Goal: Task Accomplishment & Management: Complete application form

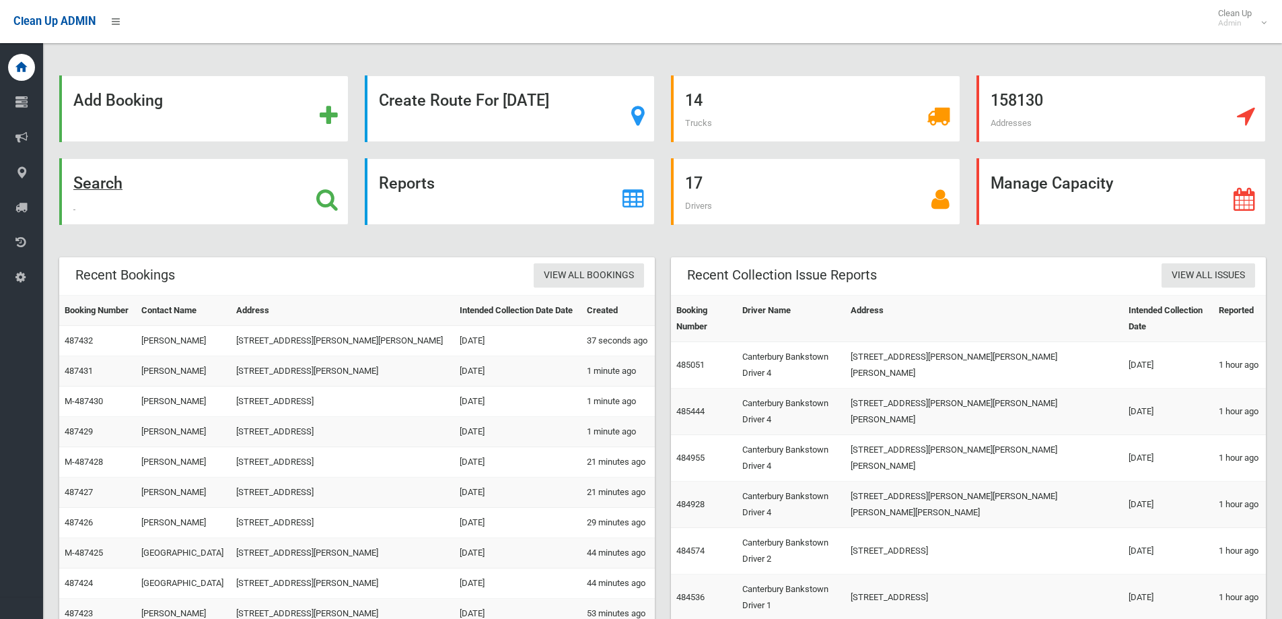
click at [144, 193] on div "Search" at bounding box center [203, 191] width 289 height 67
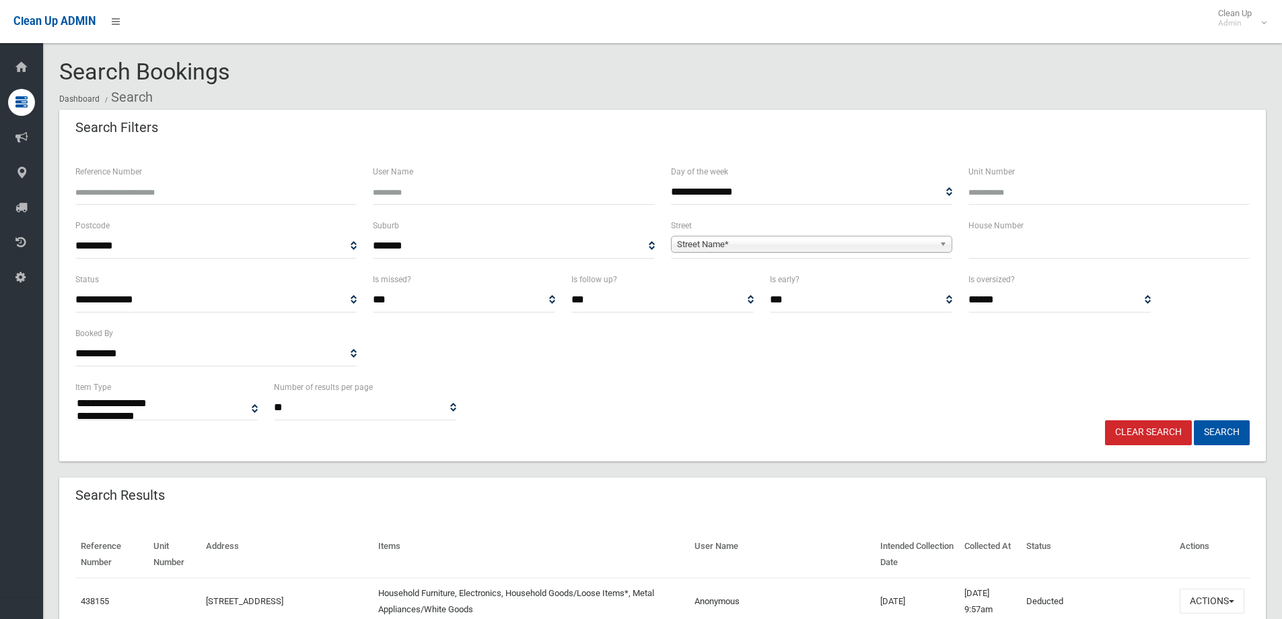
select select
click at [1009, 252] on input "text" at bounding box center [1109, 246] width 281 height 25
click at [1008, 244] on input "text" at bounding box center [1109, 246] width 281 height 25
type input "**"
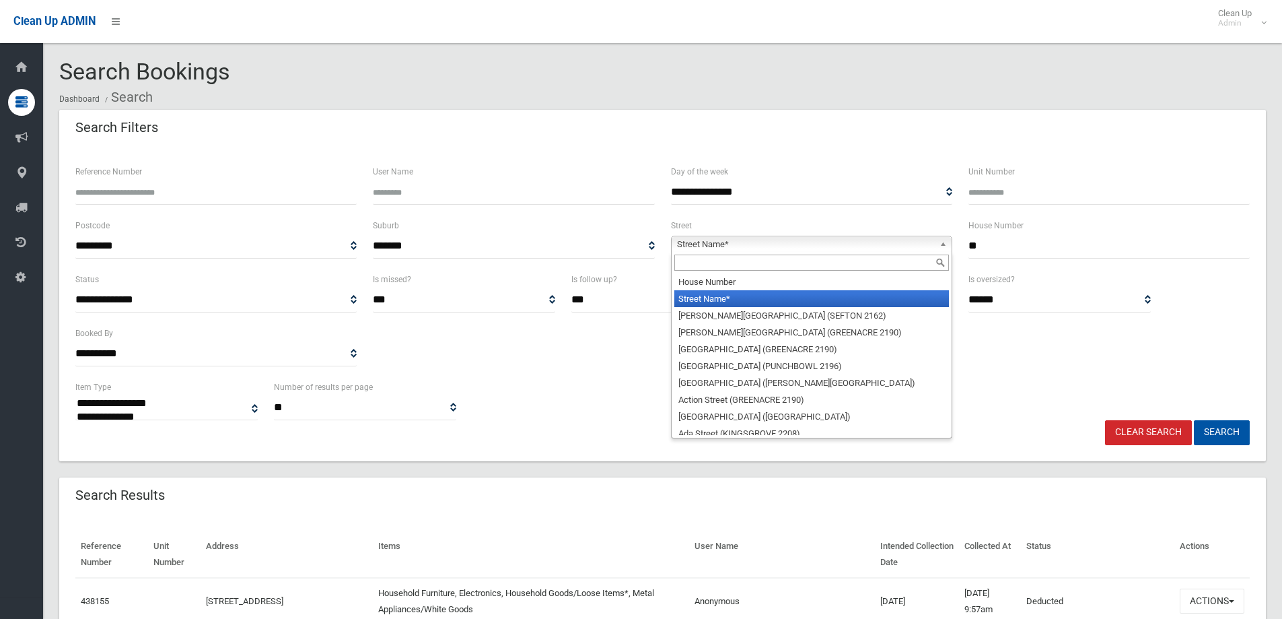
click at [817, 247] on span "Street Name*" at bounding box center [805, 244] width 257 height 16
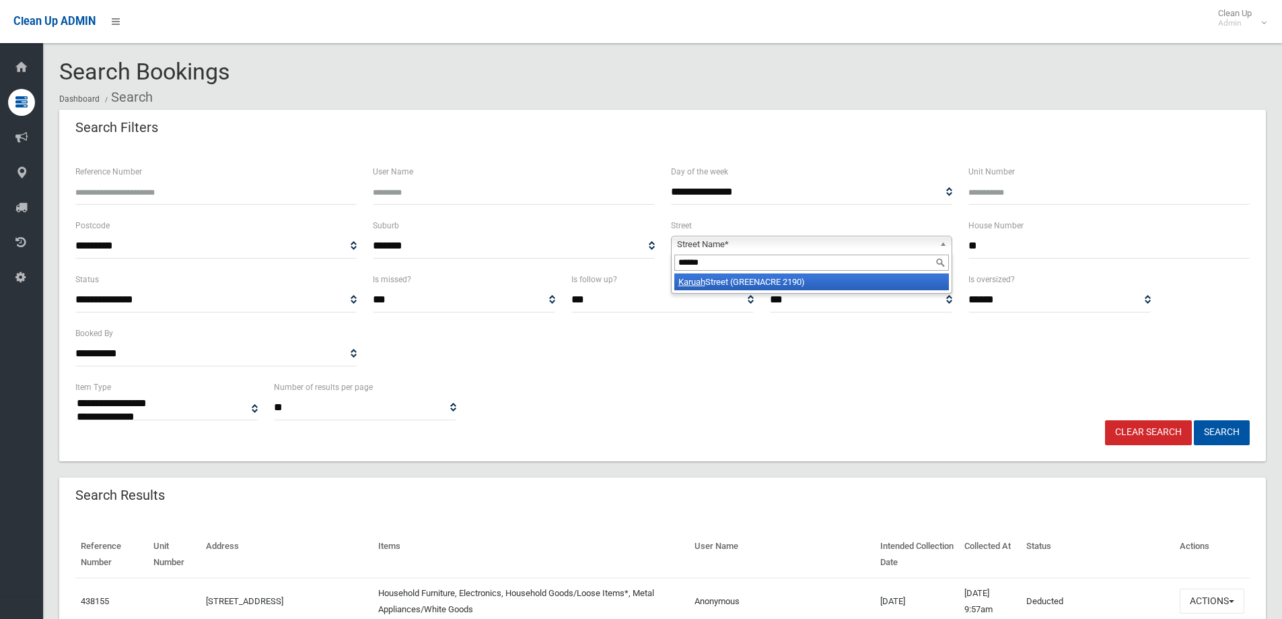
type input "******"
click at [852, 285] on li "Karuah Street (GREENACRE 2190)" at bounding box center [811, 281] width 275 height 17
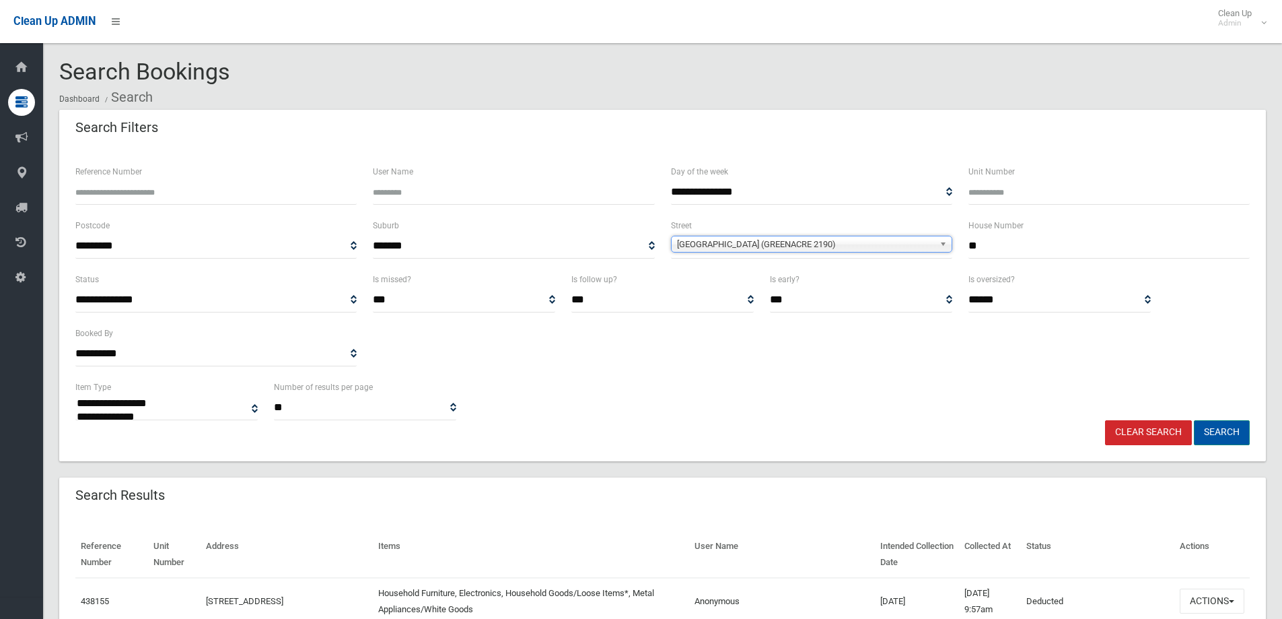
click at [1239, 437] on button "Search" at bounding box center [1222, 432] width 56 height 25
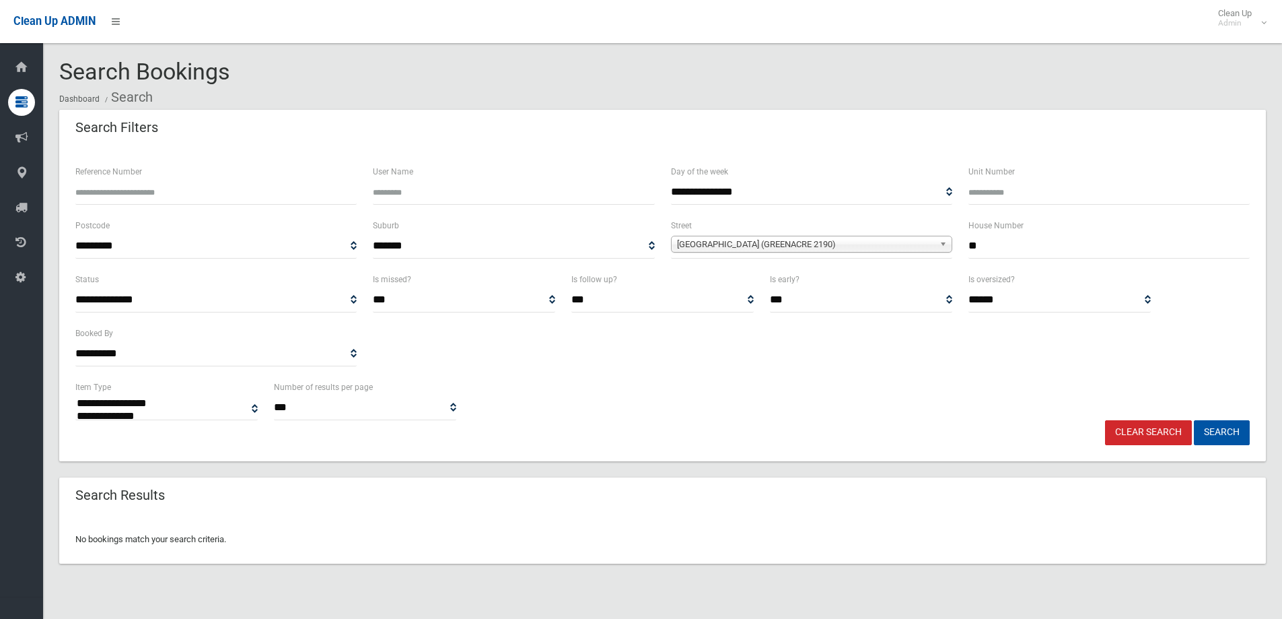
select select
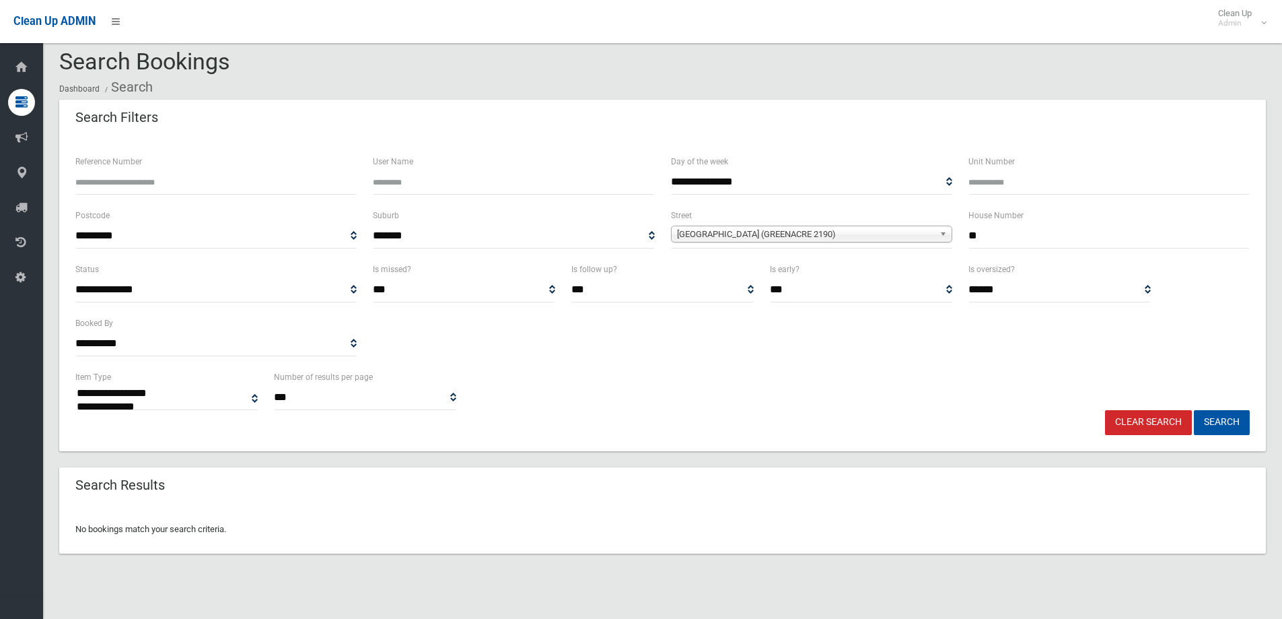
scroll to position [16, 0]
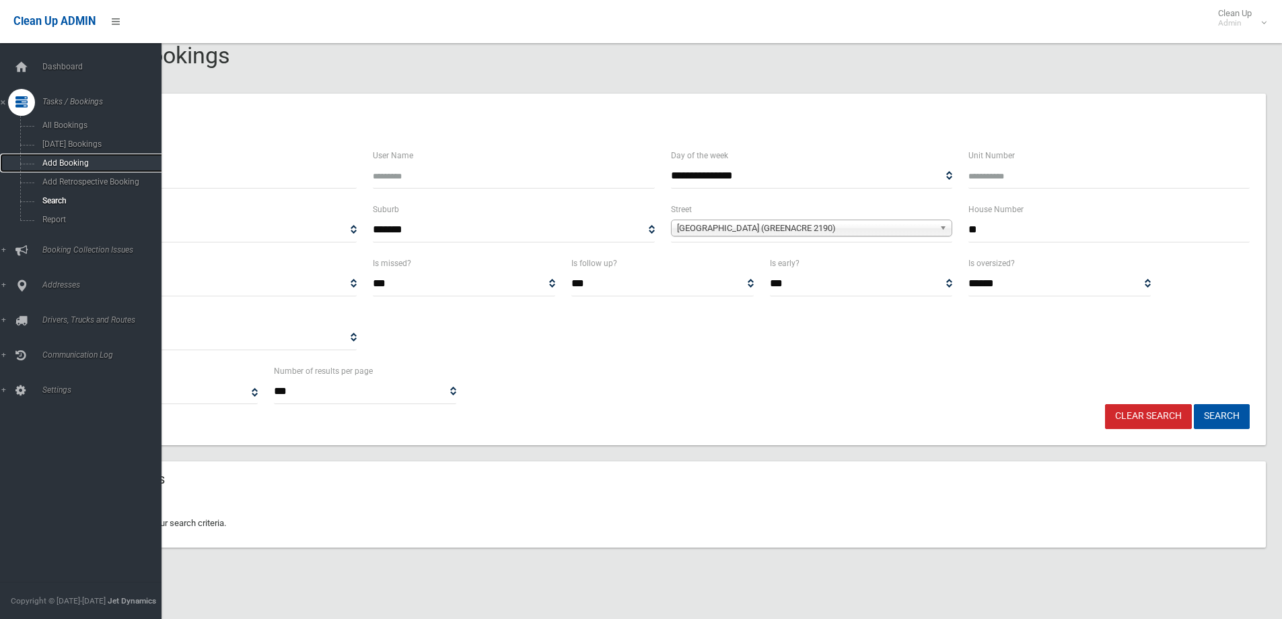
click at [51, 160] on span "Add Booking" at bounding box center [99, 162] width 122 height 9
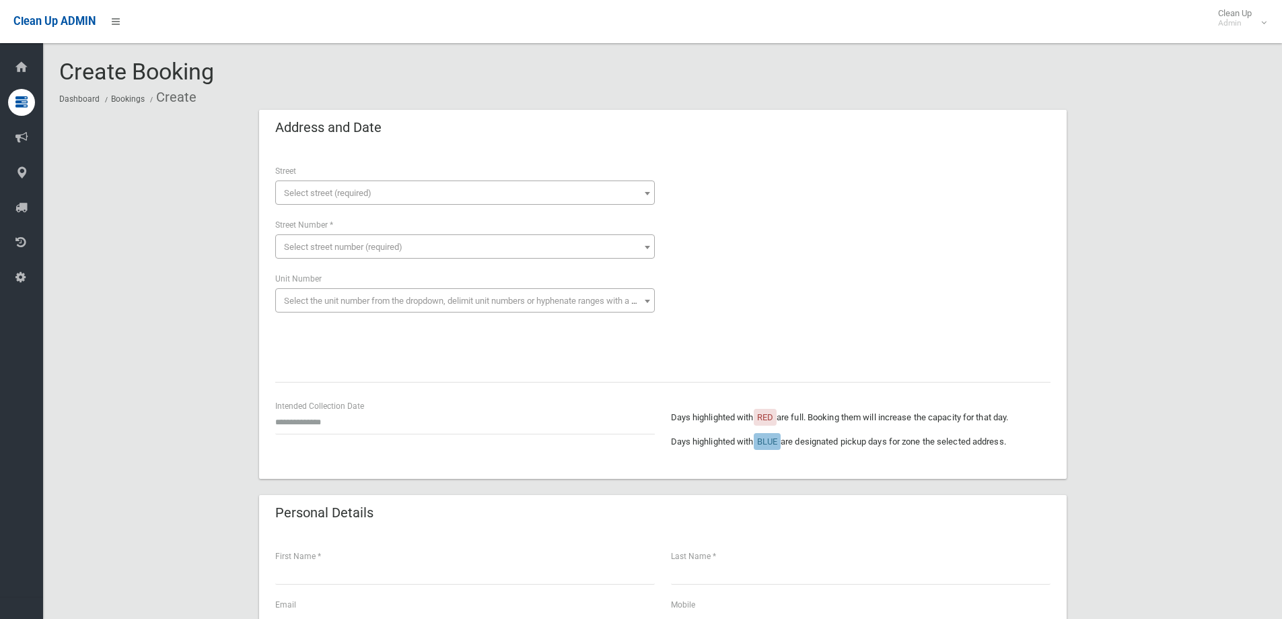
click at [379, 184] on span "Select street (required)" at bounding box center [465, 193] width 373 height 19
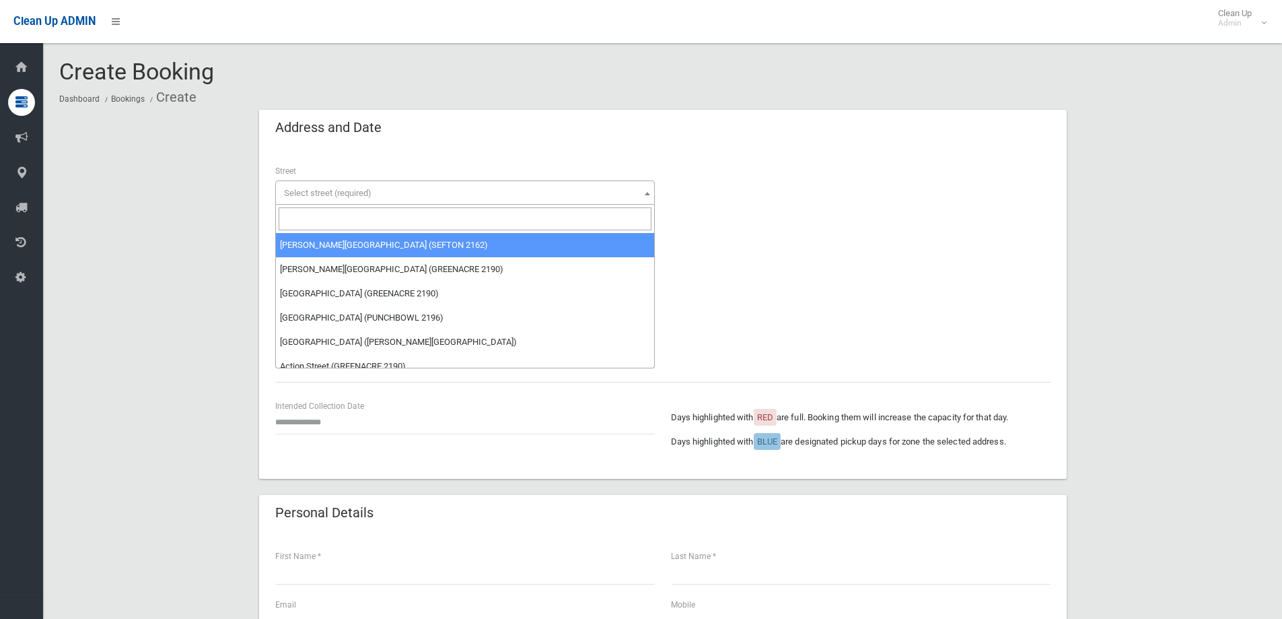
click at [326, 215] on input "search" at bounding box center [465, 218] width 373 height 23
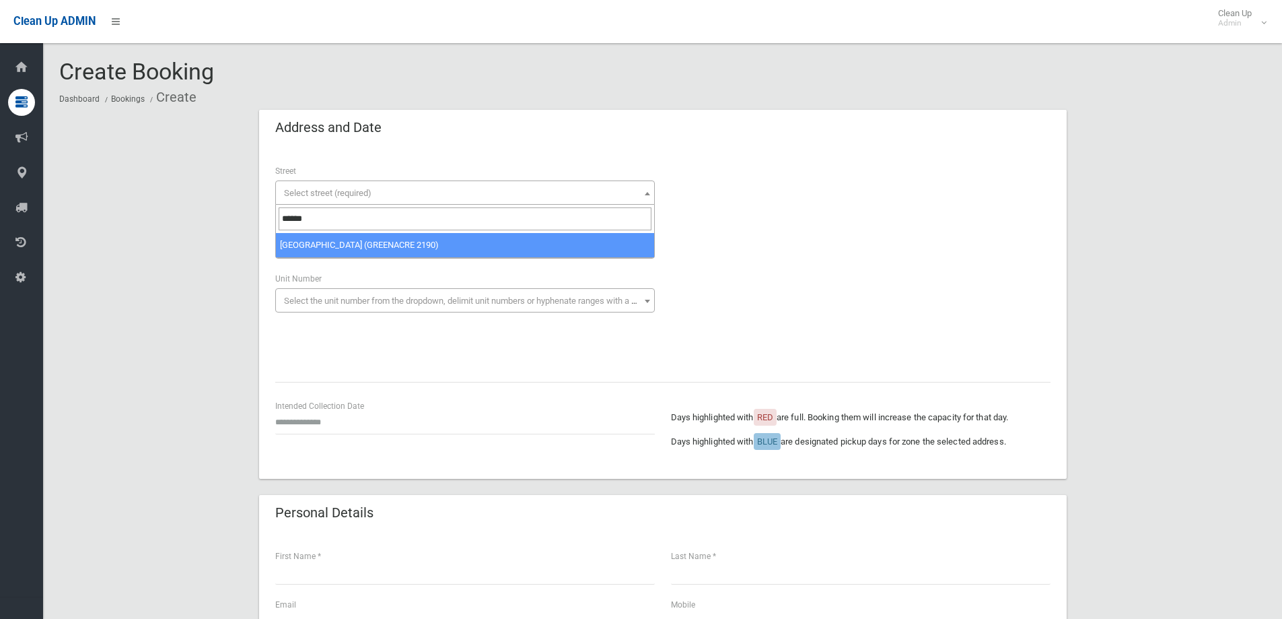
type input "******"
select select "****"
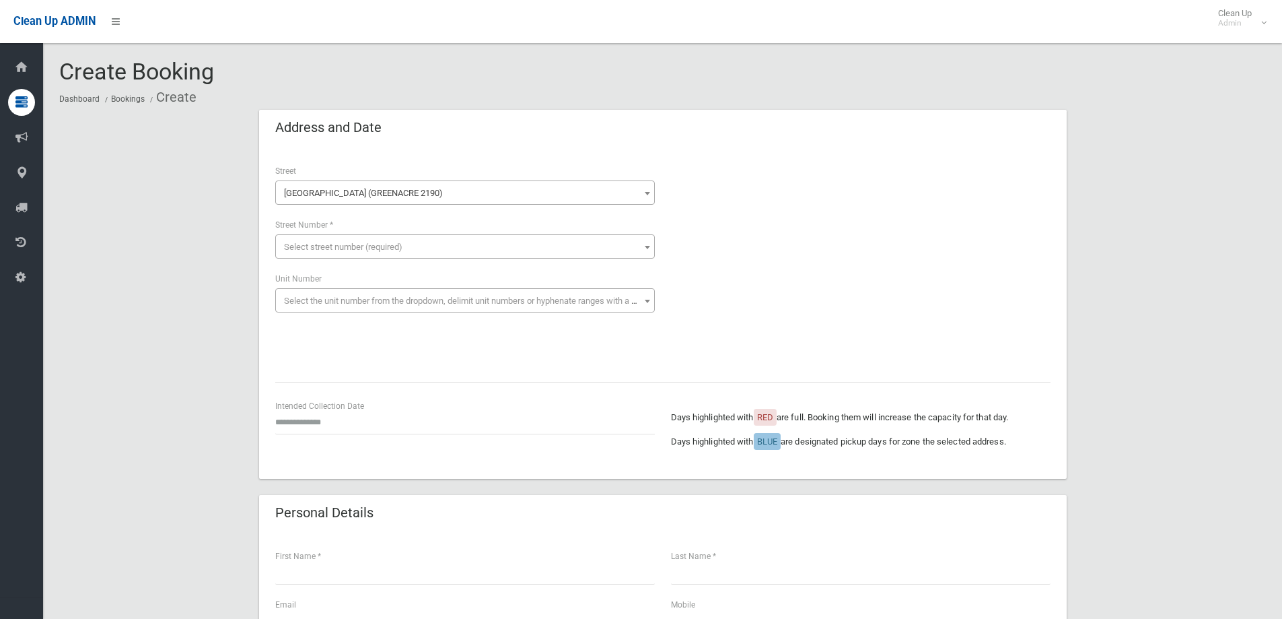
click at [367, 249] on span "Select street number (required)" at bounding box center [343, 247] width 118 height 10
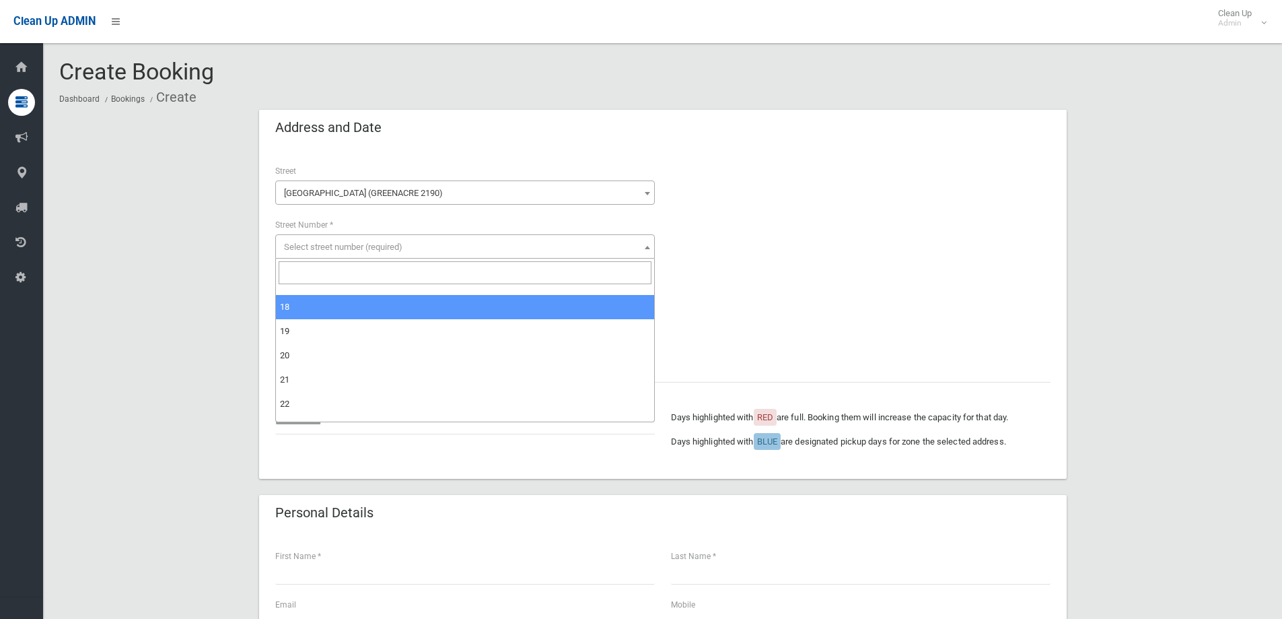
select select "**"
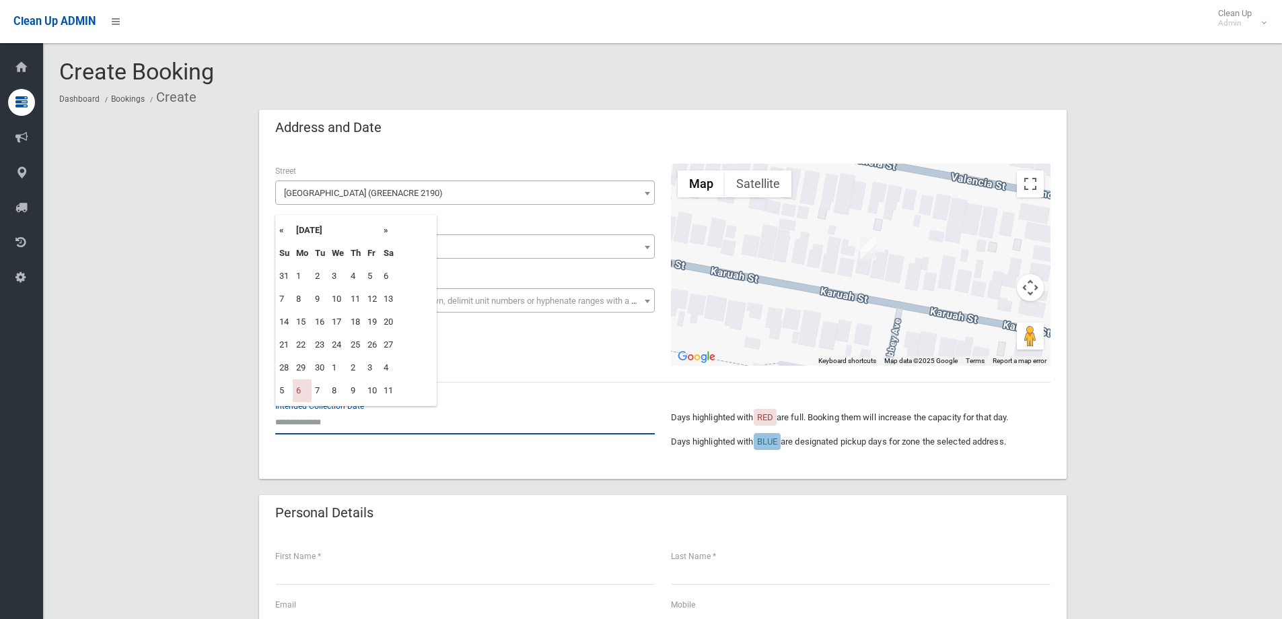
click at [323, 422] on input "text" at bounding box center [465, 421] width 380 height 25
click at [390, 228] on th "»" at bounding box center [388, 230] width 17 height 23
click at [303, 342] on td "20" at bounding box center [302, 344] width 19 height 23
type input "**********"
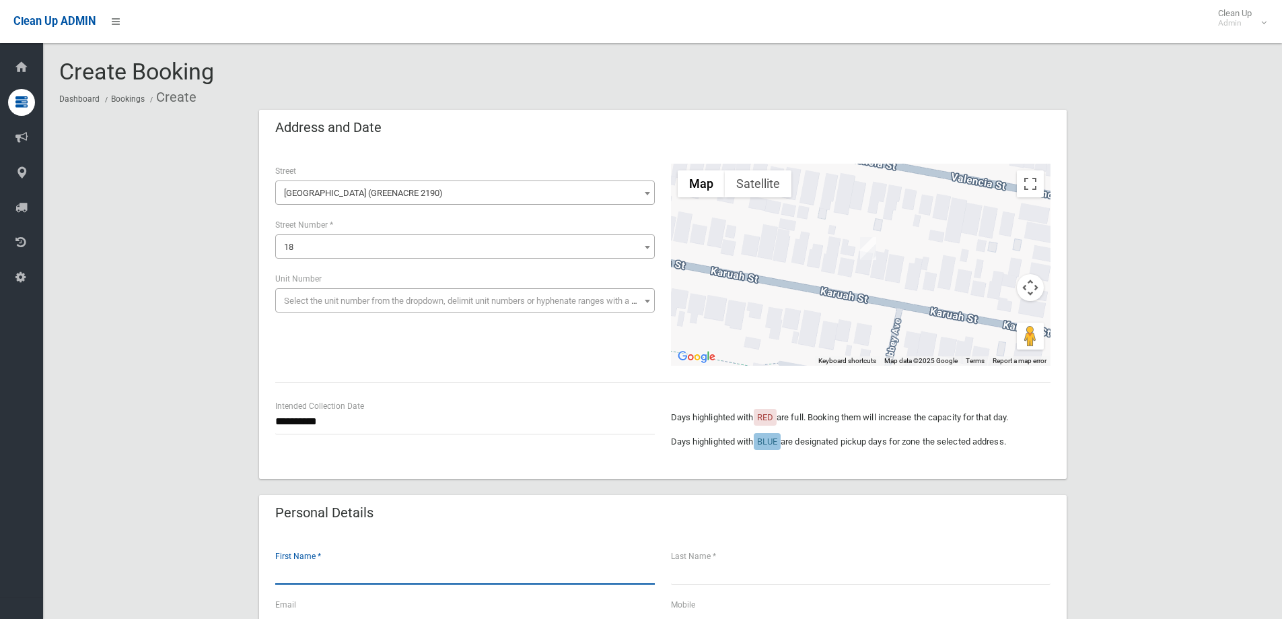
click at [364, 578] on input "text" at bounding box center [465, 571] width 380 height 25
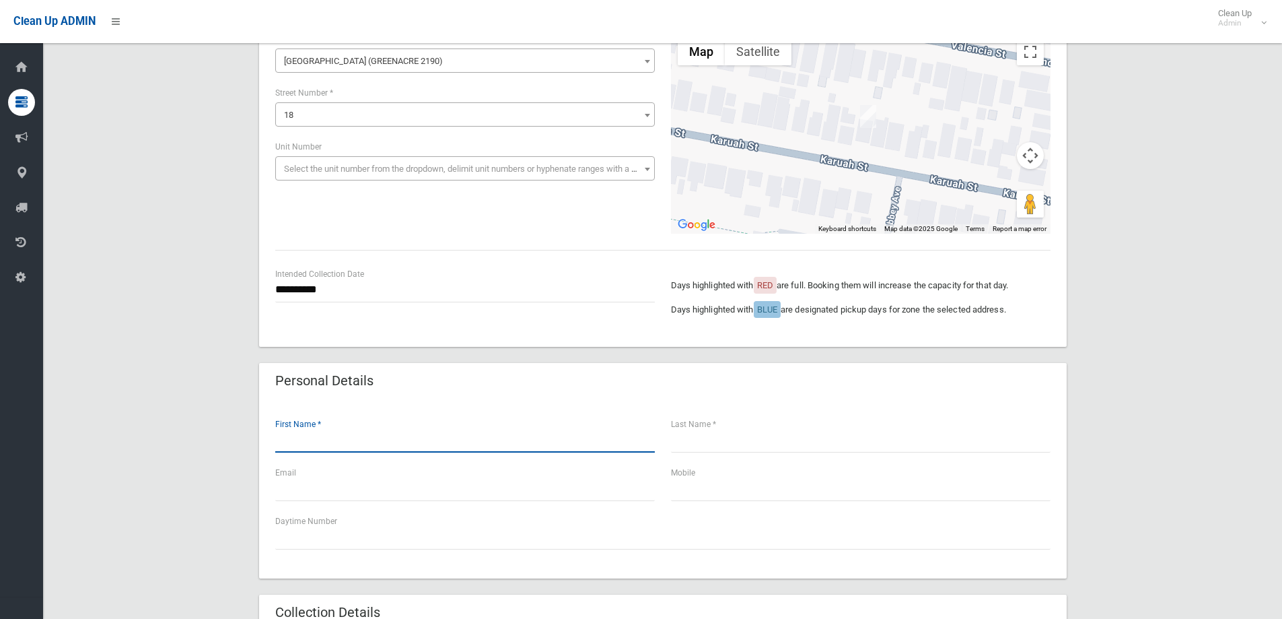
scroll to position [135, 0]
type input "**********"
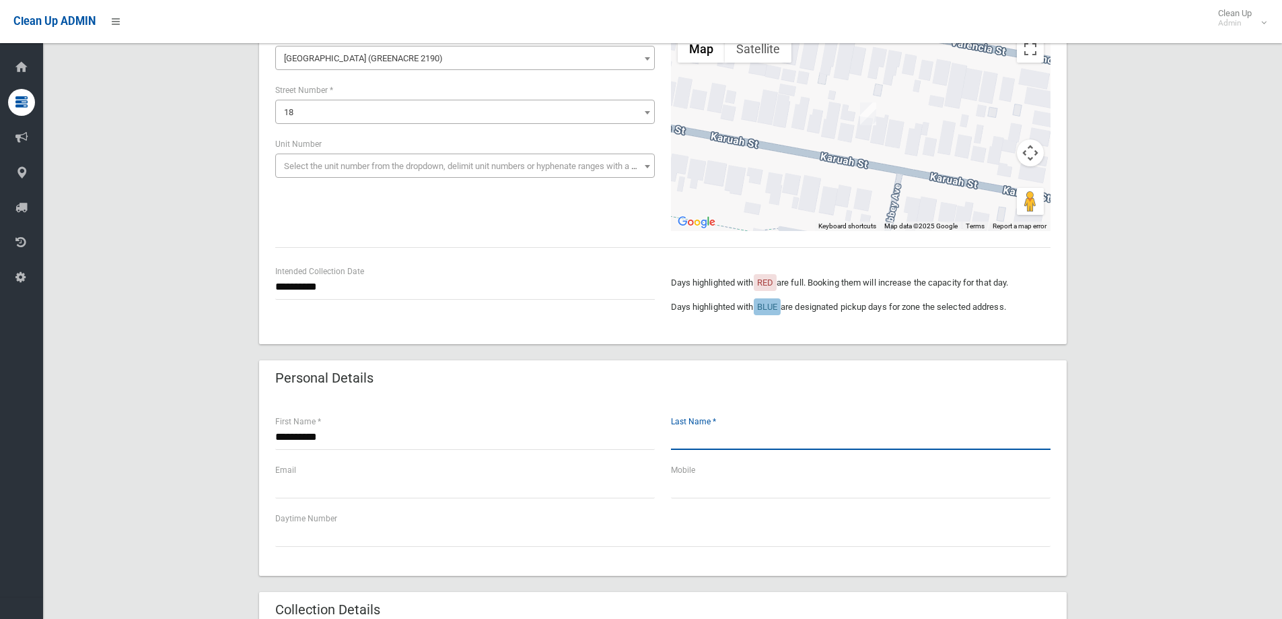
click at [692, 438] on input "text" at bounding box center [861, 437] width 380 height 25
type input "*****"
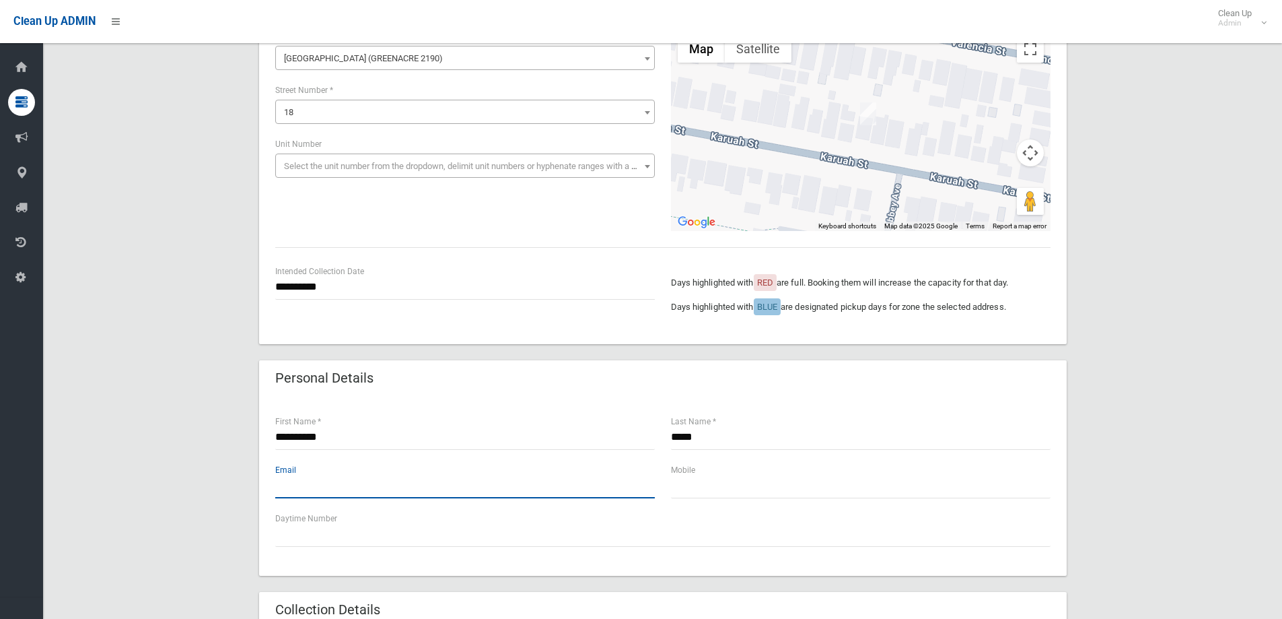
click at [516, 489] on input "text" at bounding box center [465, 485] width 380 height 25
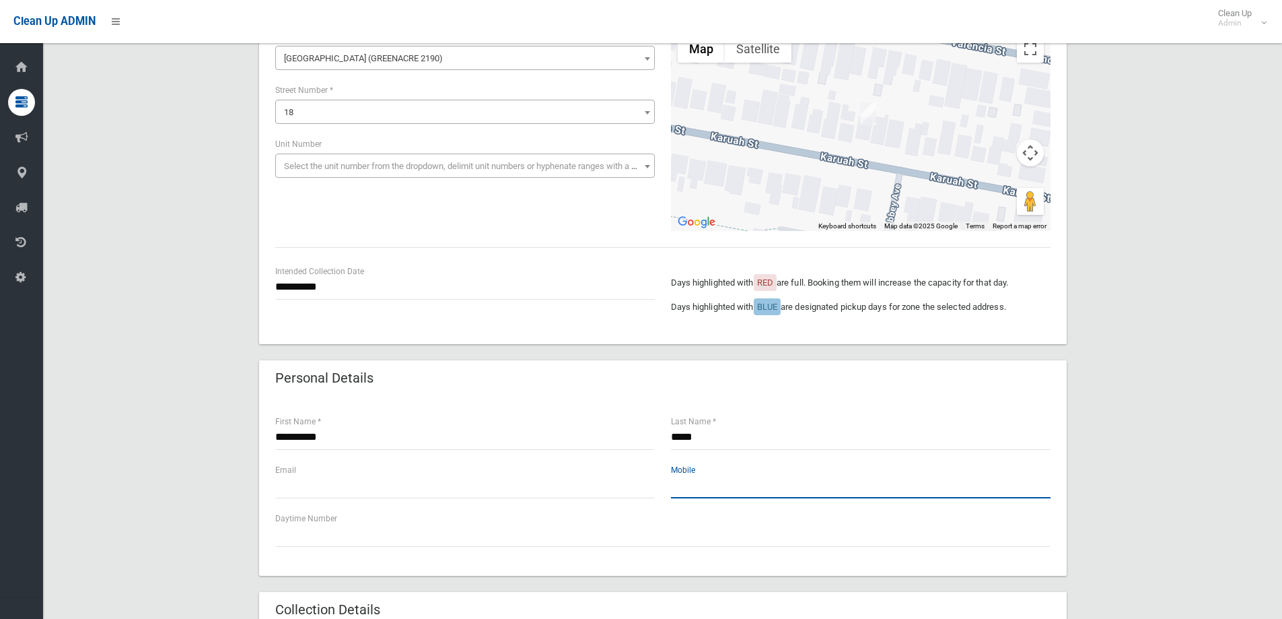
click at [702, 488] on input "text" at bounding box center [861, 485] width 380 height 25
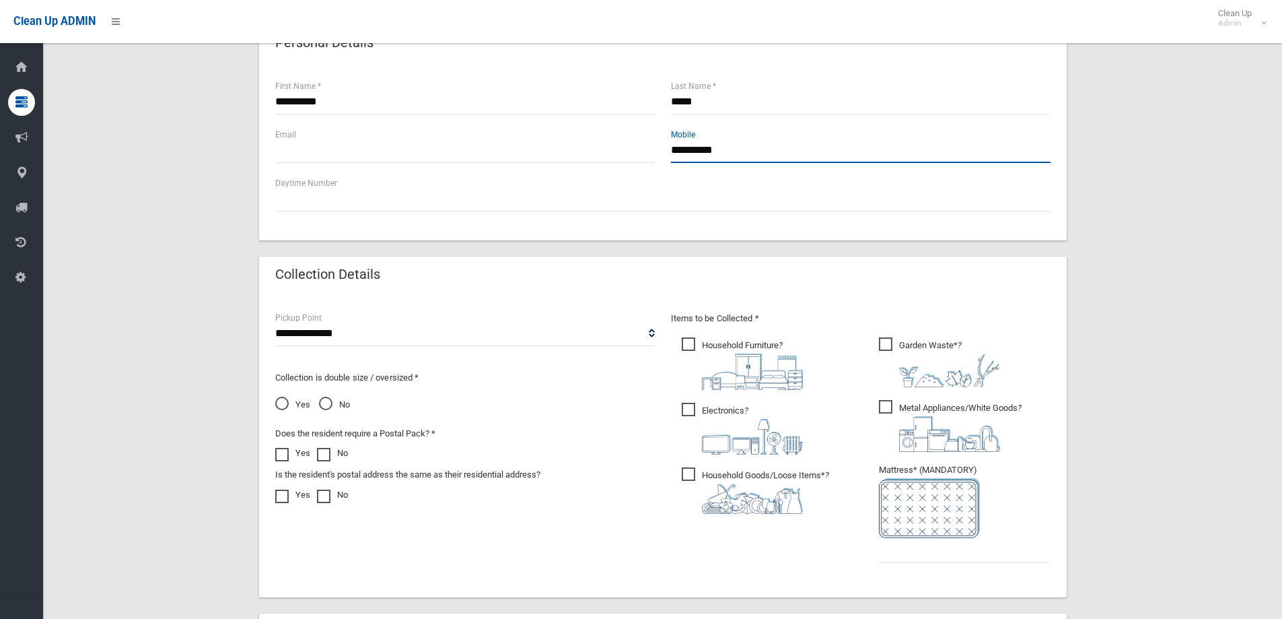
scroll to position [471, 0]
type input "**********"
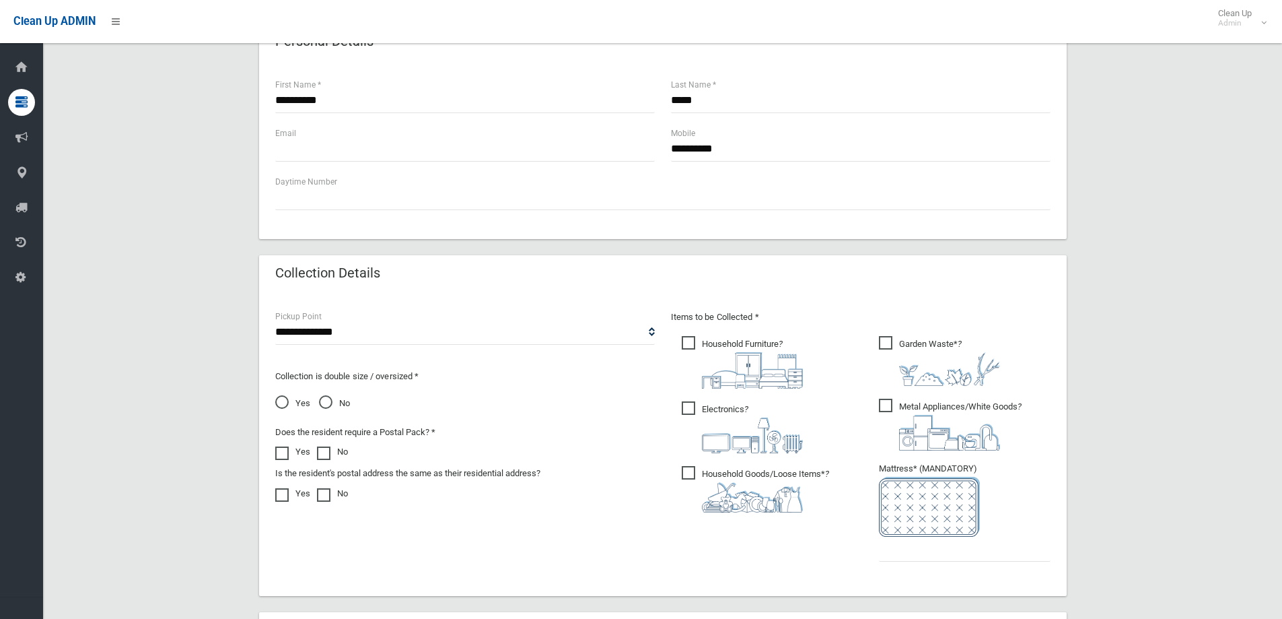
click at [709, 336] on span "Household Furniture ?" at bounding box center [742, 362] width 121 height 53
click at [687, 418] on span "Electronics ?" at bounding box center [742, 427] width 121 height 52
click at [693, 475] on span "Household Goods/Loose Items* ?" at bounding box center [755, 489] width 147 height 46
click at [891, 403] on span "Metal Appliances/White Goods ?" at bounding box center [950, 424] width 143 height 52
click at [917, 545] on input "text" at bounding box center [965, 548] width 172 height 25
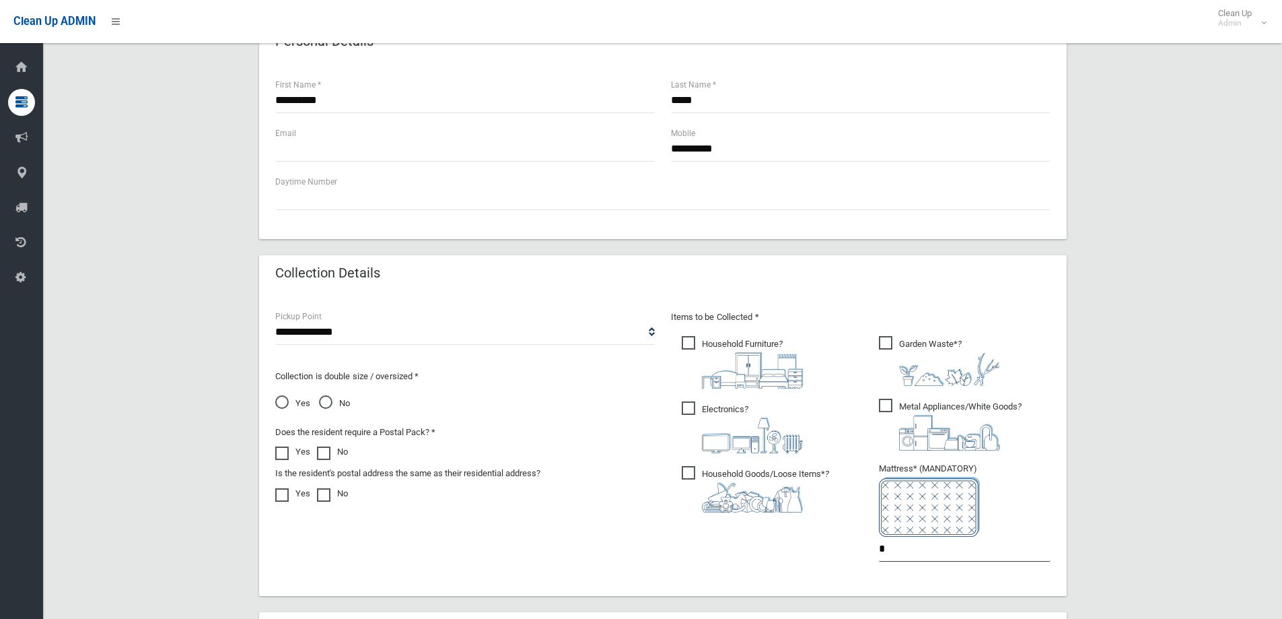
type input "*"
click at [318, 326] on select "**********" at bounding box center [465, 332] width 380 height 25
select select "*"
click at [275, 320] on select "**********" at bounding box center [465, 332] width 380 height 25
click at [326, 404] on span "No" at bounding box center [334, 403] width 31 height 16
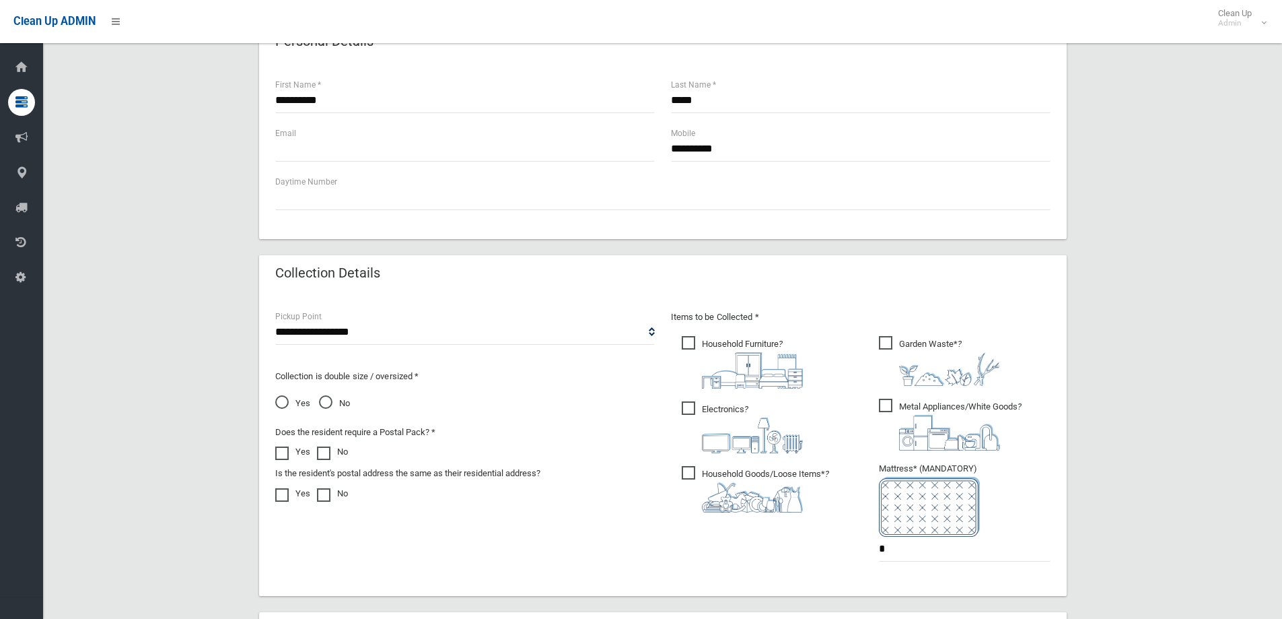
click at [282, 446] on span at bounding box center [285, 446] width 20 height 0
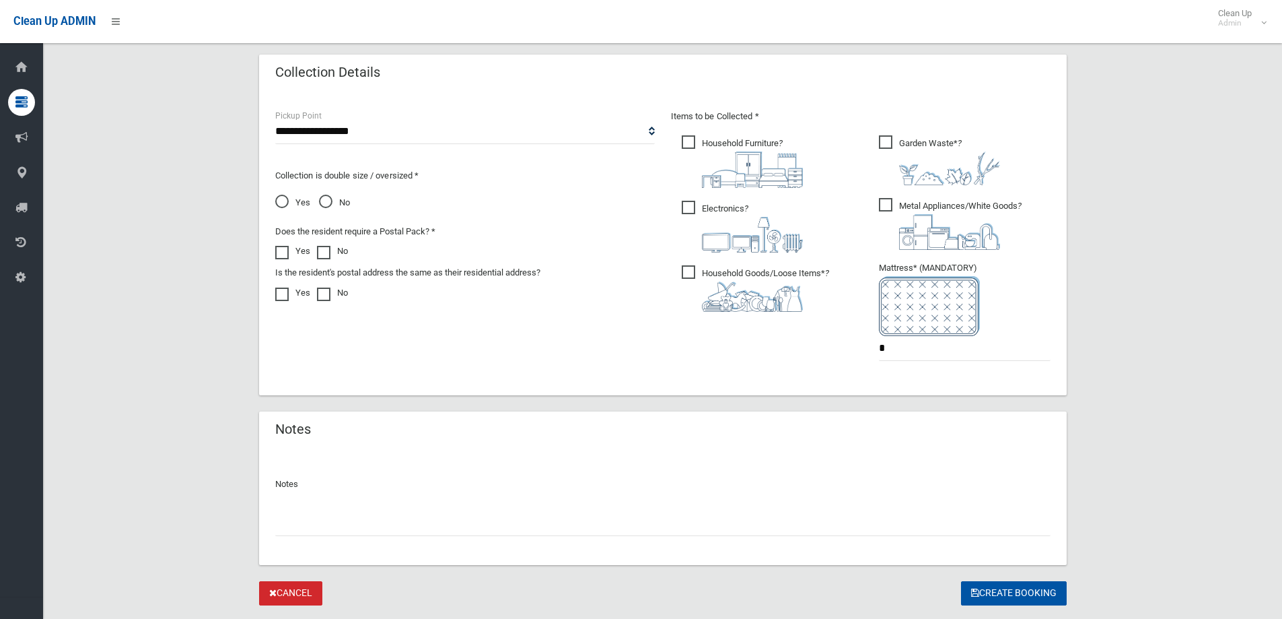
scroll to position [673, 0]
click at [1041, 593] on button "Create Booking" at bounding box center [1014, 592] width 106 height 25
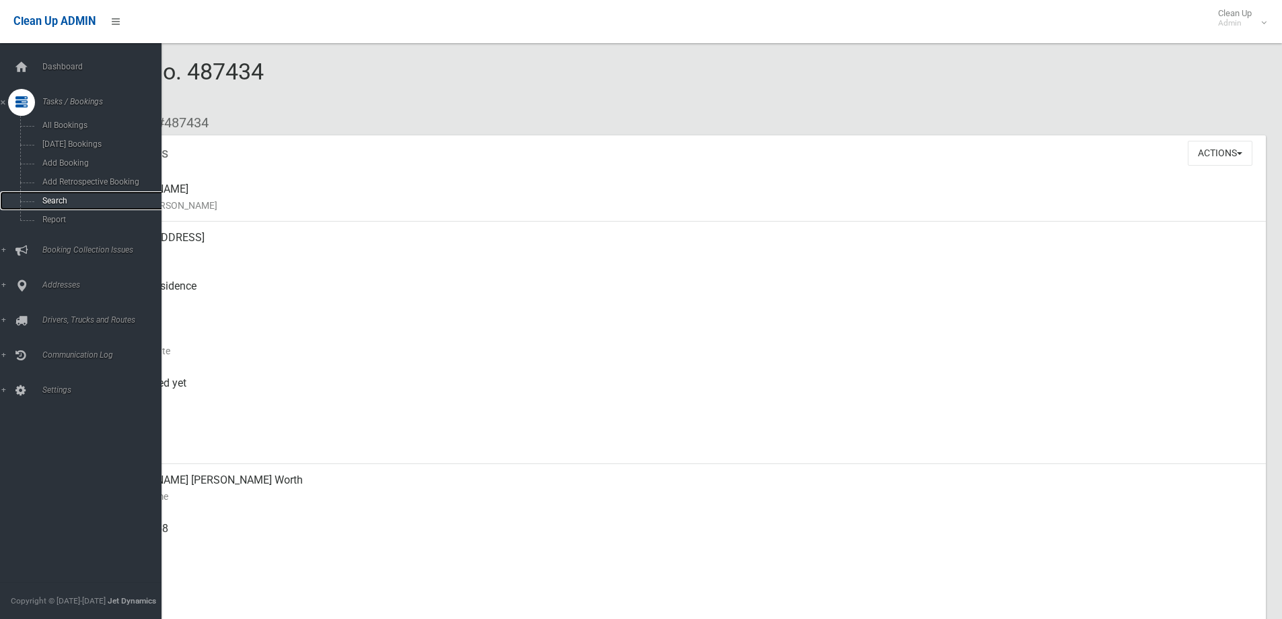
click at [56, 203] on span "Search" at bounding box center [99, 200] width 122 height 9
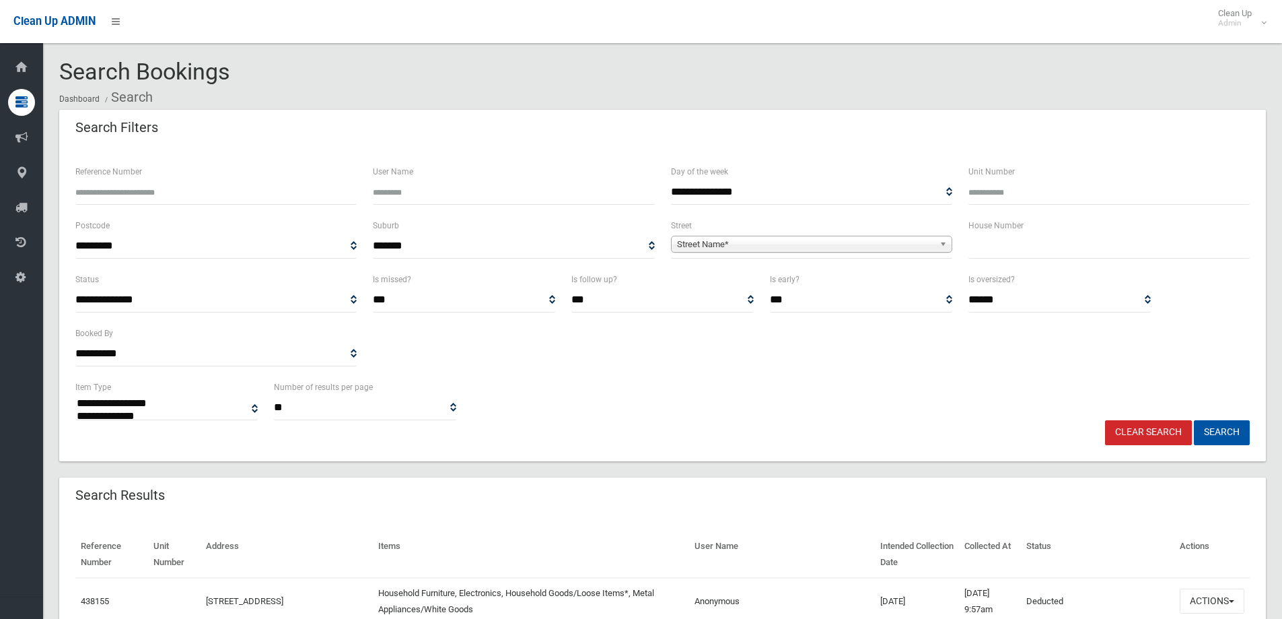
select select
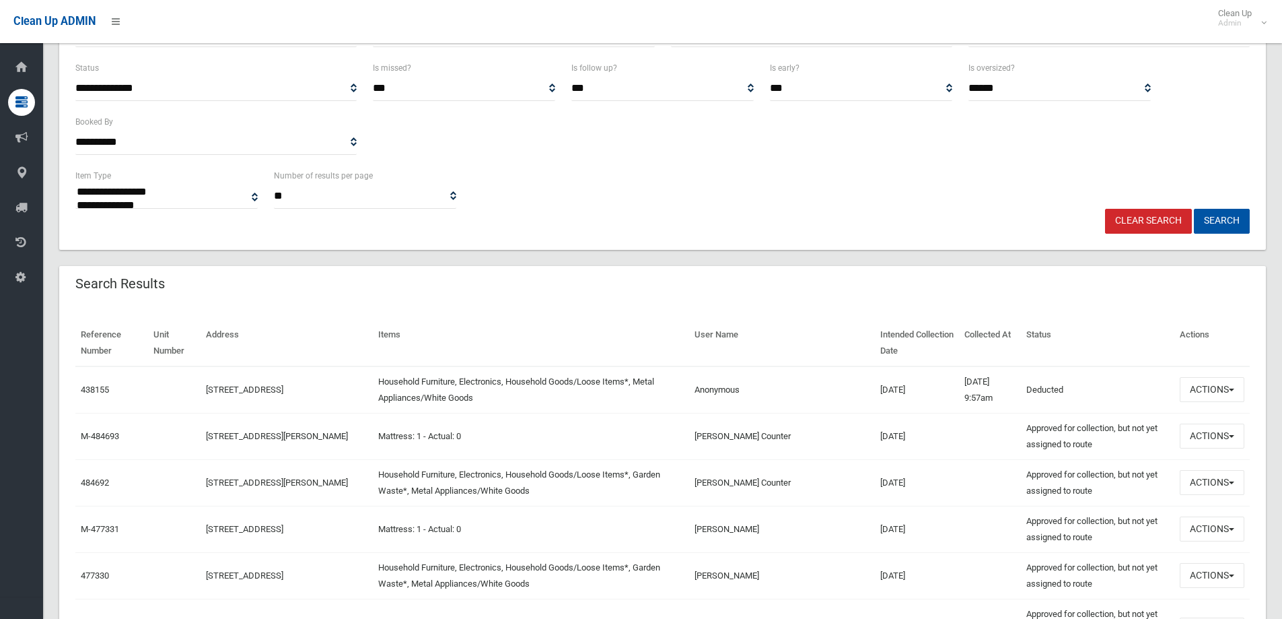
scroll to position [269, 0]
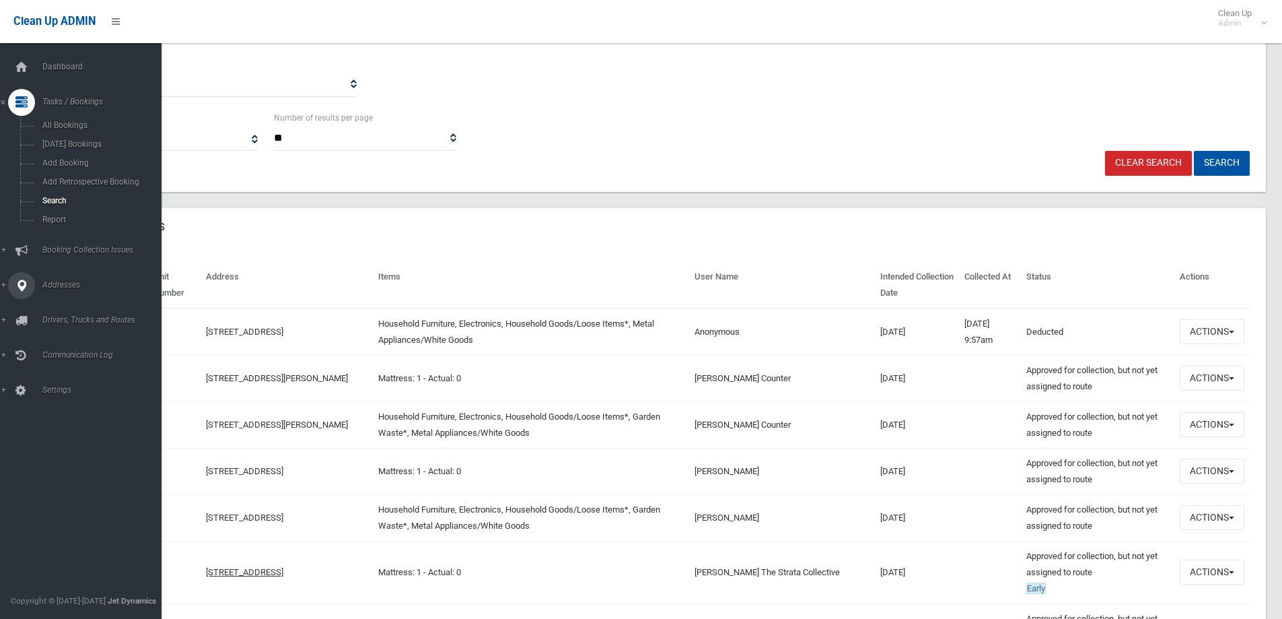
click at [72, 282] on span "Addresses" at bounding box center [104, 284] width 133 height 9
click at [68, 197] on span "All Addresses" at bounding box center [99, 194] width 122 height 9
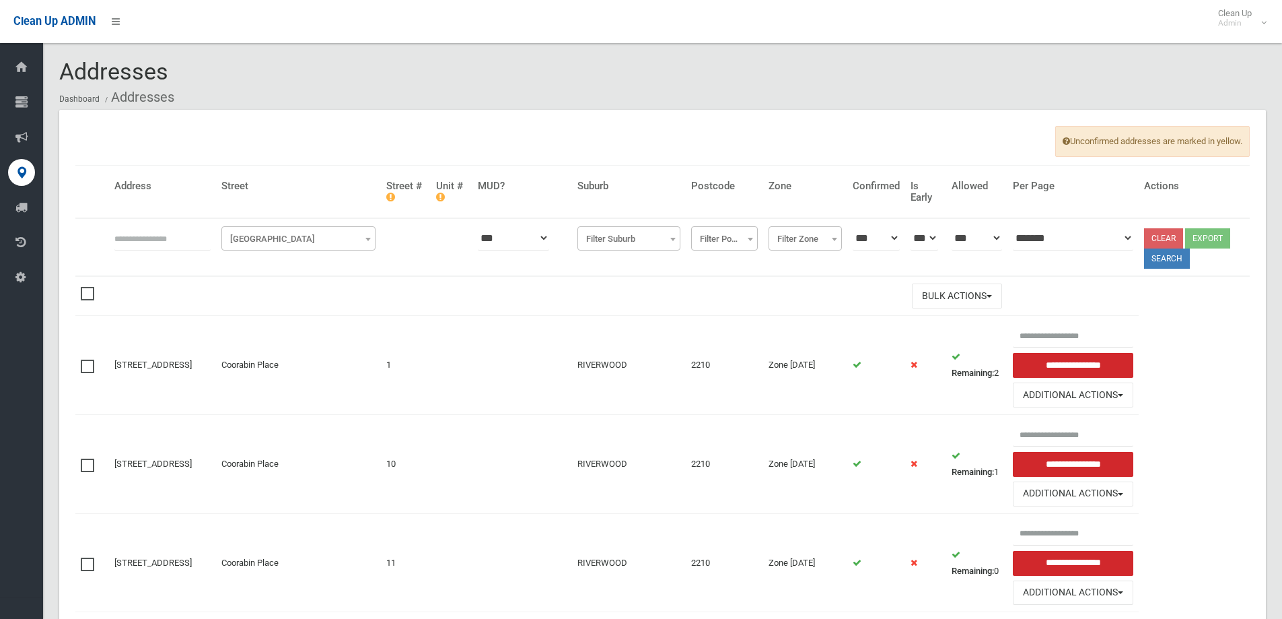
click at [138, 240] on input "text" at bounding box center [162, 237] width 96 height 25
click at [190, 238] on input "text" at bounding box center [162, 237] width 96 height 25
click at [122, 238] on input "text" at bounding box center [162, 237] width 96 height 25
click at [487, 307] on td "Bulk Actions" at bounding box center [558, 295] width 899 height 39
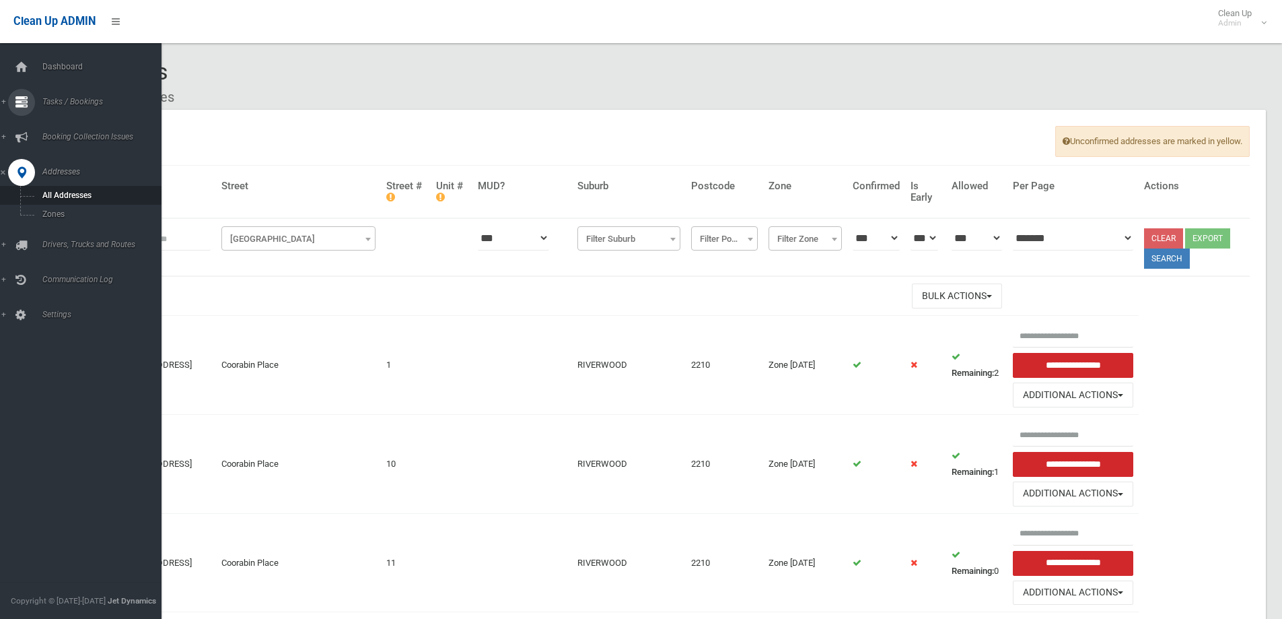
click at [30, 100] on div at bounding box center [21, 102] width 27 height 27
click at [61, 197] on span "Search" at bounding box center [99, 200] width 122 height 9
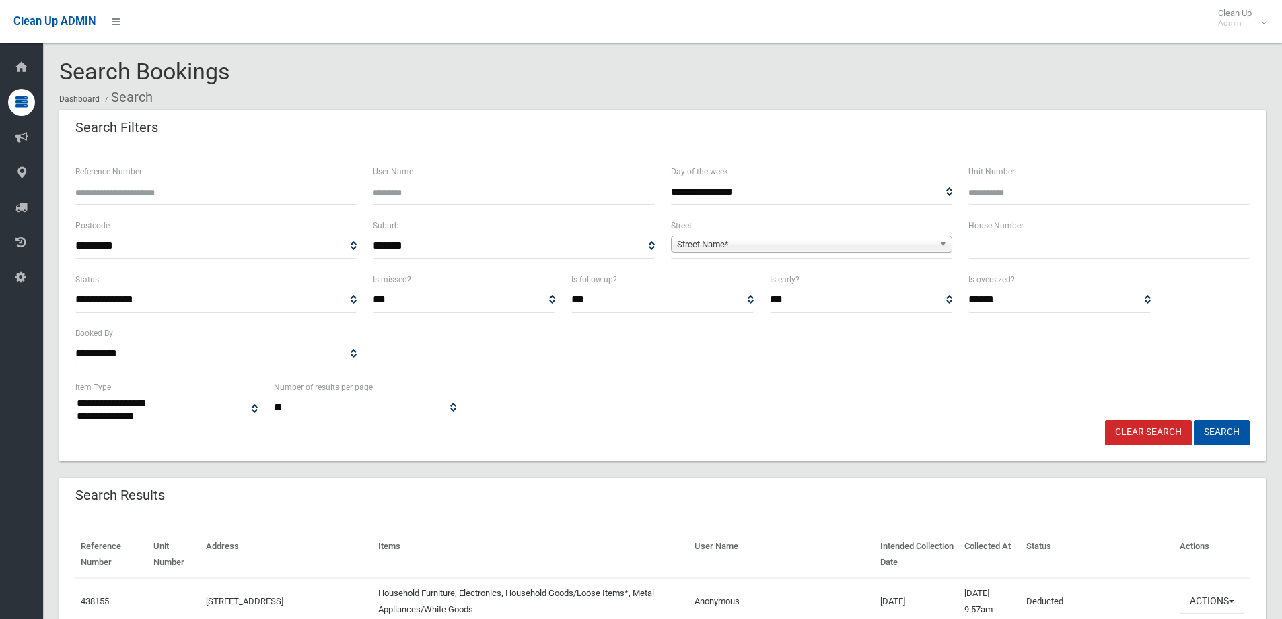
select select
click at [1180, 248] on input "text" at bounding box center [1109, 246] width 281 height 25
type input "**"
click at [922, 230] on div "**********" at bounding box center [811, 237] width 281 height 41
click at [920, 238] on span "Street Name*" at bounding box center [805, 244] width 257 height 16
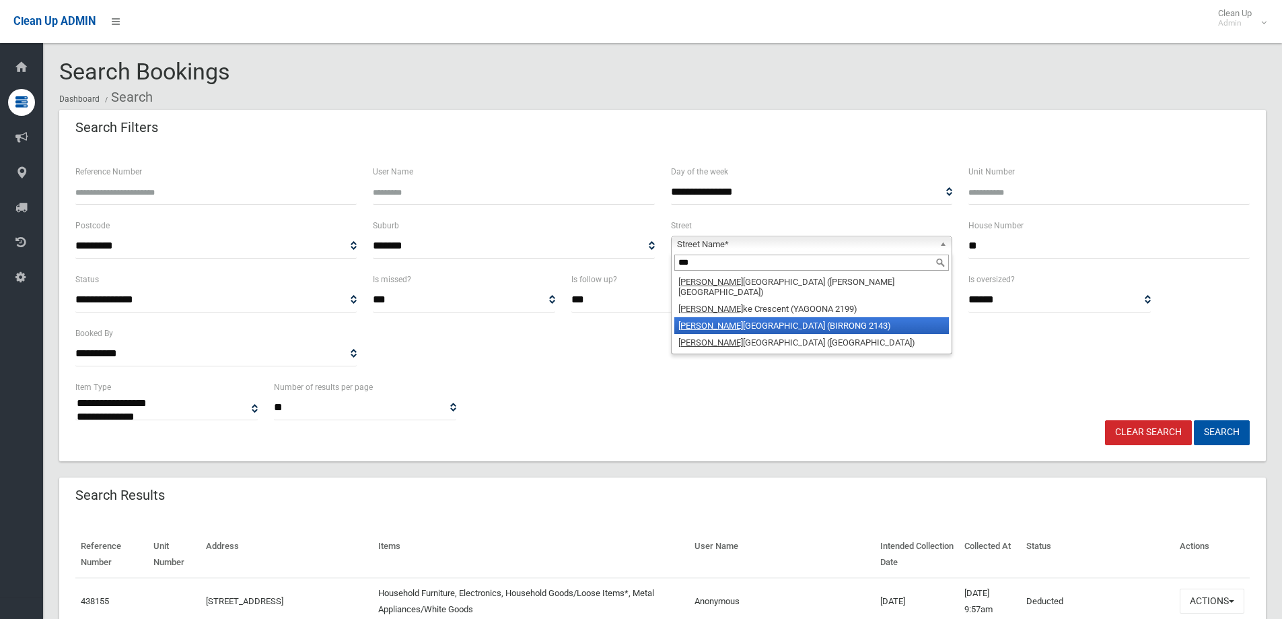
type input "***"
click at [804, 317] on li "Wen tworth Street (BIRRONG 2143)" at bounding box center [811, 325] width 275 height 17
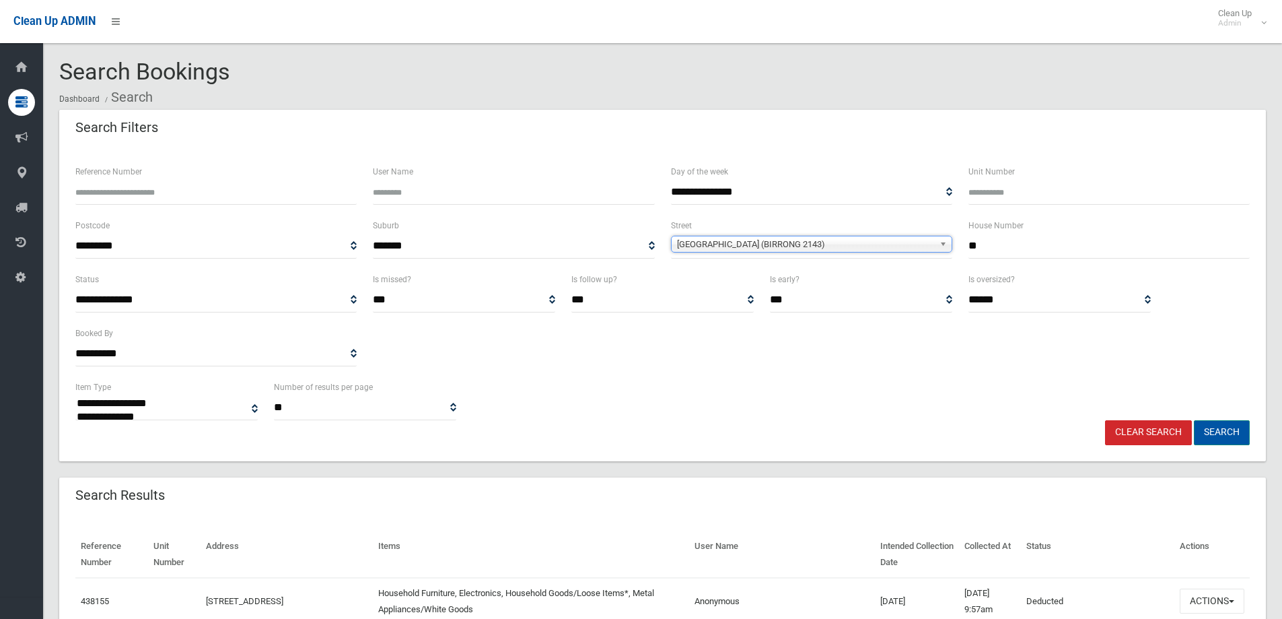
click at [1235, 429] on button "Search" at bounding box center [1222, 432] width 56 height 25
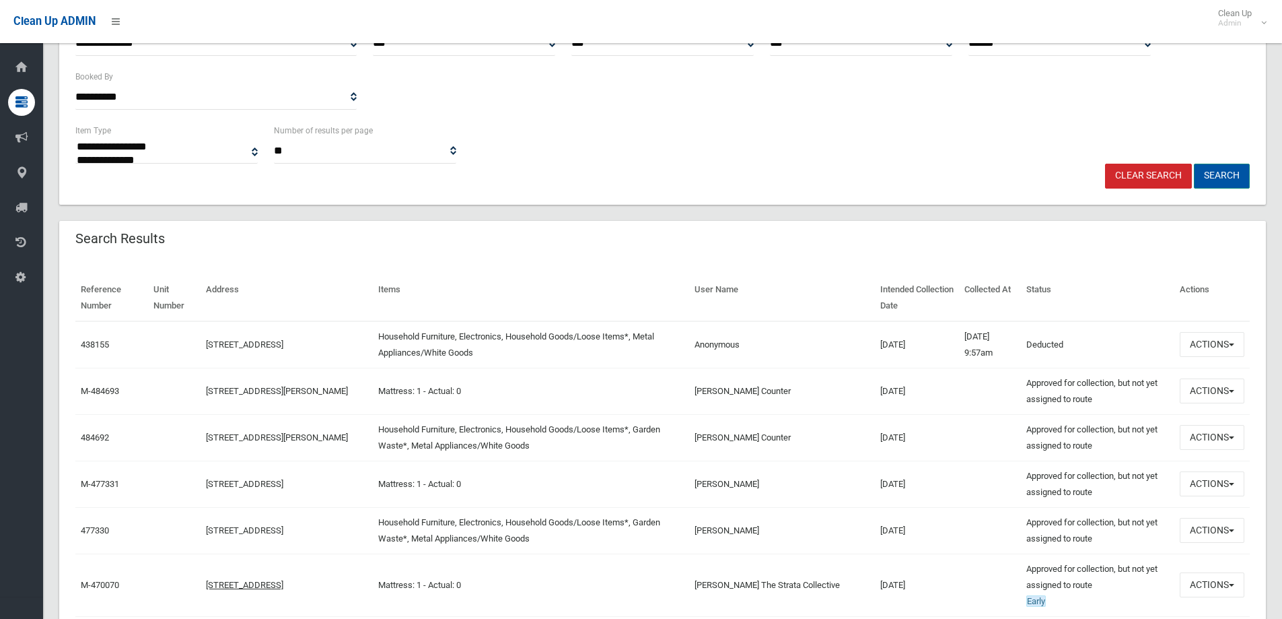
scroll to position [269, 0]
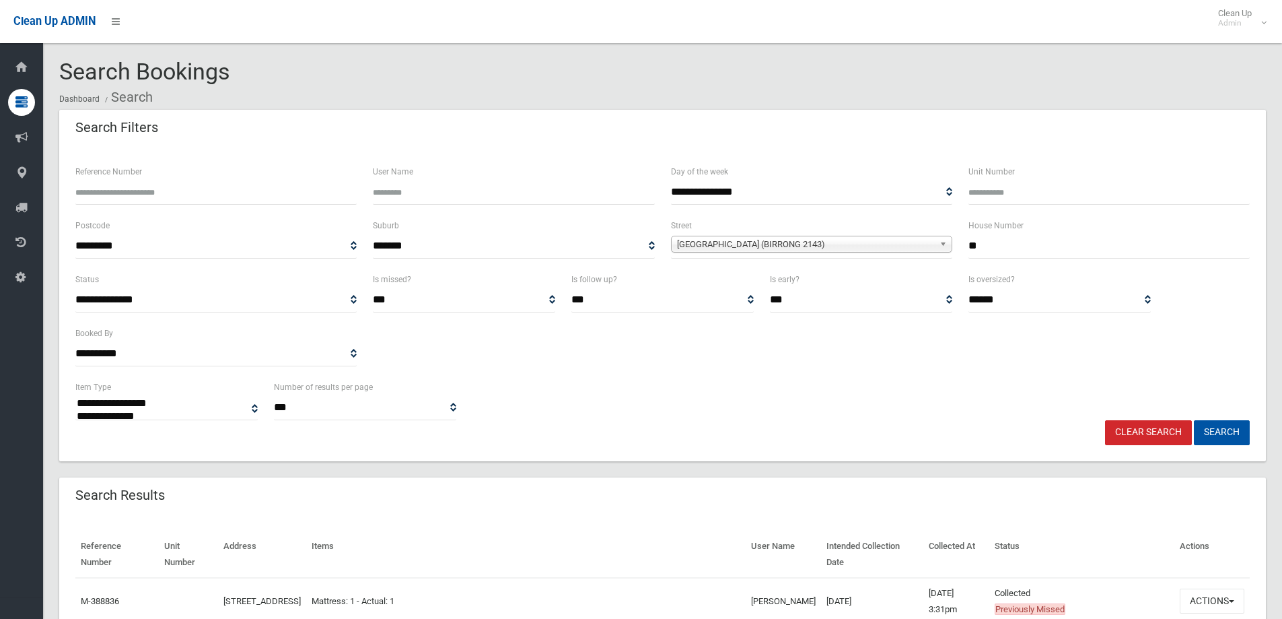
select select
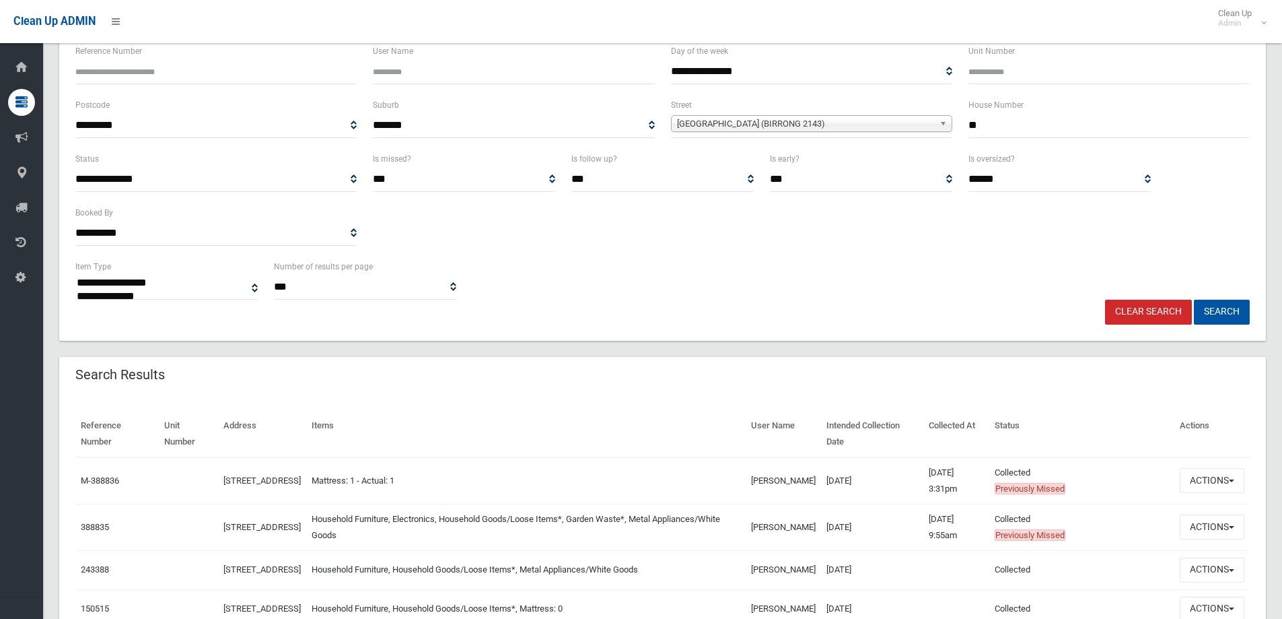
scroll to position [269, 0]
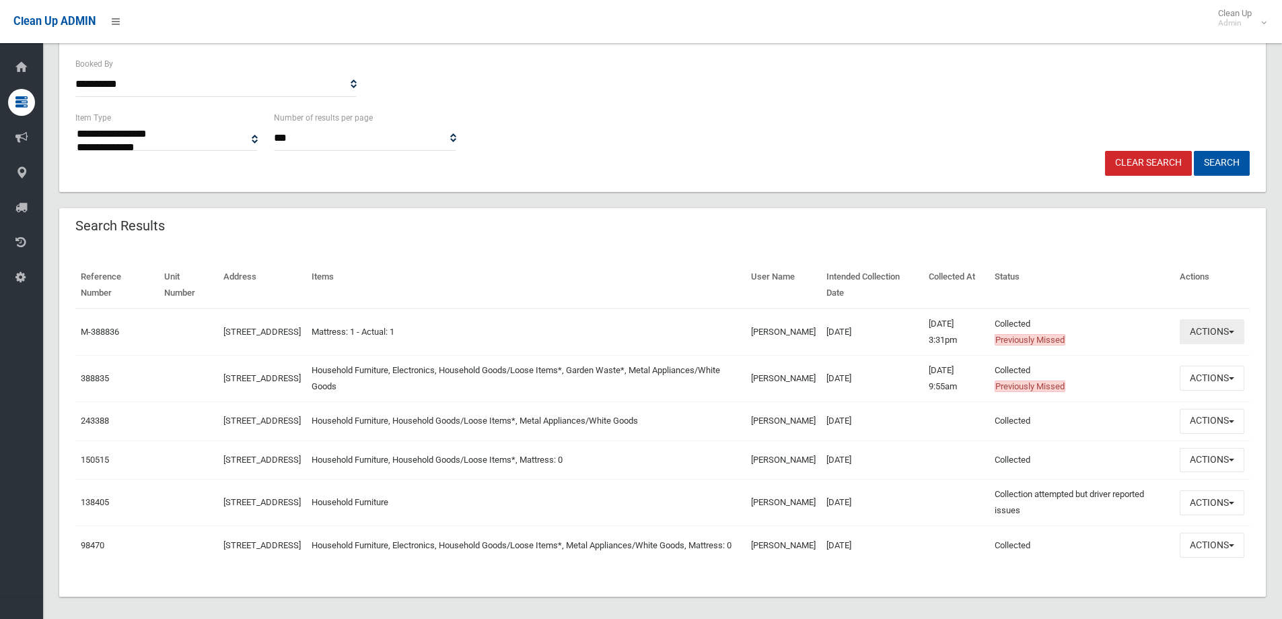
click at [1206, 344] on button "Actions" at bounding box center [1212, 331] width 65 height 25
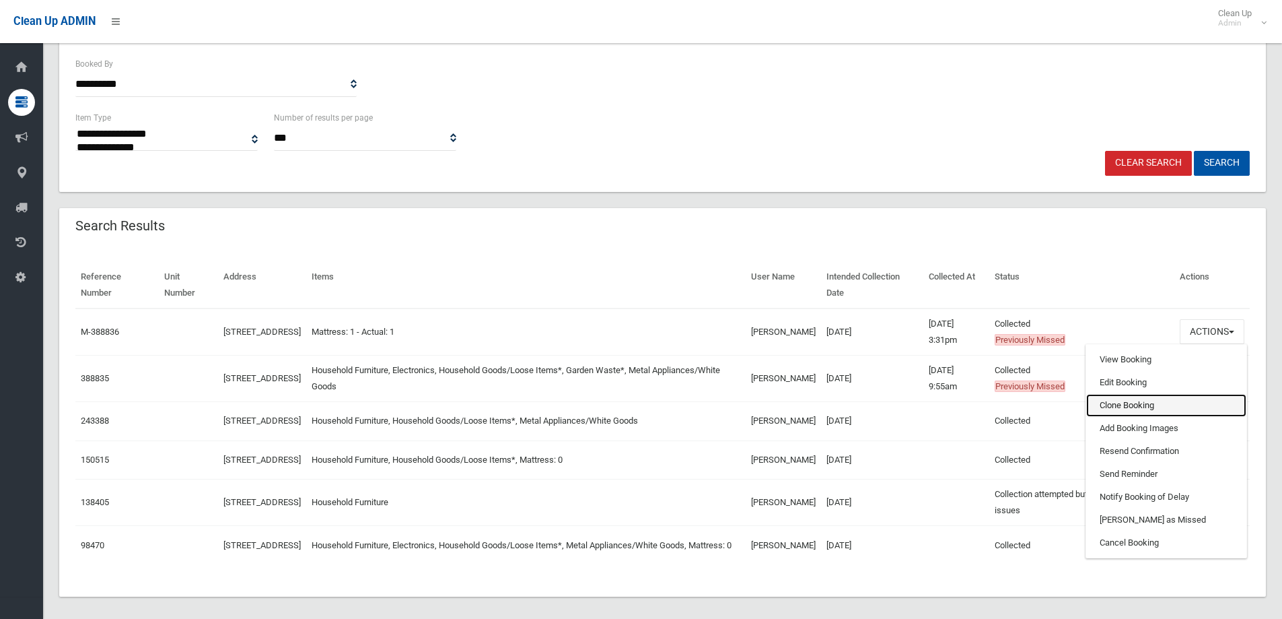
click at [1117, 409] on link "Clone Booking" at bounding box center [1166, 405] width 160 height 23
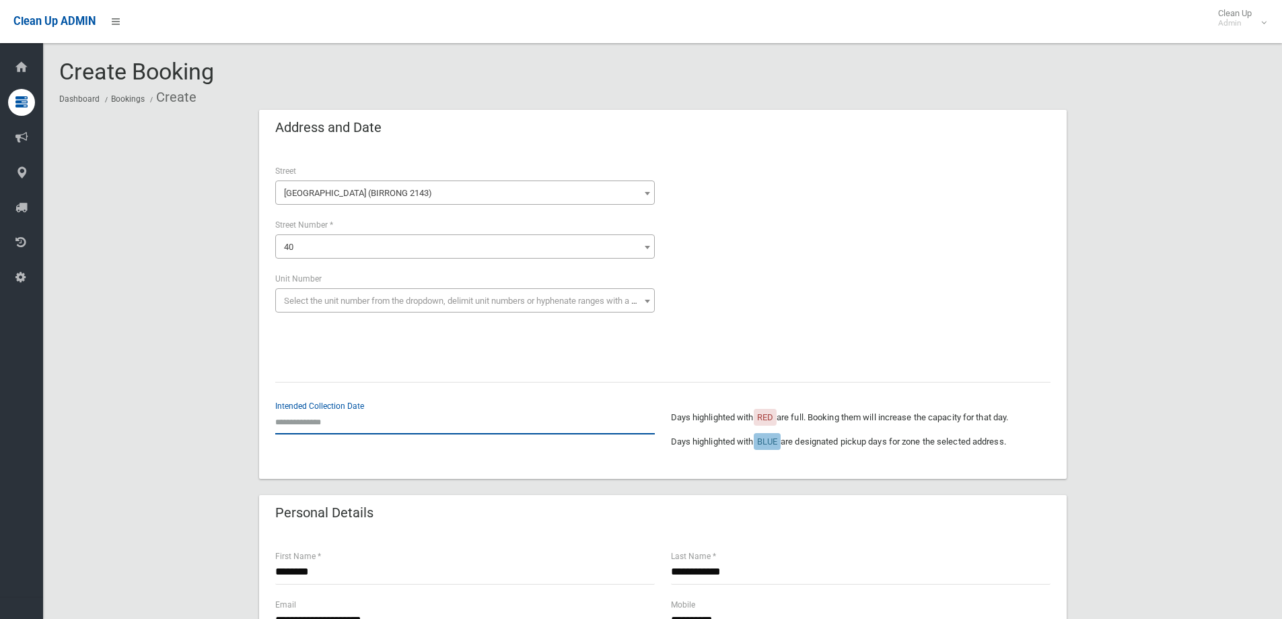
click at [343, 423] on input "text" at bounding box center [465, 421] width 380 height 25
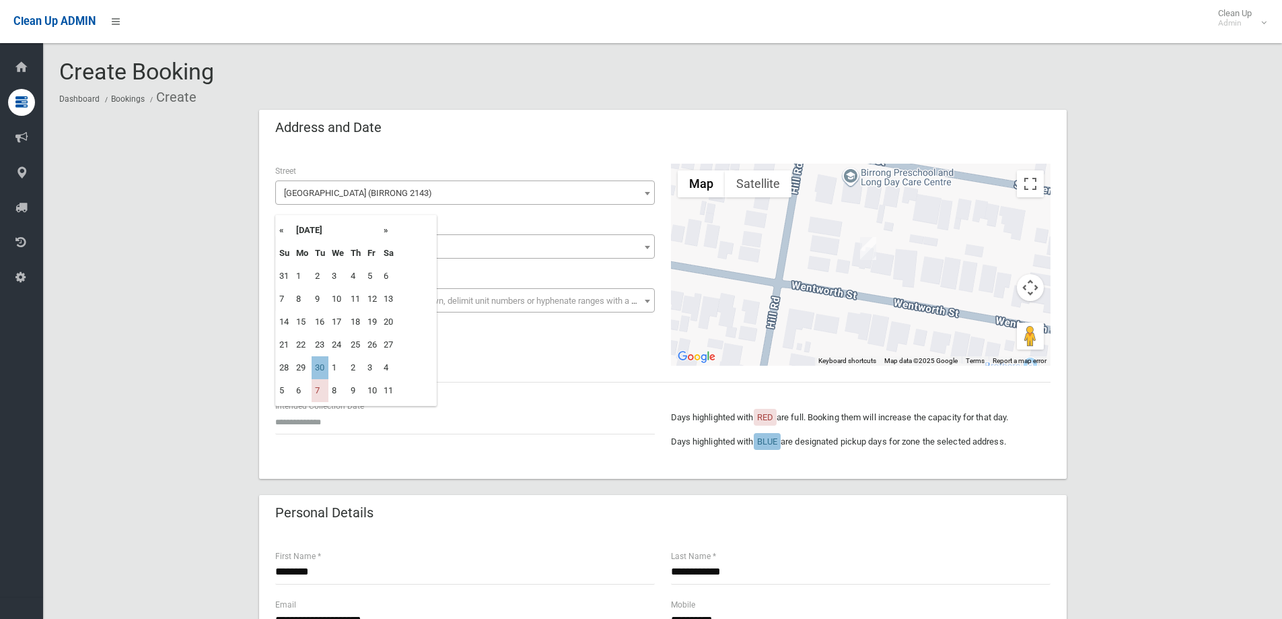
click at [317, 371] on td "30" at bounding box center [320, 367] width 17 height 23
type input "**********"
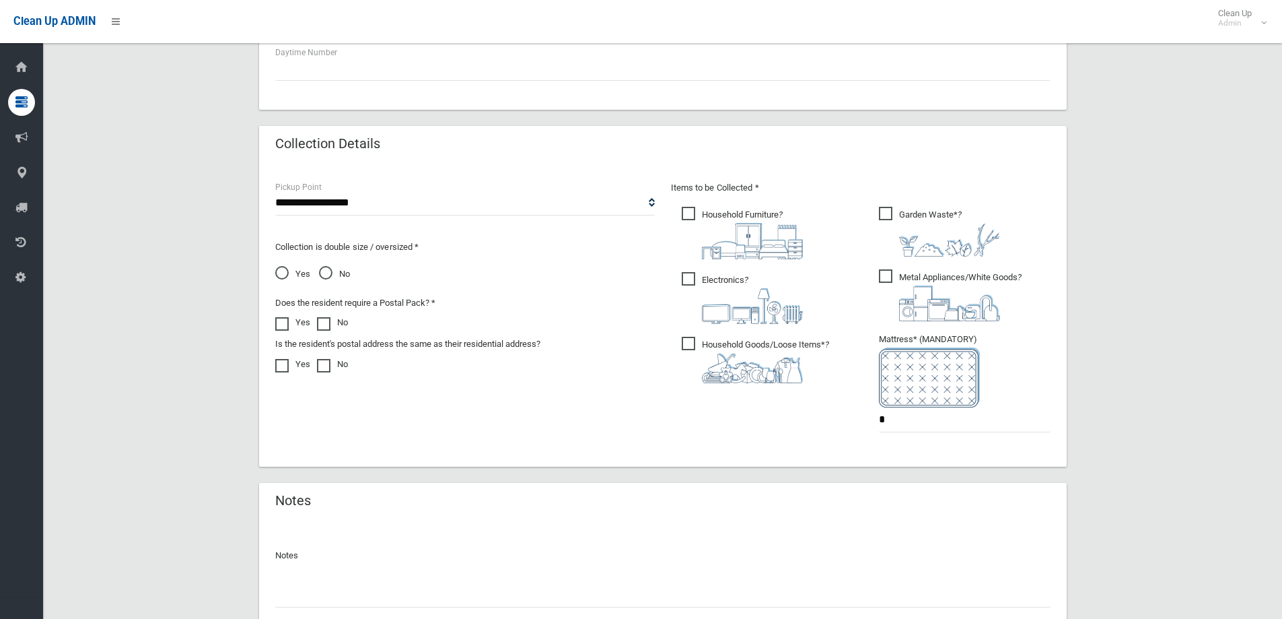
scroll to position [606, 0]
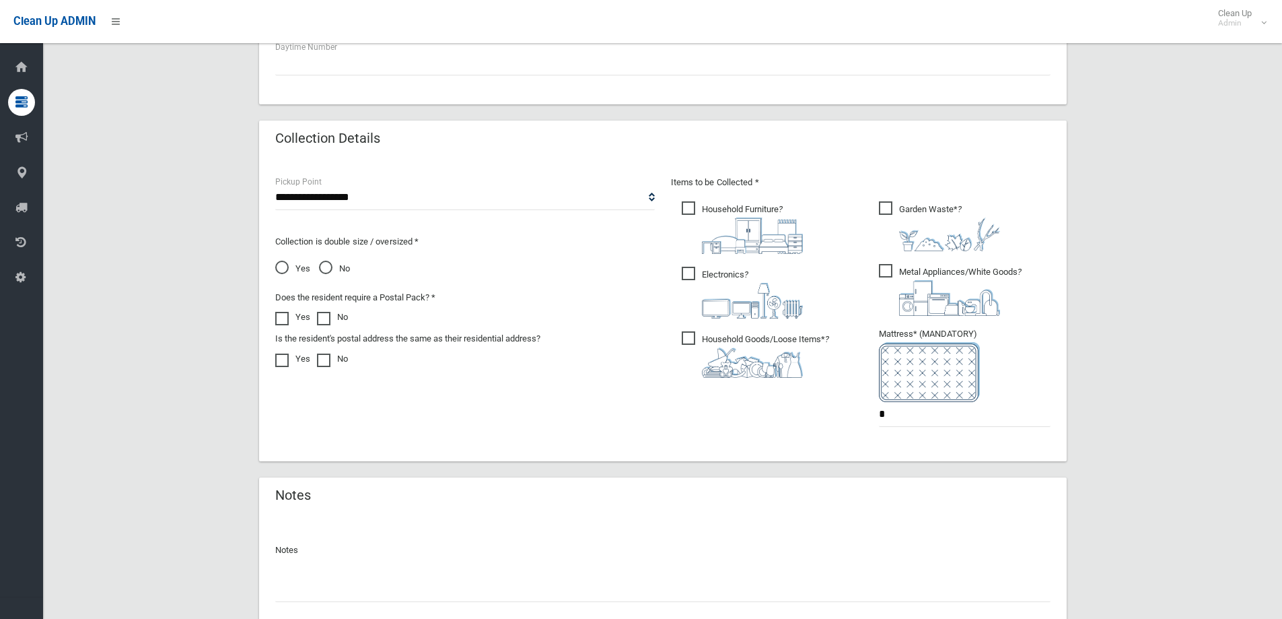
click at [736, 351] on img at bounding box center [752, 362] width 101 height 30
click at [720, 195] on div "Items to be Collected * Household Furniture ? *" at bounding box center [861, 309] width 396 height 271
click at [728, 218] on img at bounding box center [752, 235] width 101 height 36
click at [724, 270] on span "Electronics ?" at bounding box center [742, 293] width 121 height 52
click at [897, 274] on span "Metal Appliances/White Goods ?" at bounding box center [950, 290] width 143 height 52
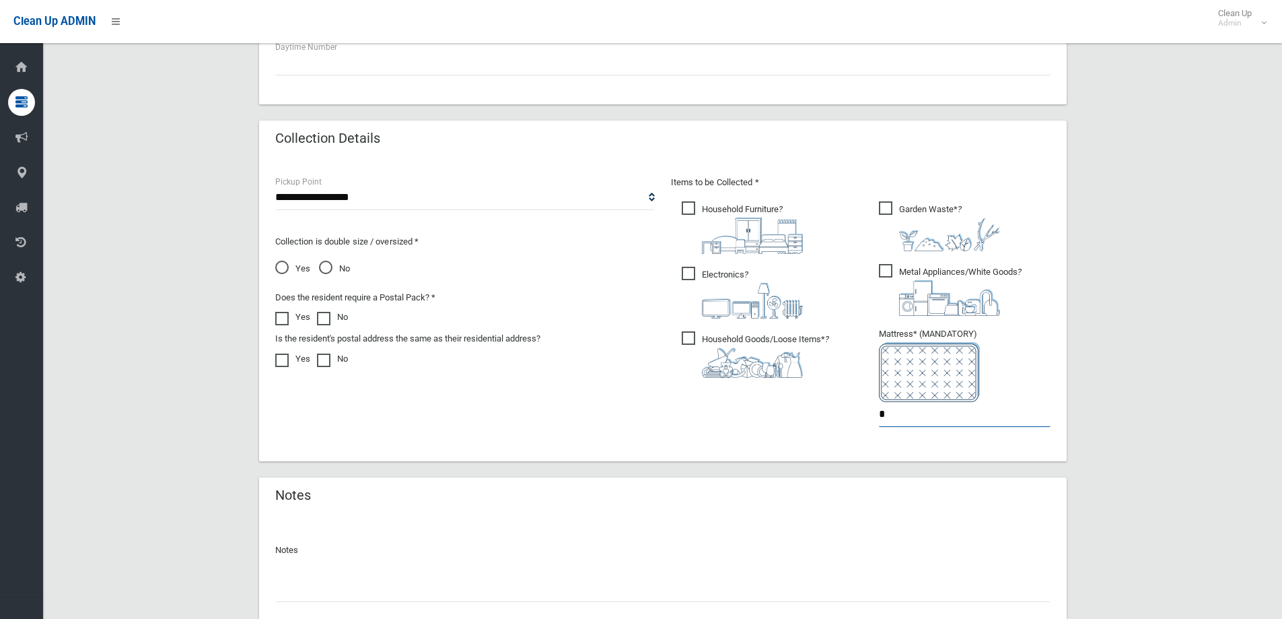
drag, startPoint x: 906, startPoint y: 423, endPoint x: 790, endPoint y: 414, distance: 116.8
click at [790, 416] on div "Items to be Collected * Household Furniture ? *" at bounding box center [861, 309] width 396 height 271
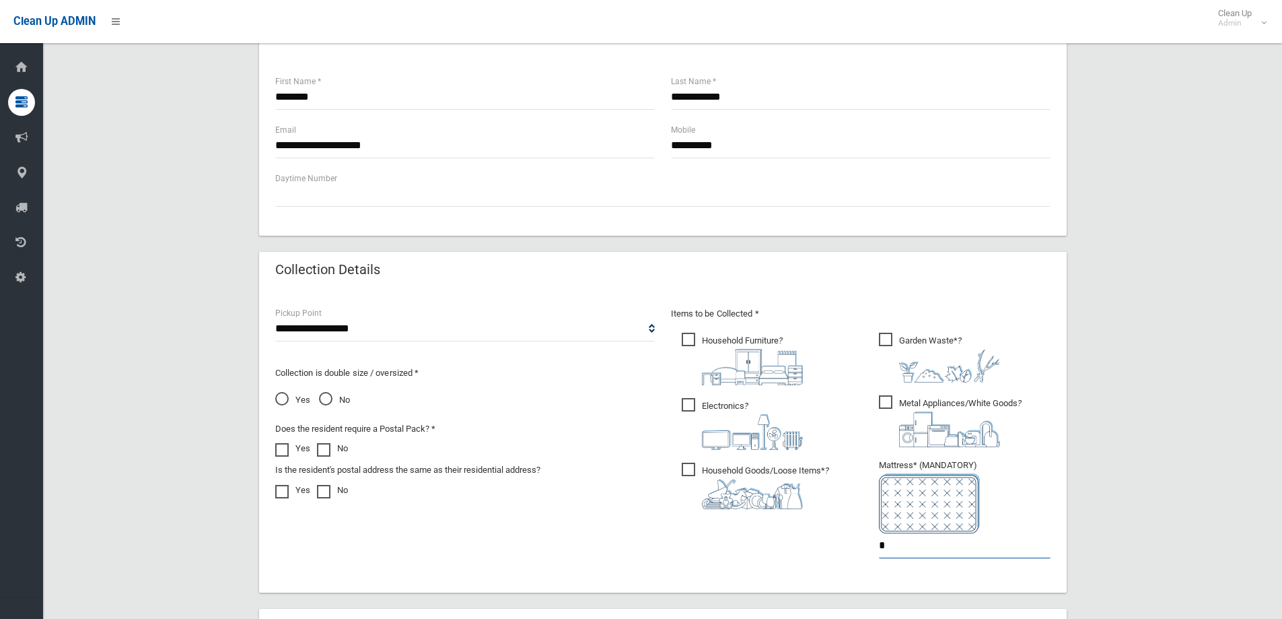
scroll to position [269, 0]
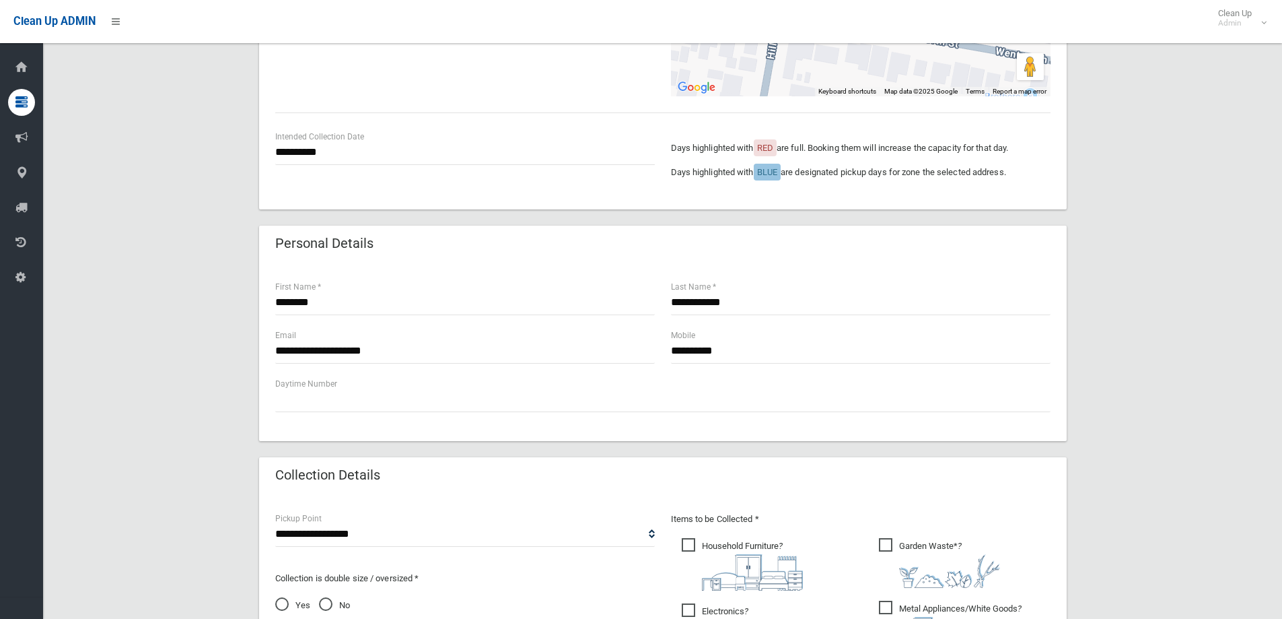
type input "*"
click at [412, 350] on input "**********" at bounding box center [465, 351] width 380 height 25
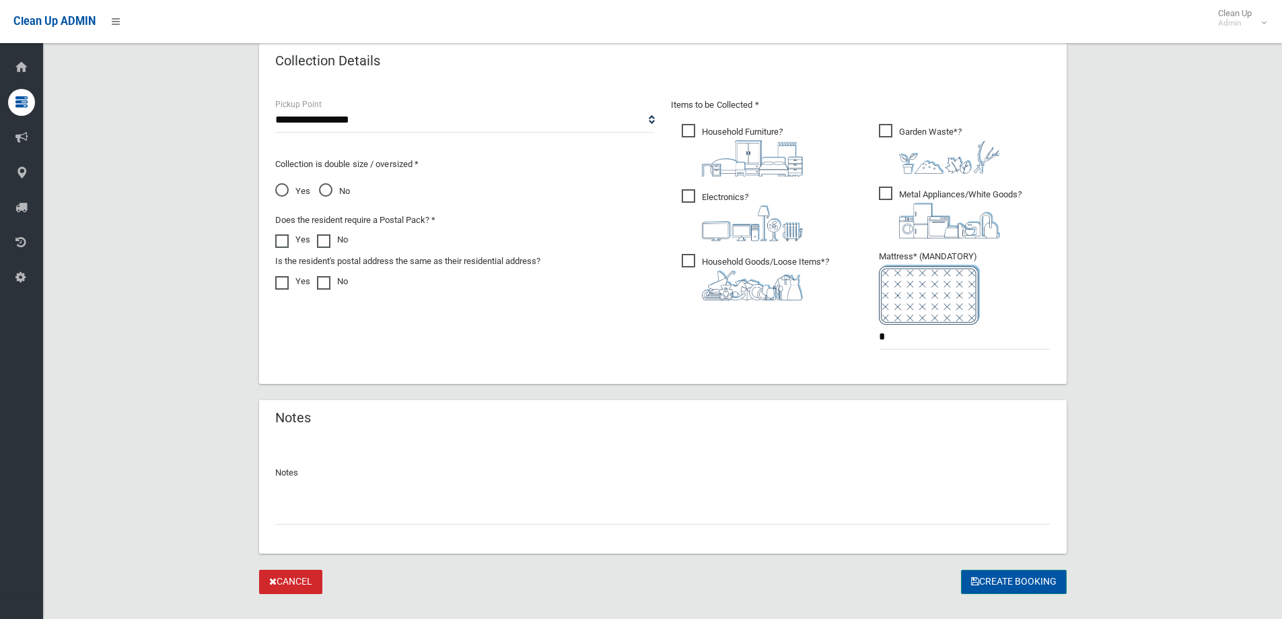
scroll to position [707, 0]
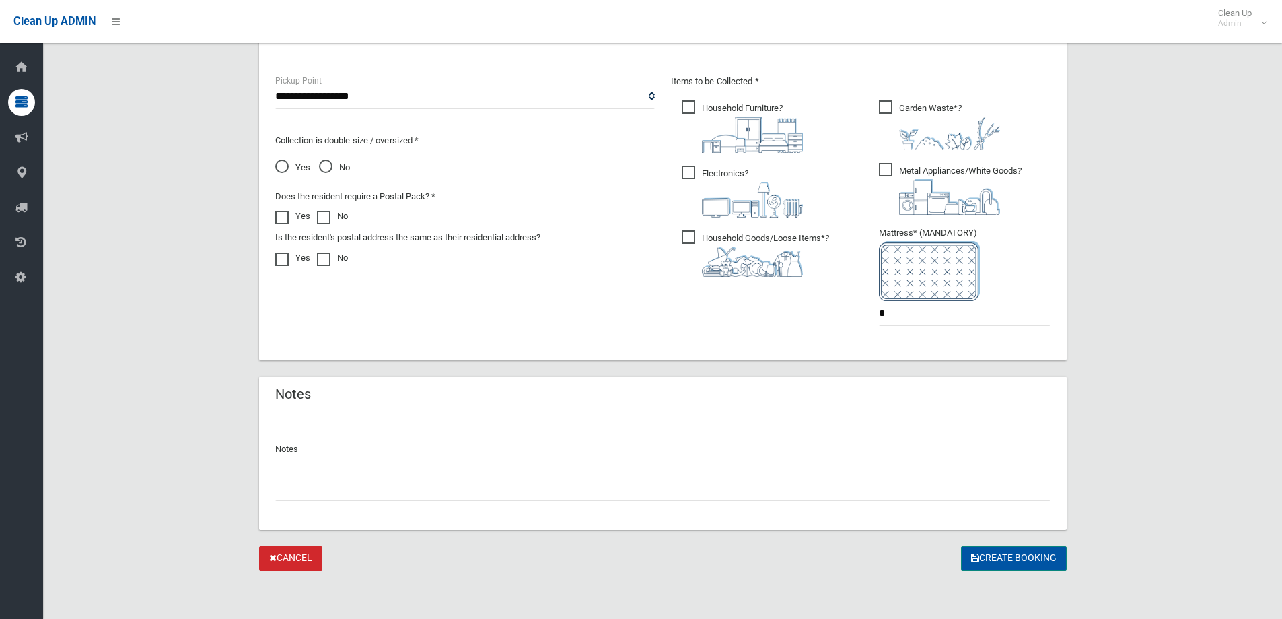
click at [1006, 557] on button "Create Booking" at bounding box center [1014, 558] width 106 height 25
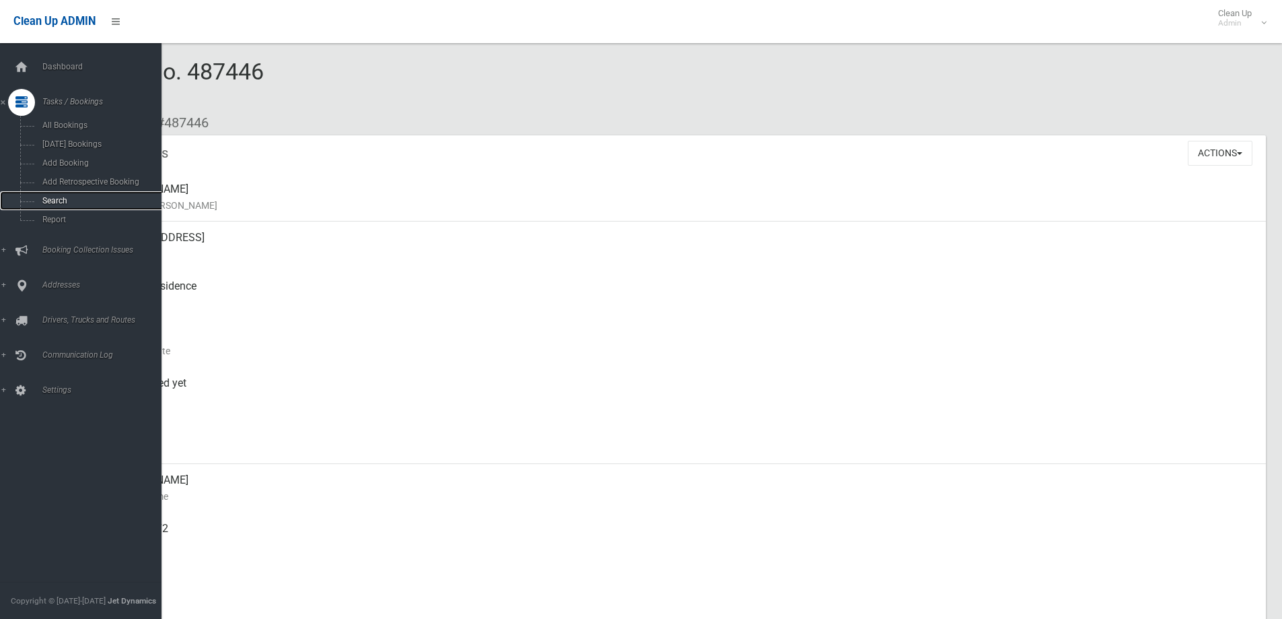
click at [55, 193] on link "Search" at bounding box center [86, 200] width 172 height 19
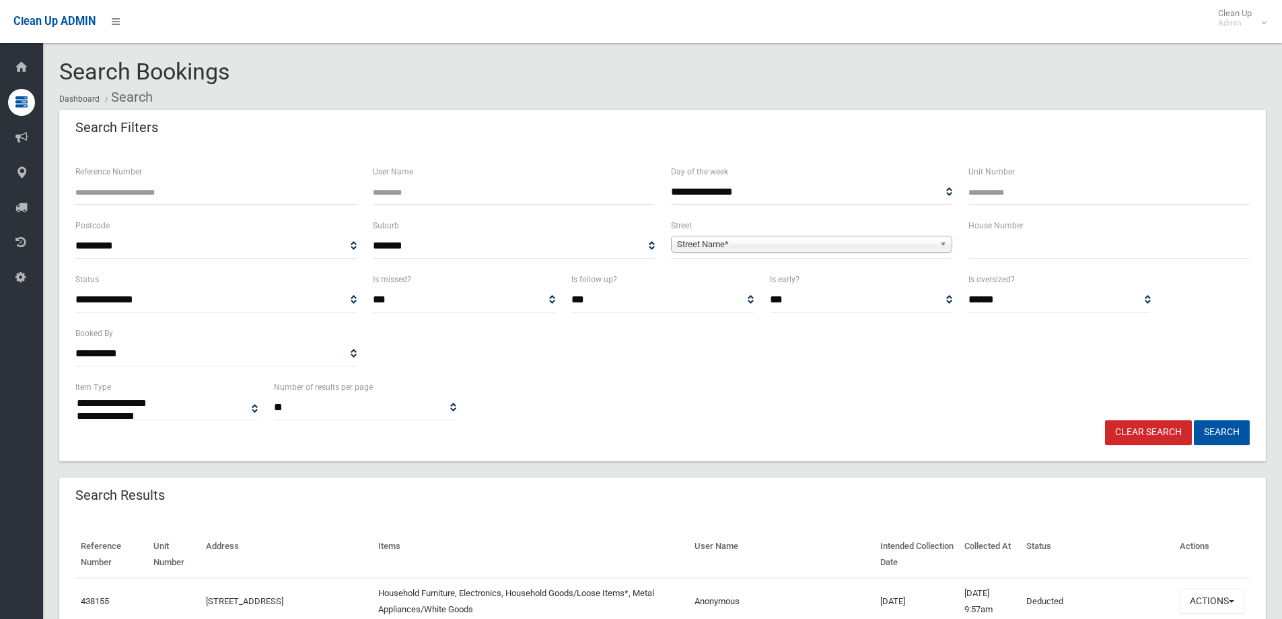
select select
click at [1012, 254] on input "text" at bounding box center [1109, 246] width 281 height 25
type input "***"
click at [911, 236] on link "Street Name*" at bounding box center [811, 244] width 281 height 17
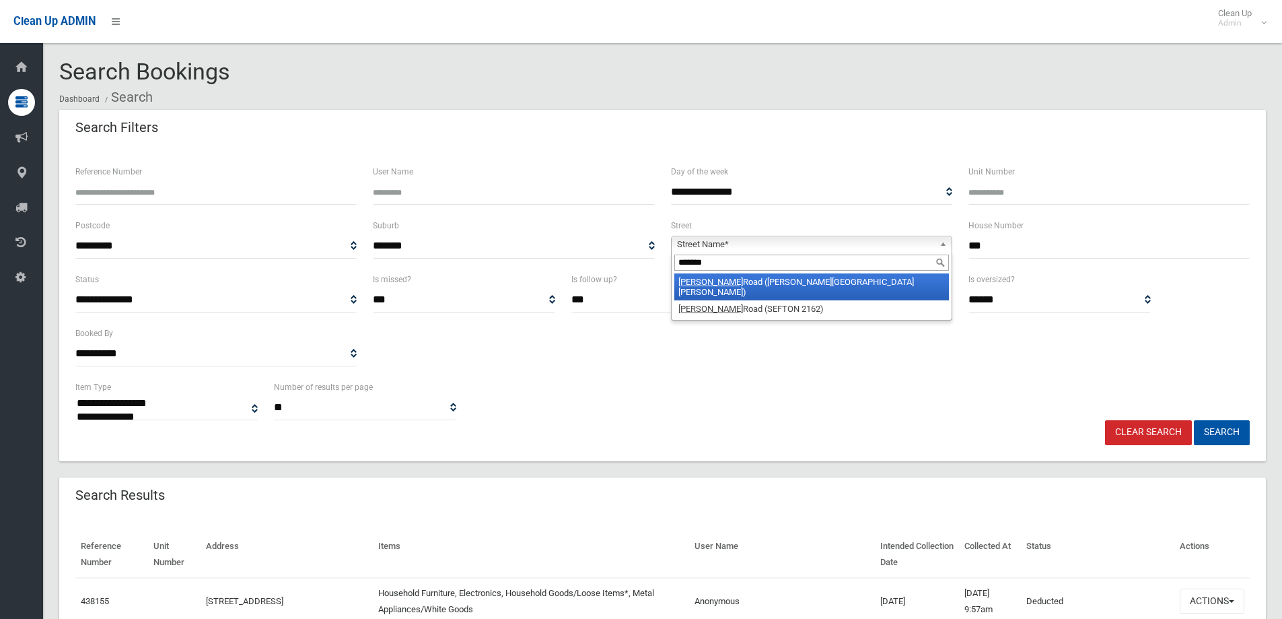
type input "*******"
click at [833, 281] on li "Waldron Road (CHESTER HILL 2162)" at bounding box center [811, 286] width 275 height 27
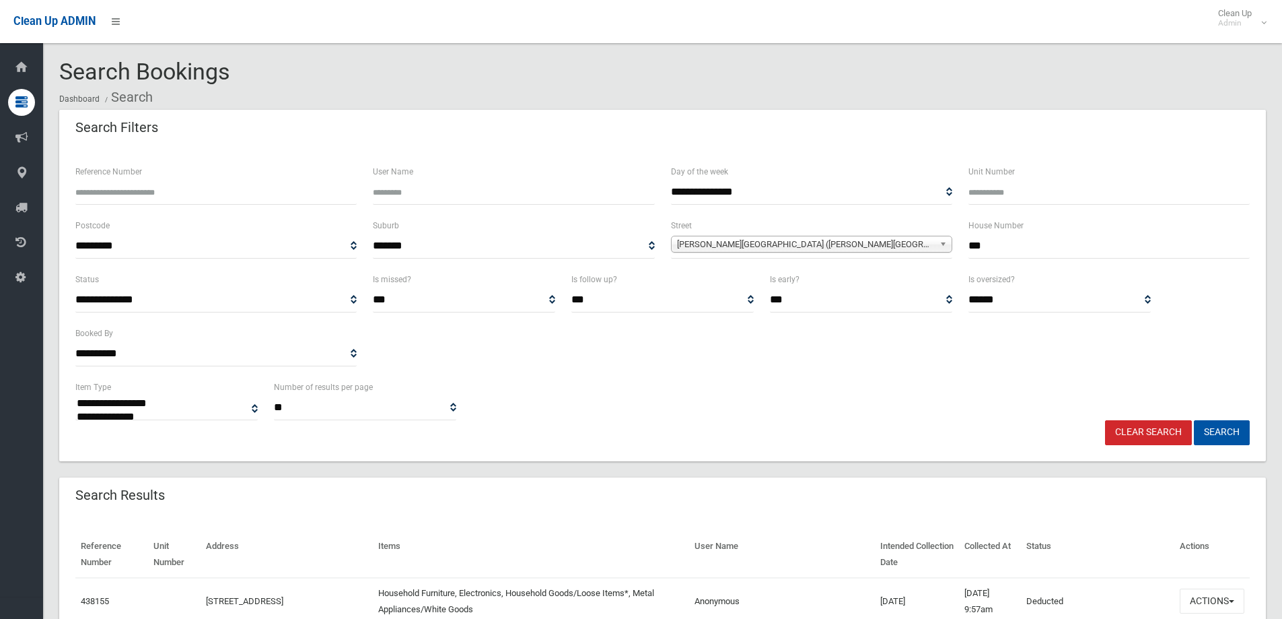
drag, startPoint x: 1078, startPoint y: 251, endPoint x: 899, endPoint y: 215, distance: 182.7
click at [902, 240] on div "**********" at bounding box center [662, 244] width 1191 height 54
type input "***"
click at [901, 244] on span "Waldron Road (CHESTER HILL 2162)" at bounding box center [805, 244] width 257 height 16
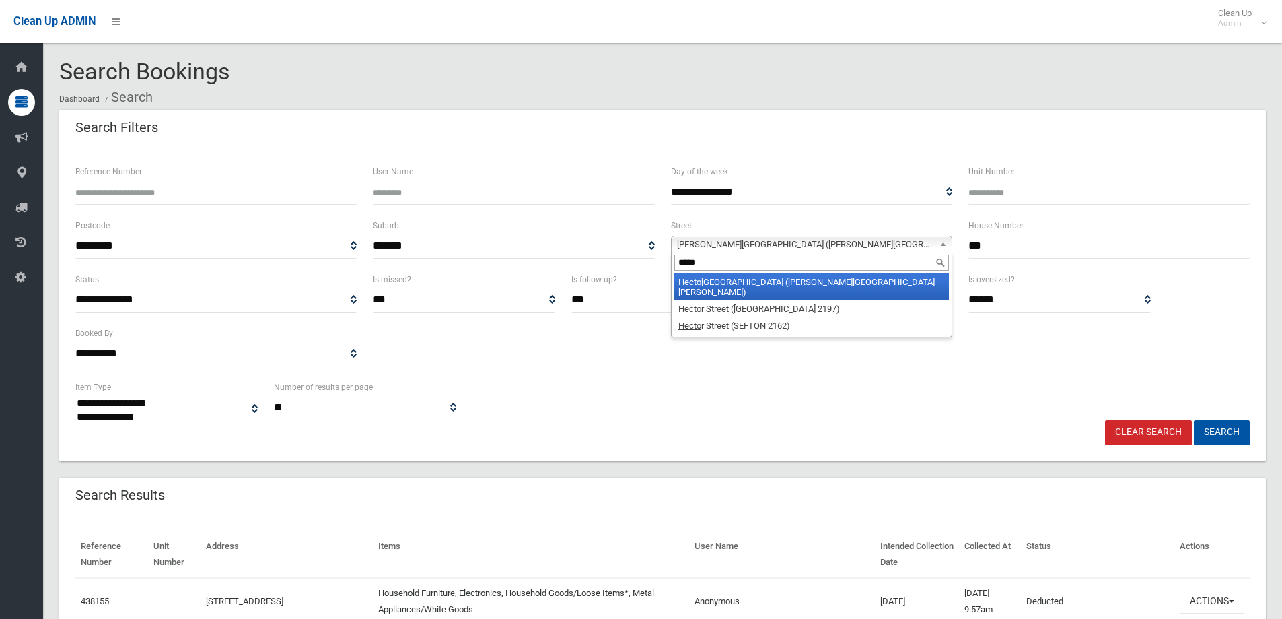
type input "*****"
click at [770, 280] on li "Hecto r Street (CHESTER HILL 2162)" at bounding box center [811, 286] width 275 height 27
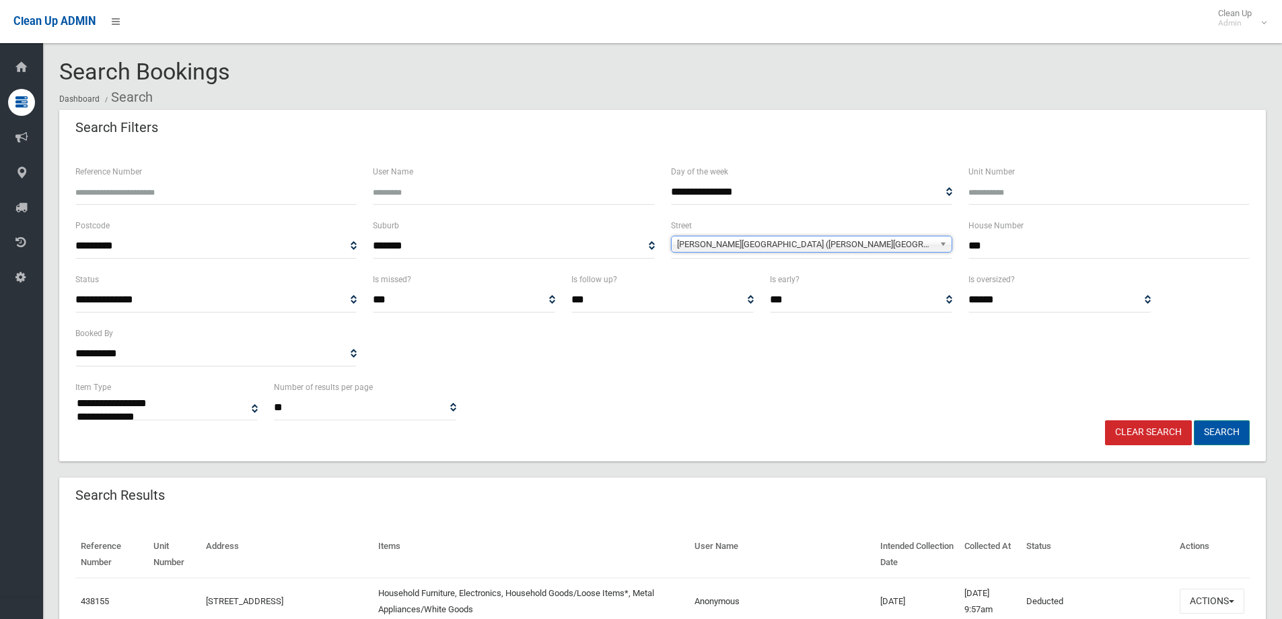
click at [1213, 440] on button "Search" at bounding box center [1222, 432] width 56 height 25
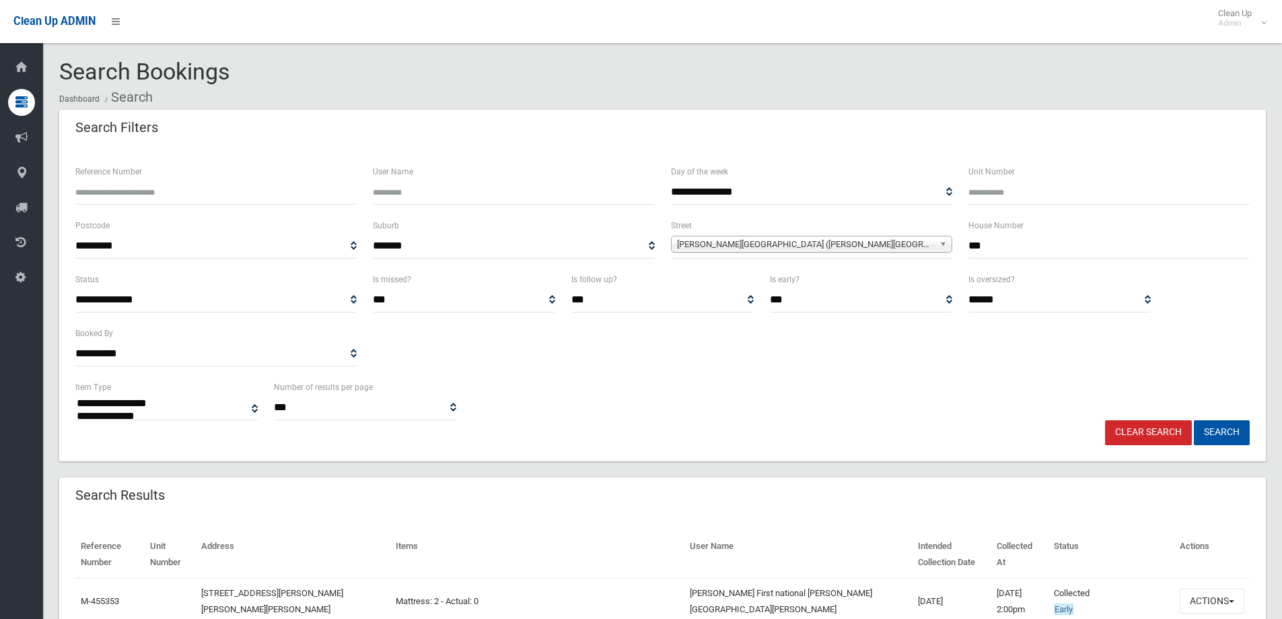
select select
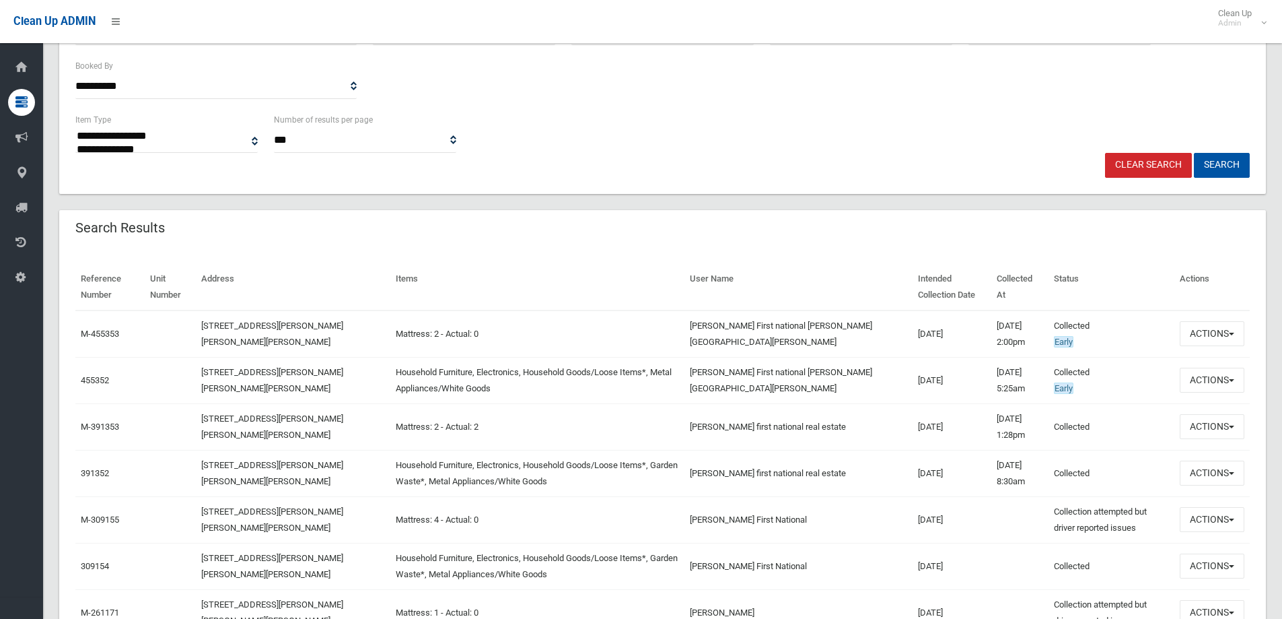
scroll to position [269, 0]
drag, startPoint x: 1236, startPoint y: 332, endPoint x: 1235, endPoint y: 339, distance: 6.9
click at [1235, 335] on button "Actions" at bounding box center [1212, 331] width 65 height 25
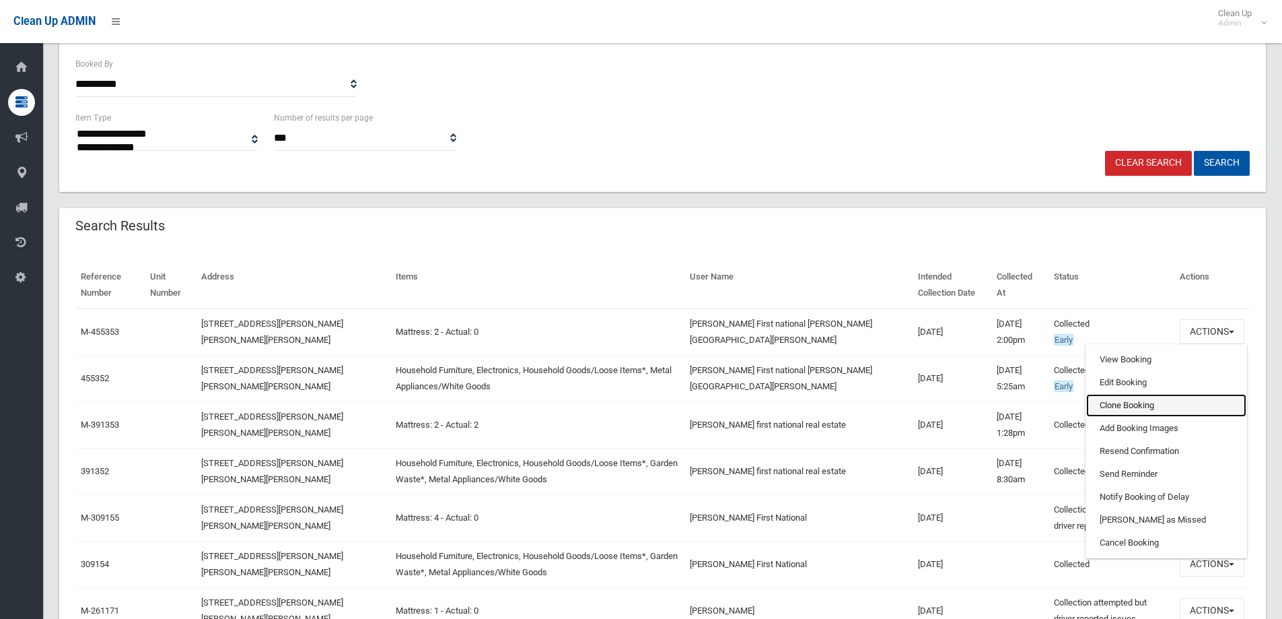
click at [1152, 397] on link "Clone Booking" at bounding box center [1166, 405] width 160 height 23
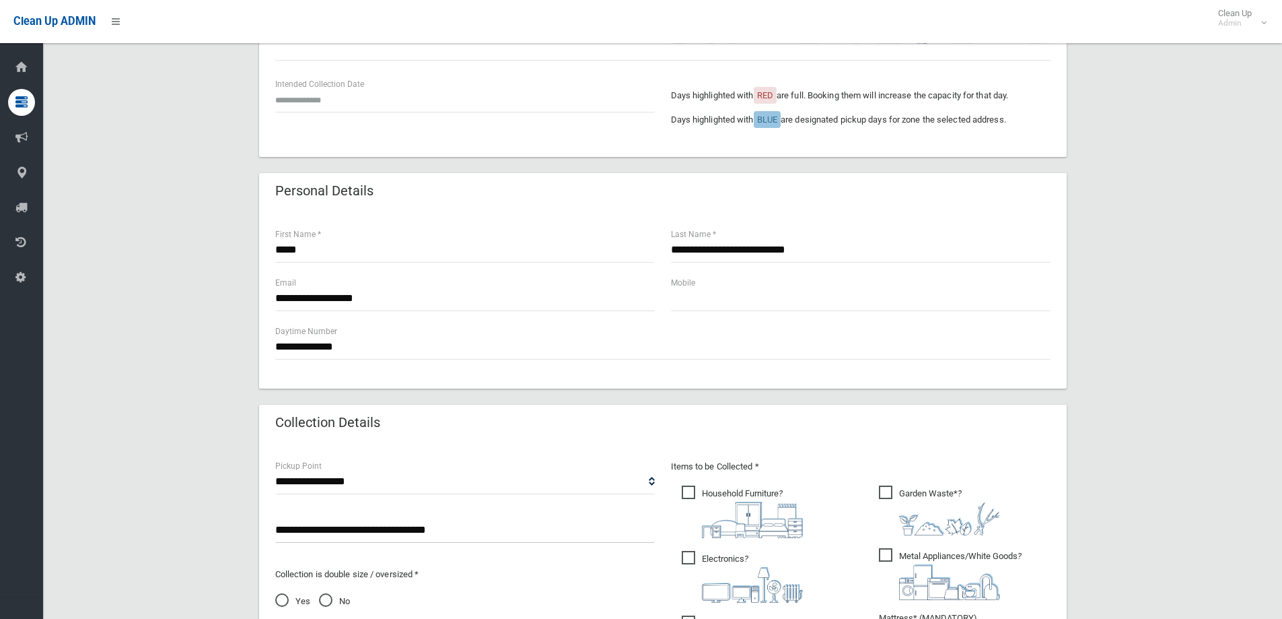
scroll to position [337, 0]
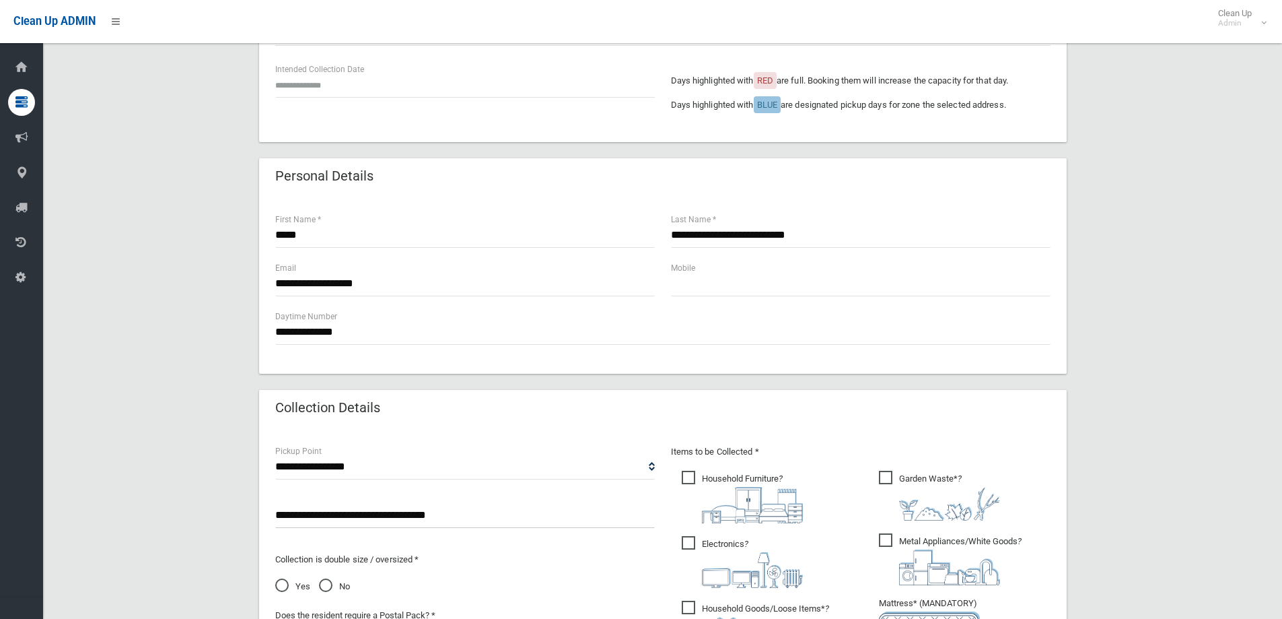
click at [312, 98] on div "Intended Collection Date" at bounding box center [465, 86] width 396 height 48
click at [312, 92] on input "text" at bounding box center [465, 85] width 380 height 25
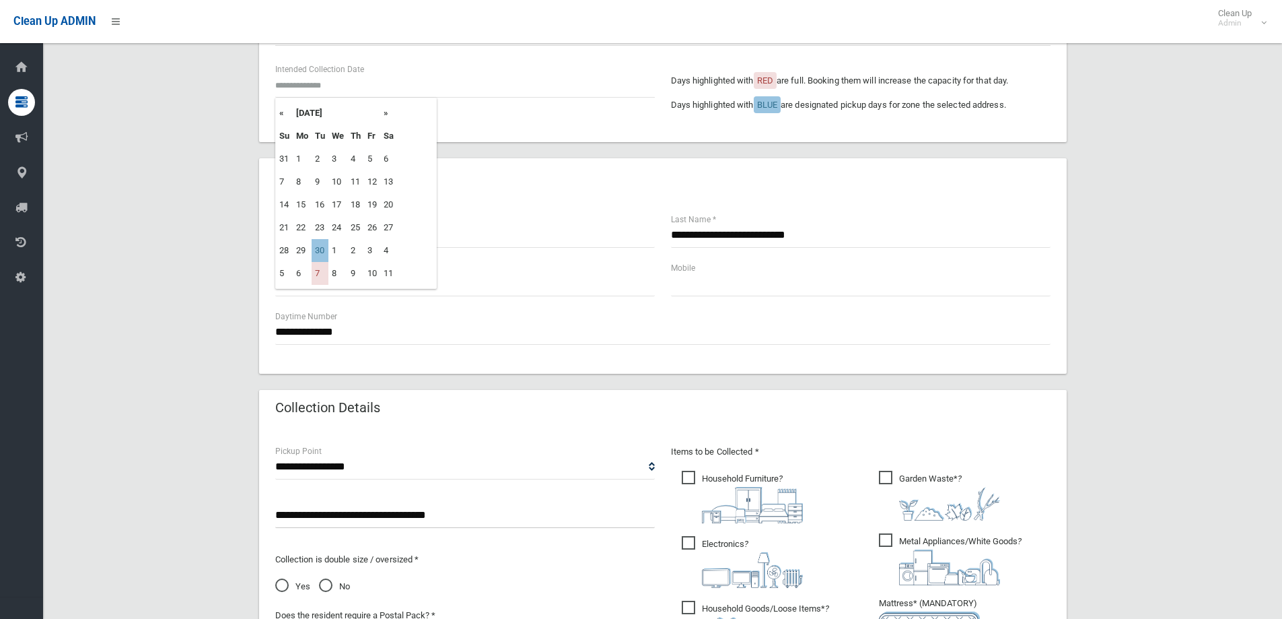
click at [388, 113] on th "»" at bounding box center [388, 113] width 17 height 23
click at [321, 203] on td "14" at bounding box center [320, 204] width 17 height 23
type input "**********"
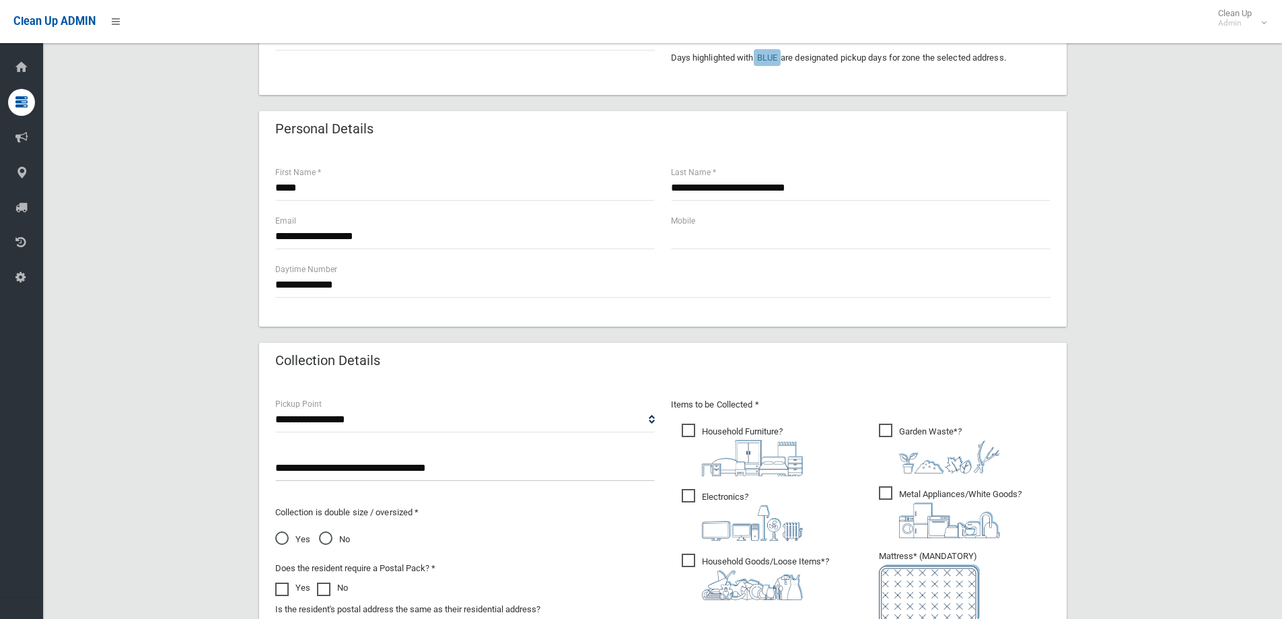
scroll to position [606, 0]
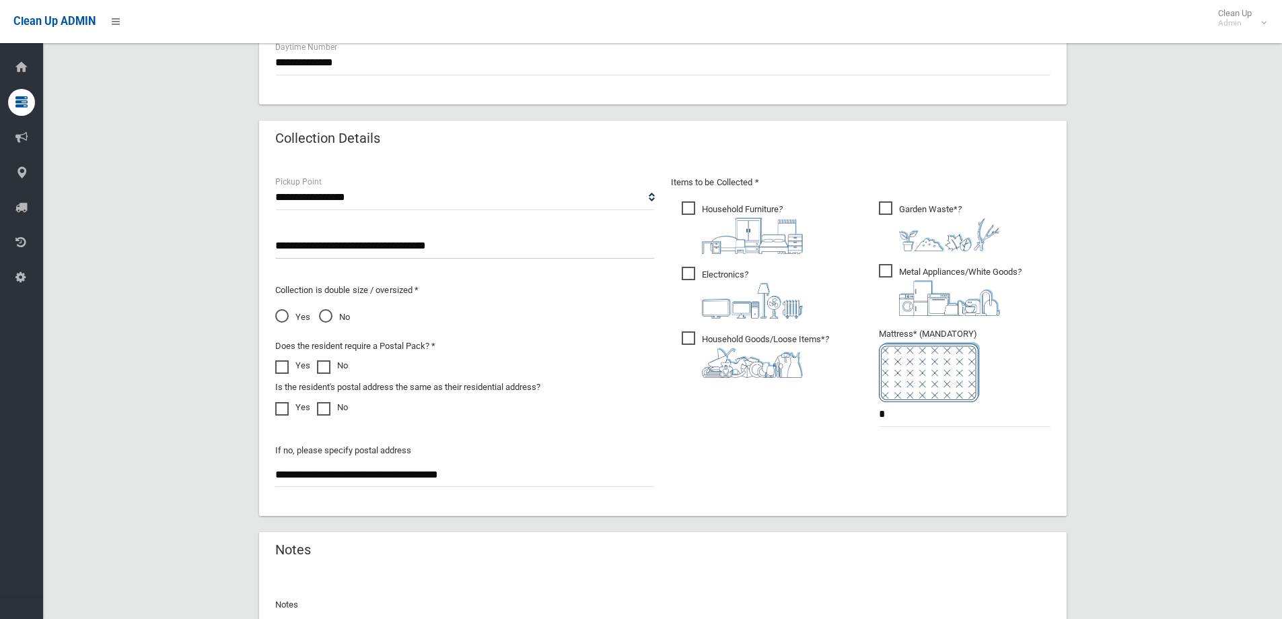
click at [701, 336] on span "Household Goods/Loose Items* ?" at bounding box center [755, 354] width 147 height 46
click at [724, 267] on span "Electronics ?" at bounding box center [742, 293] width 121 height 52
click at [718, 199] on label "Household Furniture ?" at bounding box center [742, 226] width 121 height 55
click at [907, 283] on img at bounding box center [949, 298] width 101 height 36
drag, startPoint x: 921, startPoint y: 421, endPoint x: 730, endPoint y: 410, distance: 190.8
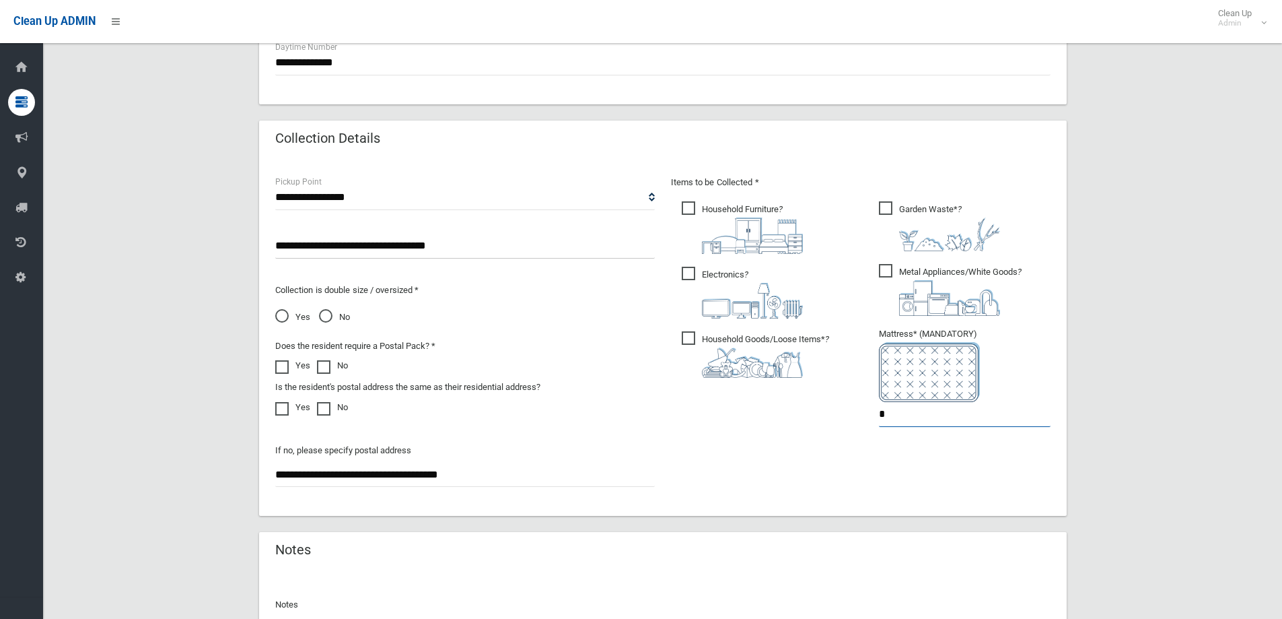
click at [730, 410] on div "Items to be Collected * Household Furniture ? *" at bounding box center [861, 309] width 396 height 271
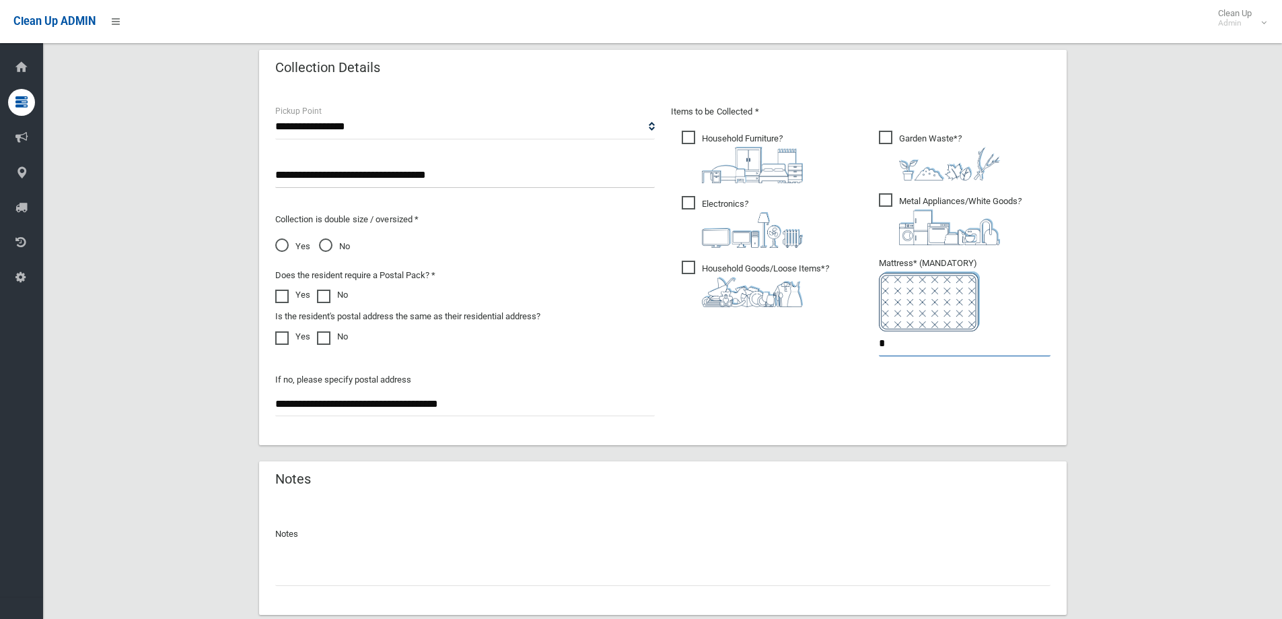
scroll to position [762, 0]
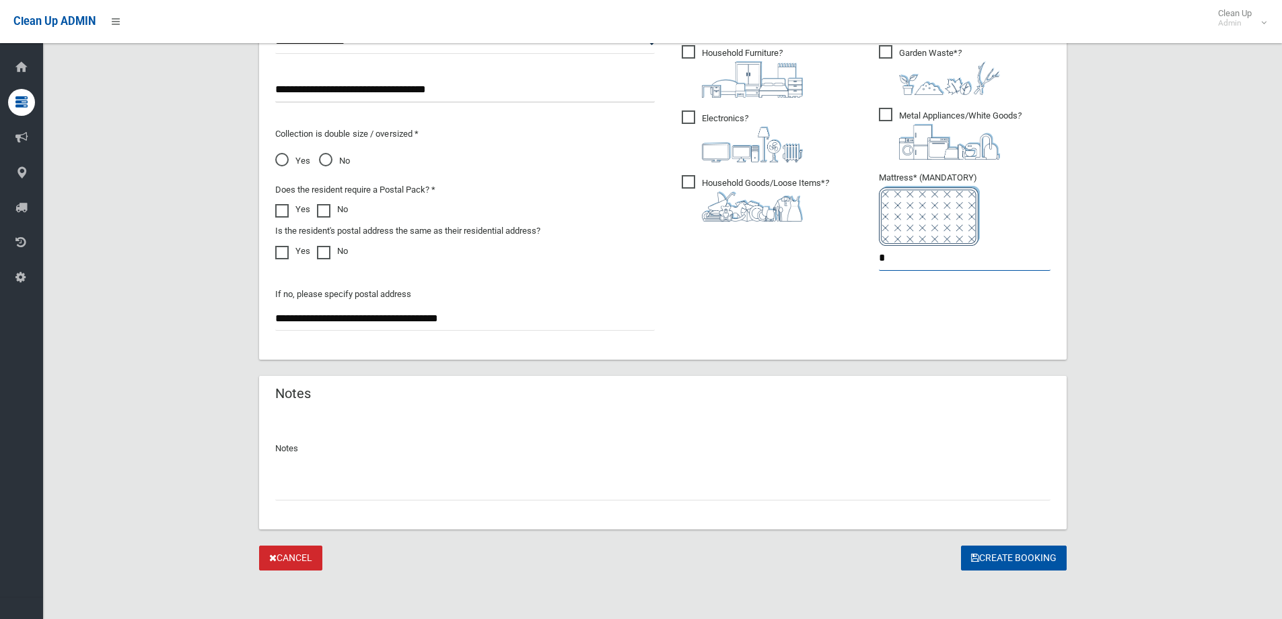
type input "*"
click at [631, 501] on div "Notes" at bounding box center [663, 471] width 808 height 116
click at [636, 494] on input "text" at bounding box center [662, 487] width 775 height 25
type input "**********"
click at [1053, 565] on button "Create Booking" at bounding box center [1014, 557] width 106 height 25
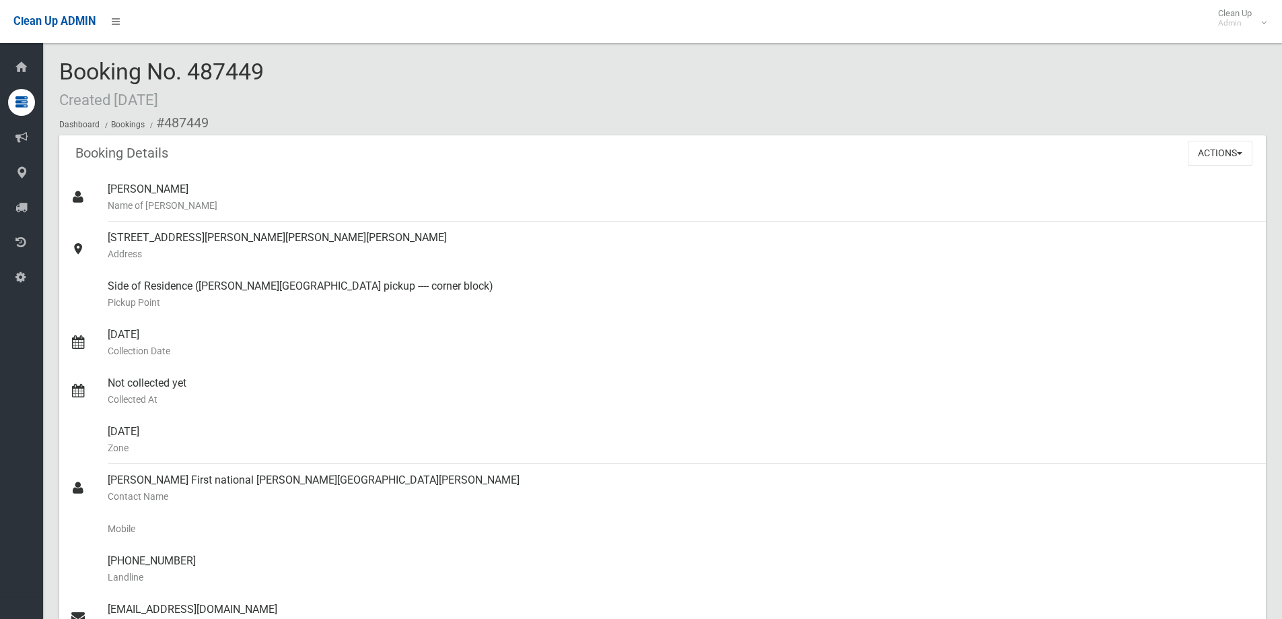
drag, startPoint x: 189, startPoint y: 73, endPoint x: 270, endPoint y: 79, distance: 81.0
click at [270, 79] on div "Booking No. 487449 Created [DATE] Dashboard Bookings #487449" at bounding box center [662, 97] width 1207 height 76
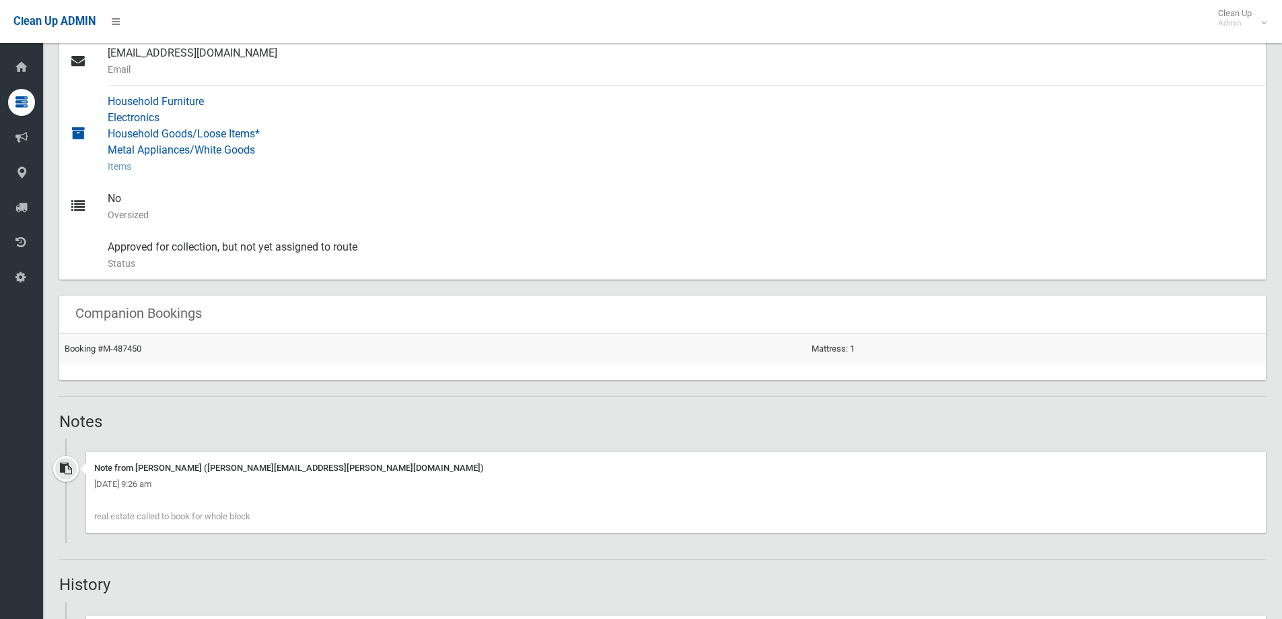
scroll to position [606, 0]
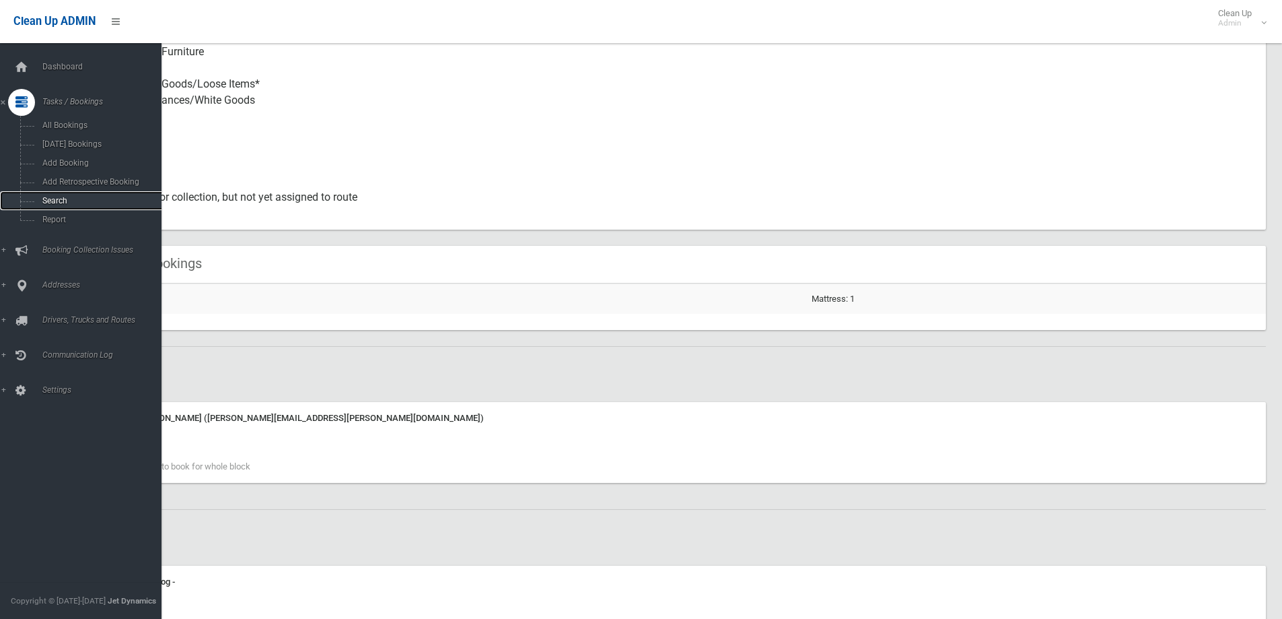
click at [45, 197] on span "Search" at bounding box center [99, 200] width 122 height 9
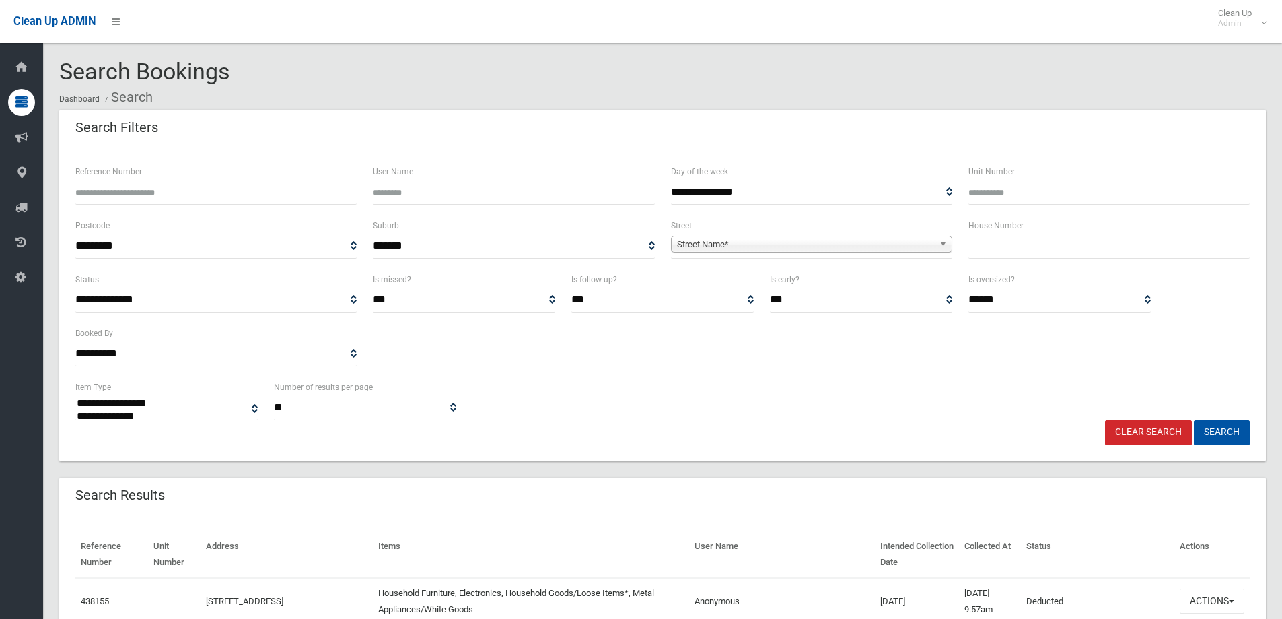
select select
click at [1016, 247] on input "text" at bounding box center [1109, 246] width 281 height 25
type input "*"
click at [860, 250] on span "Street Name*" at bounding box center [805, 244] width 257 height 16
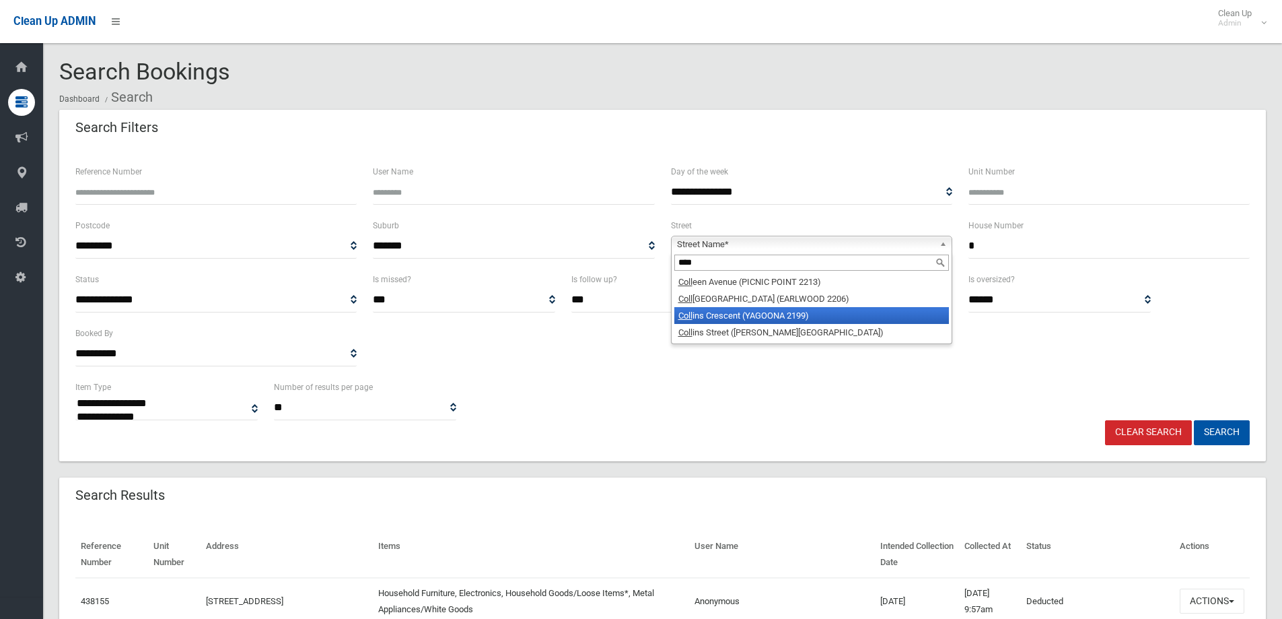
type input "****"
click at [776, 312] on li "Coll ins Crescent (YAGOONA 2199)" at bounding box center [811, 315] width 275 height 17
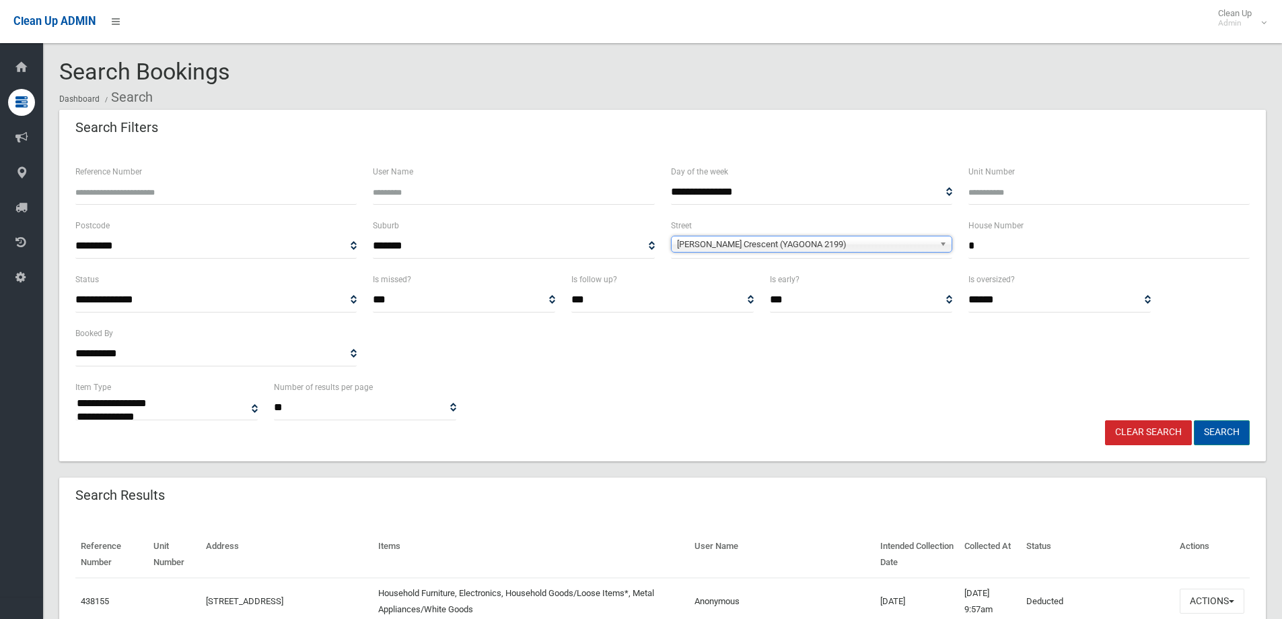
click at [1203, 426] on button "Search" at bounding box center [1222, 432] width 56 height 25
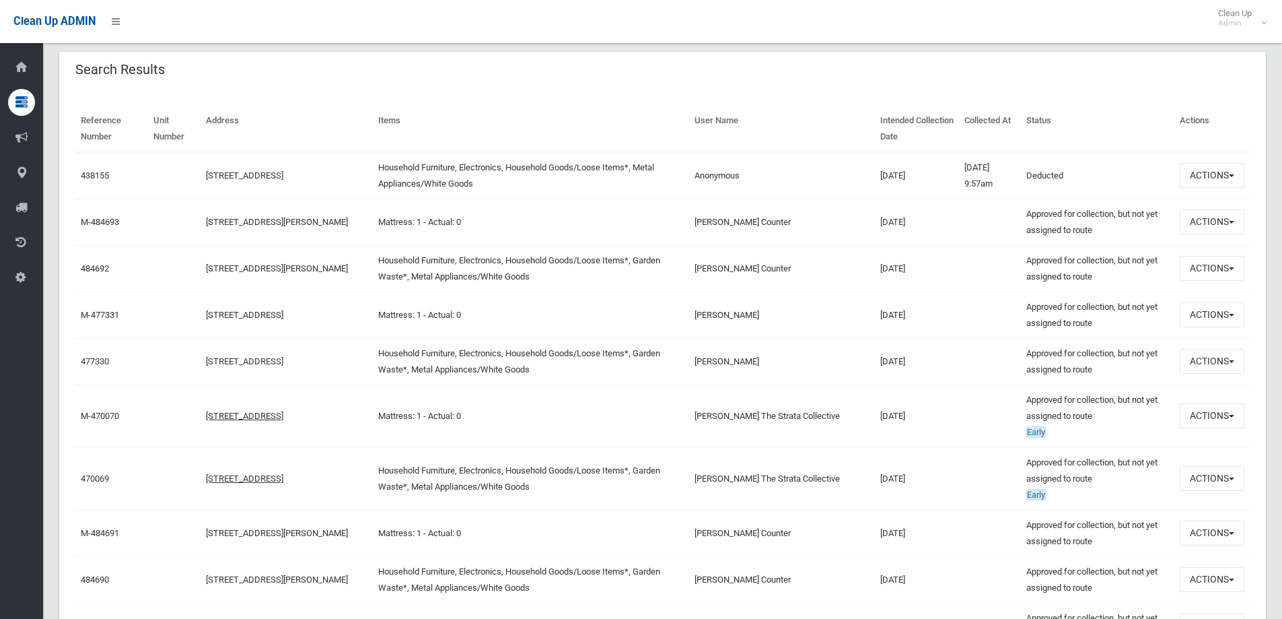
scroll to position [471, 0]
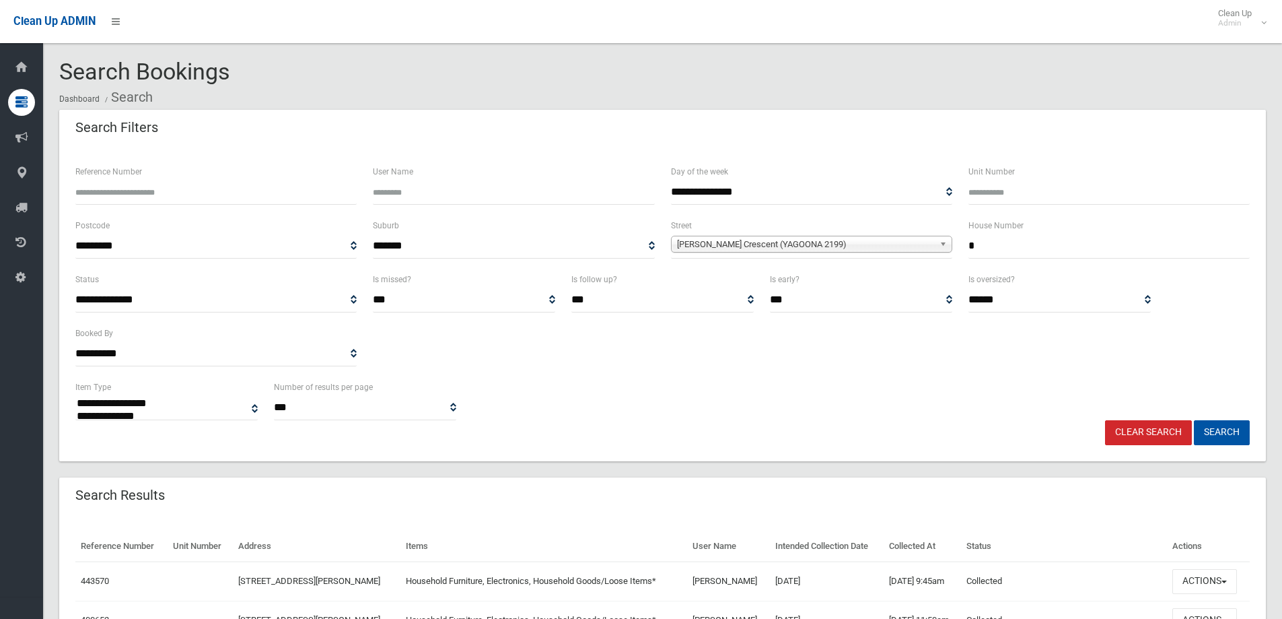
select select
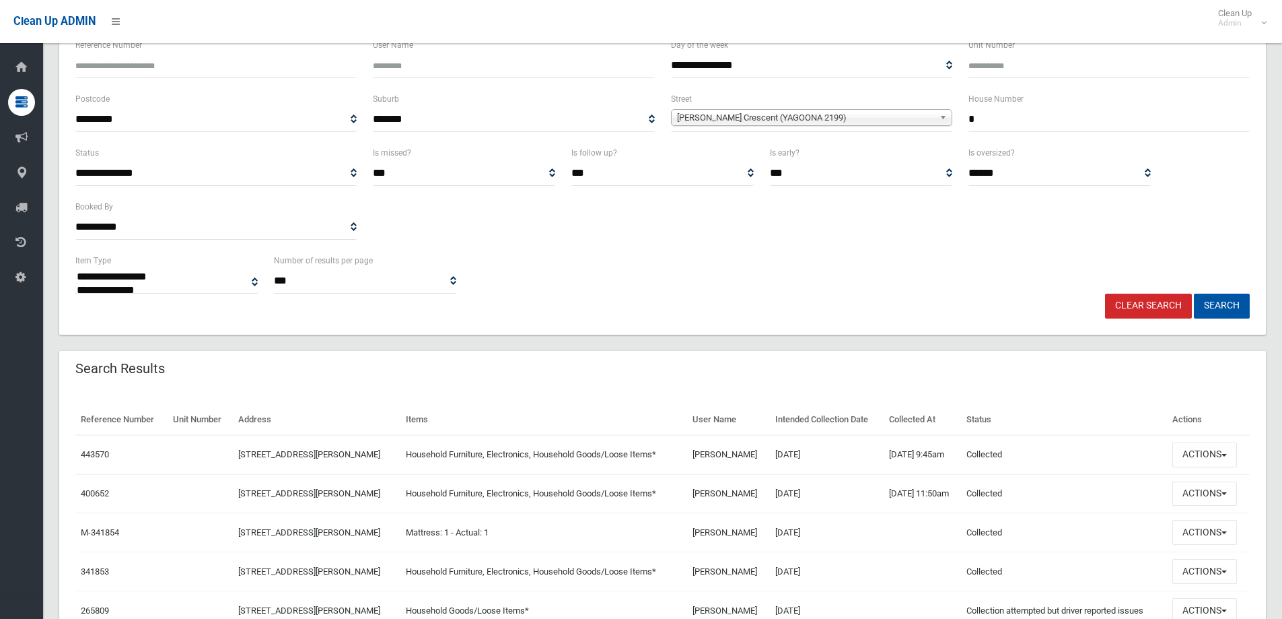
scroll to position [67, 0]
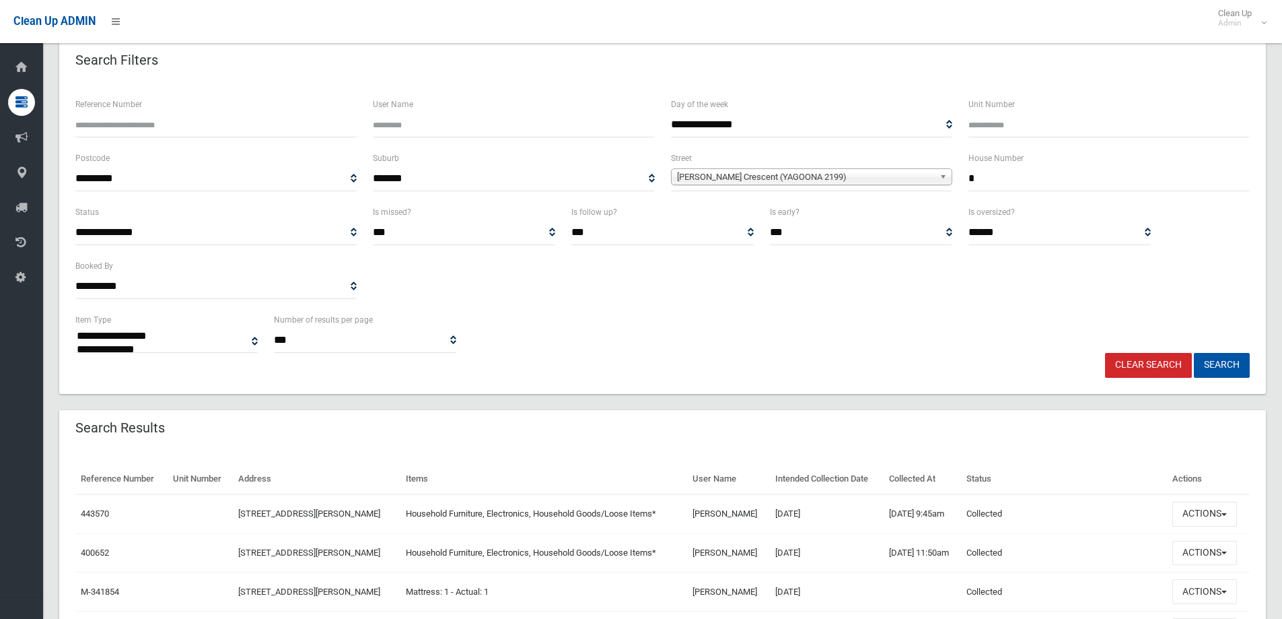
drag, startPoint x: 1043, startPoint y: 177, endPoint x: 924, endPoint y: 176, distance: 119.2
click at [924, 174] on div "**********" at bounding box center [662, 177] width 1191 height 54
click at [884, 181] on span "Collins Crescent (YAGOONA 2199)" at bounding box center [805, 177] width 257 height 16
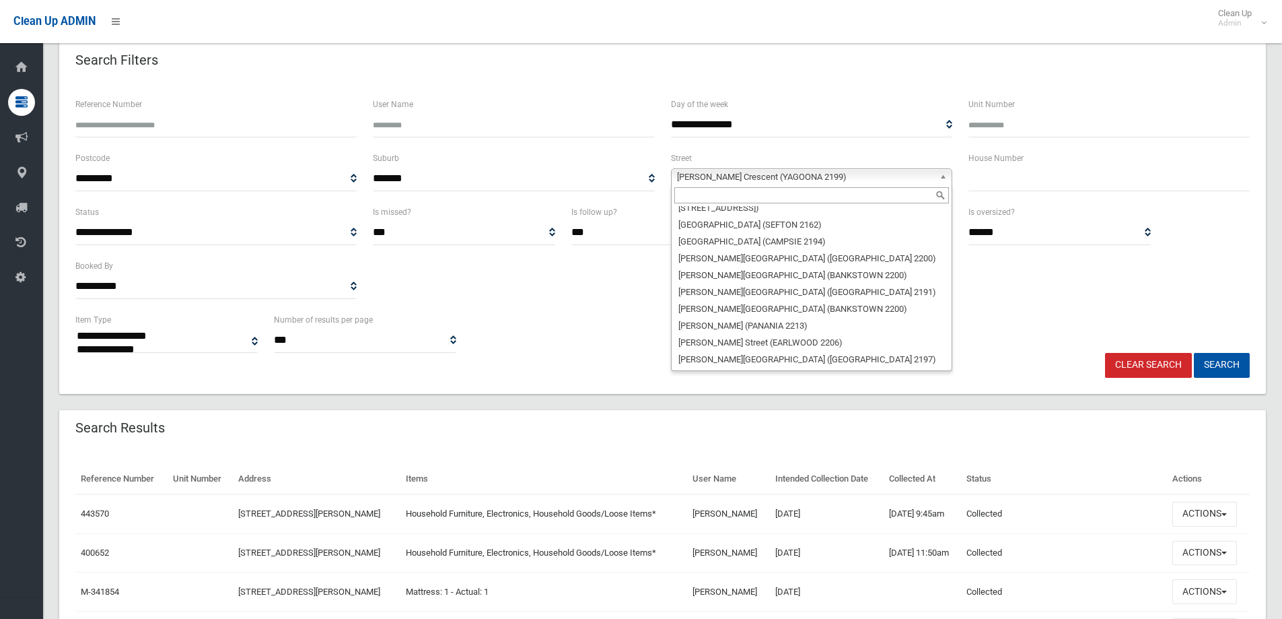
scroll to position [0, 0]
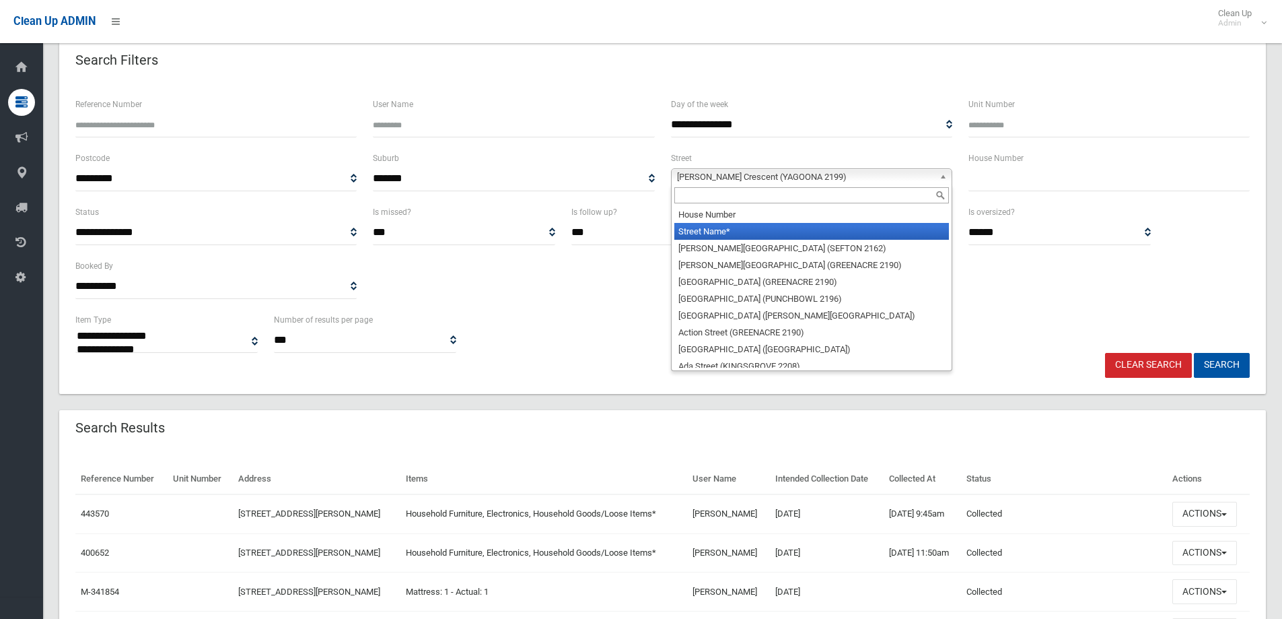
click at [855, 226] on li "Street Name*" at bounding box center [811, 231] width 275 height 17
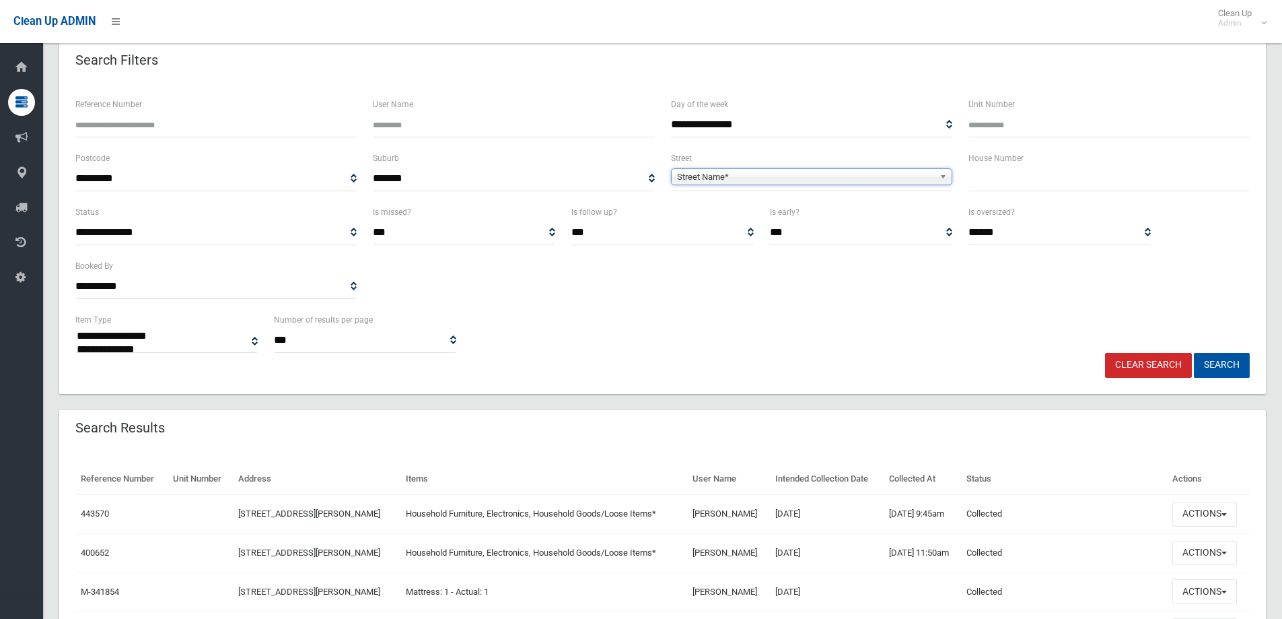
click at [854, 143] on div "**********" at bounding box center [812, 123] width 298 height 54
click at [1044, 181] on input "text" at bounding box center [1109, 178] width 281 height 25
type input "***"
click at [931, 182] on span "Street Name*" at bounding box center [805, 177] width 257 height 16
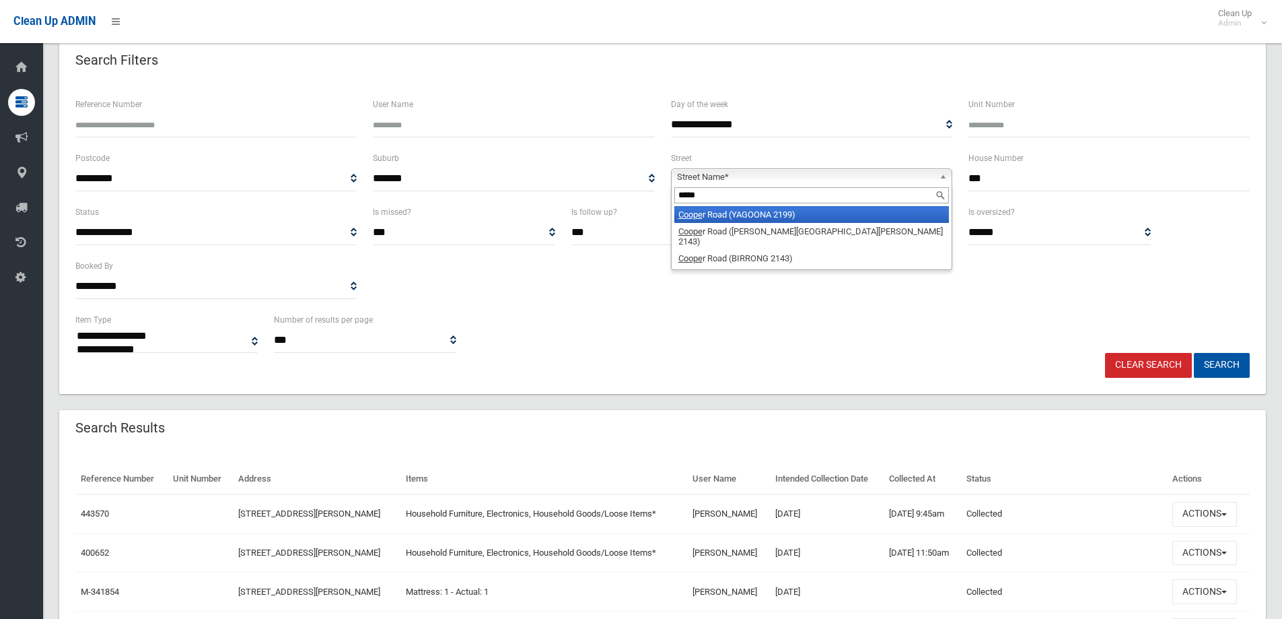
type input "*****"
click at [794, 219] on li "Coope r Road (YAGOONA 2199)" at bounding box center [811, 214] width 275 height 17
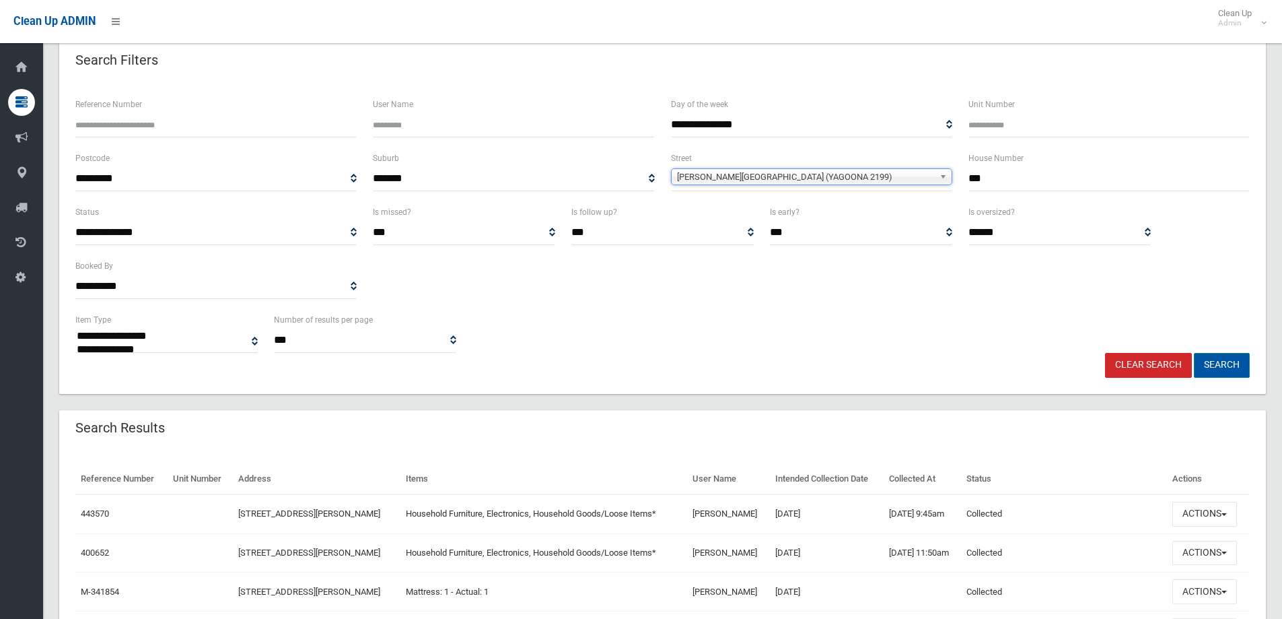
click at [1208, 372] on button "Search" at bounding box center [1222, 365] width 56 height 25
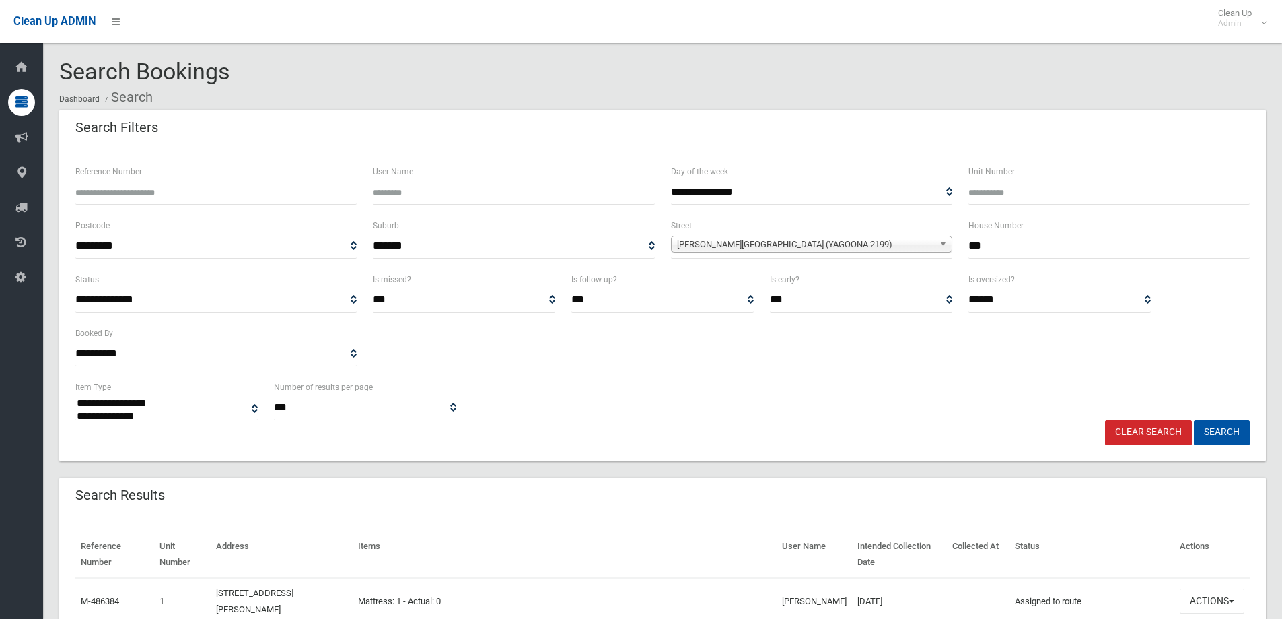
select select
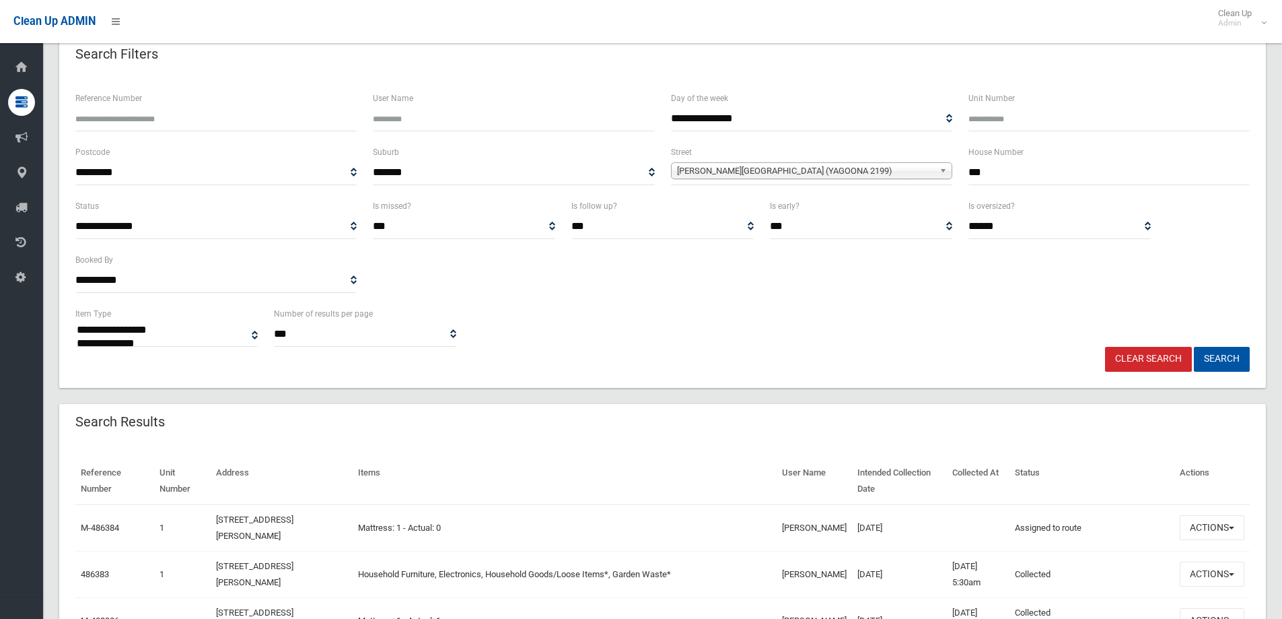
scroll to position [269, 0]
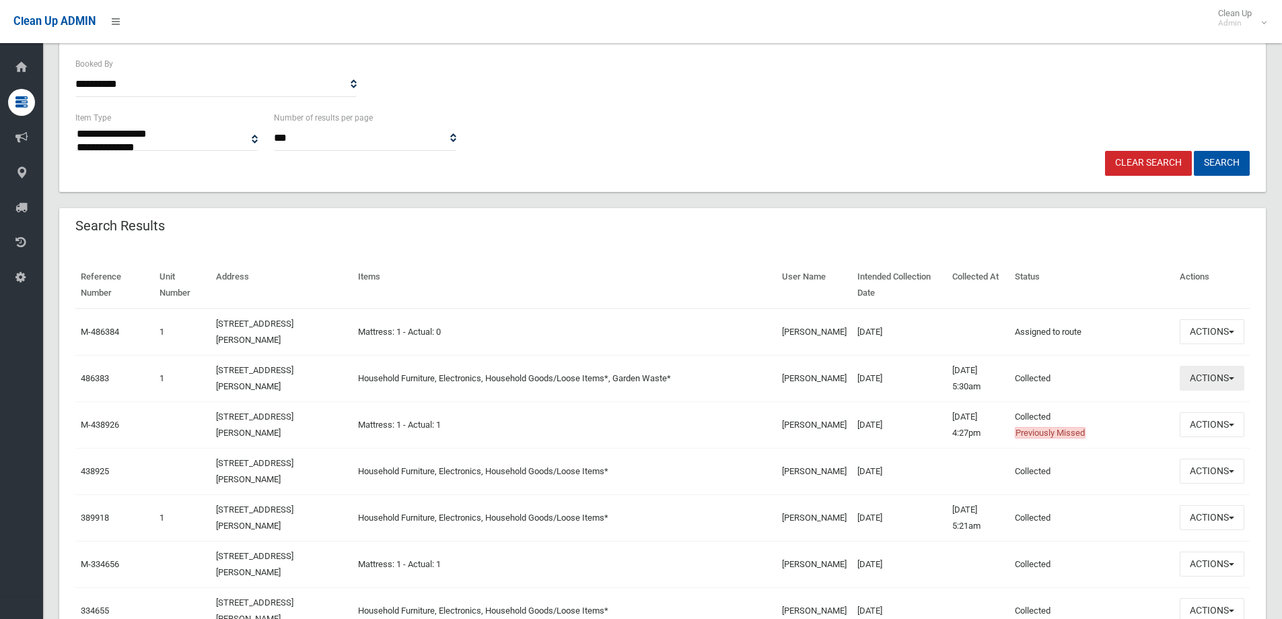
click at [1208, 376] on button "Actions" at bounding box center [1212, 378] width 65 height 25
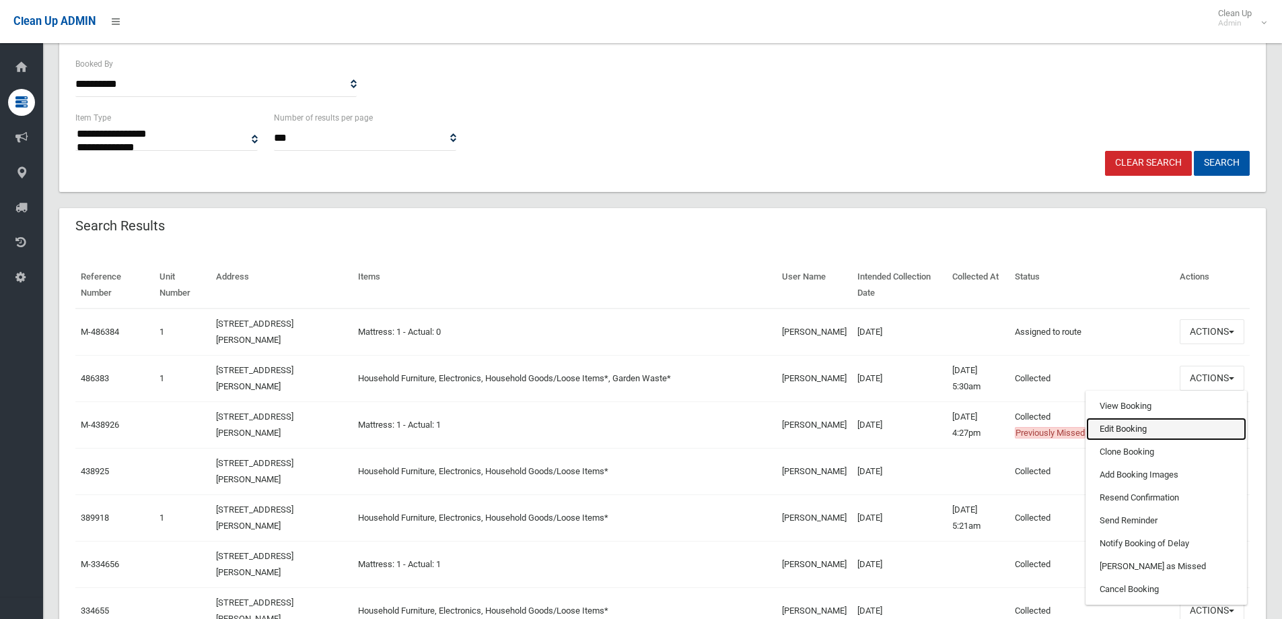
click at [1148, 436] on link "Edit Booking" at bounding box center [1166, 428] width 160 height 23
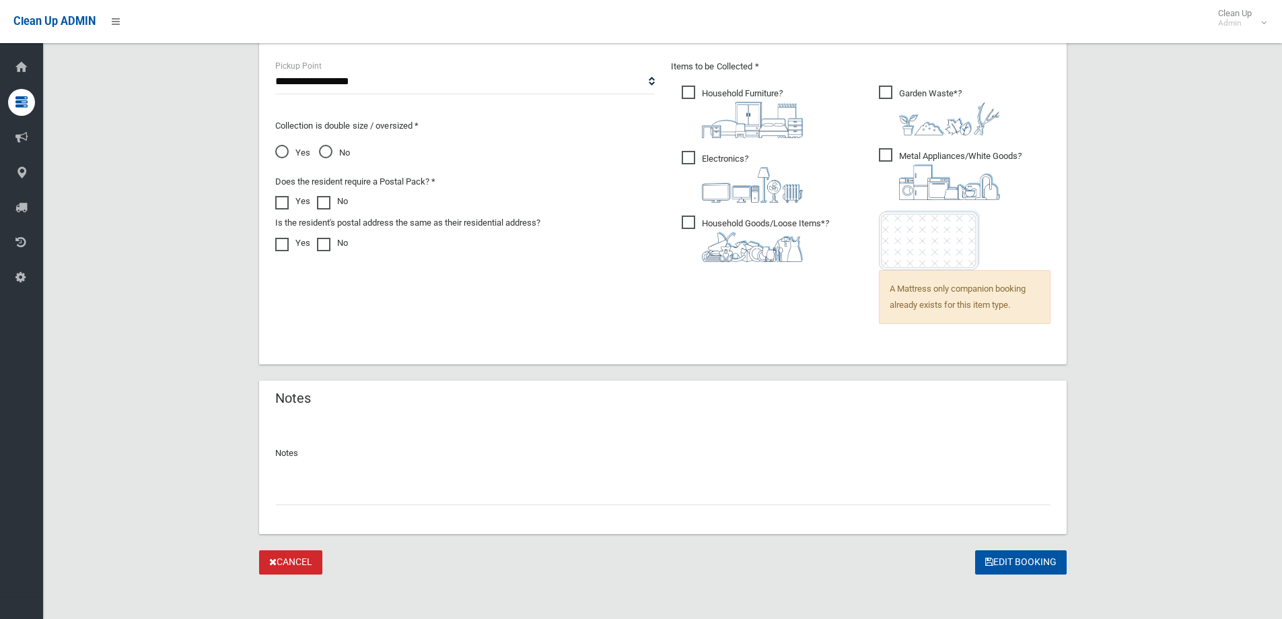
scroll to position [931, 0]
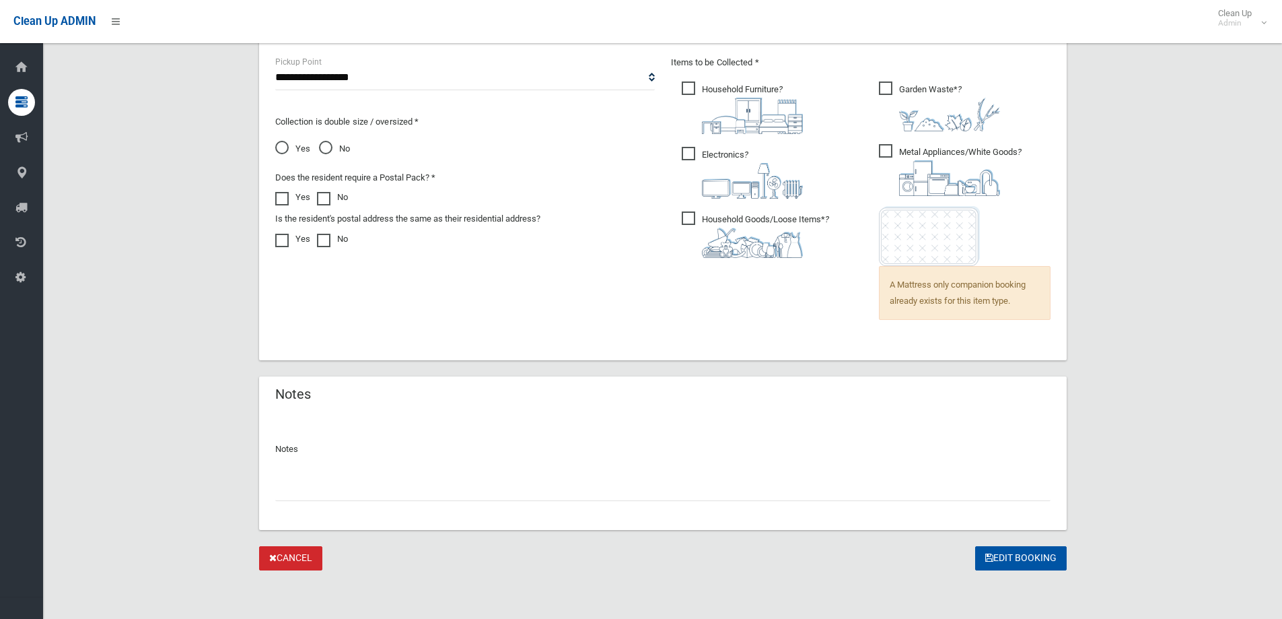
click at [635, 492] on input "text" at bounding box center [662, 488] width 775 height 25
click at [601, 503] on div "**********" at bounding box center [663, 472] width 808 height 116
click at [595, 492] on input "**********" at bounding box center [662, 488] width 775 height 25
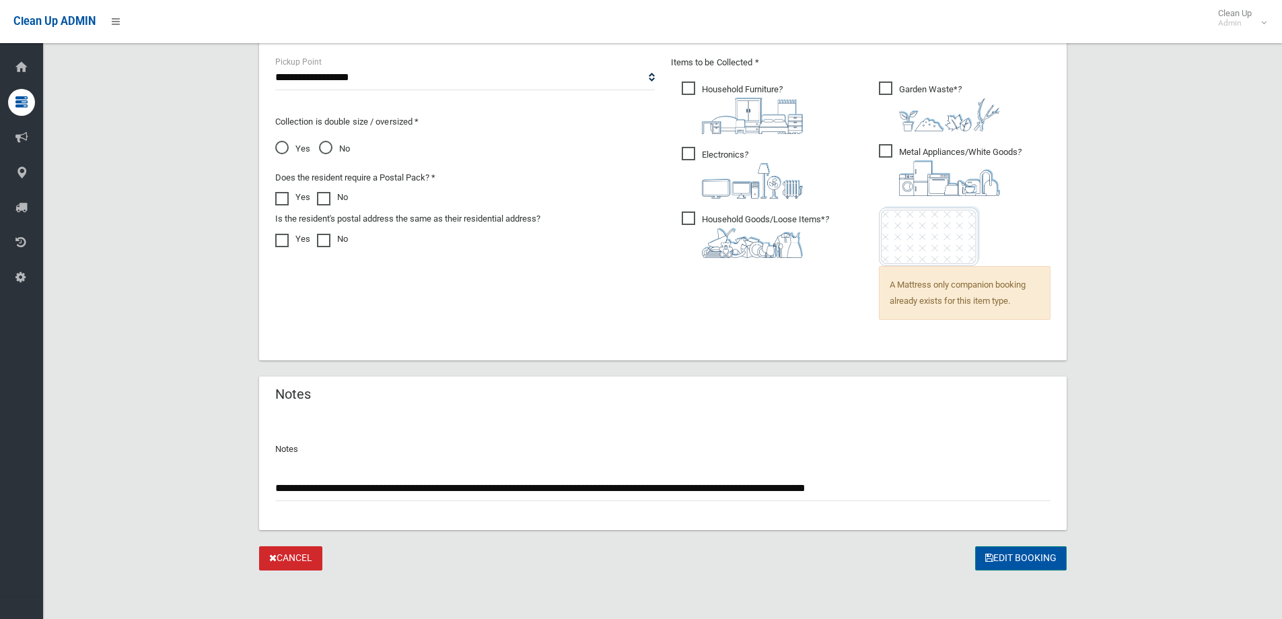
type input "**********"
click at [998, 561] on button "Edit Booking" at bounding box center [1021, 558] width 92 height 25
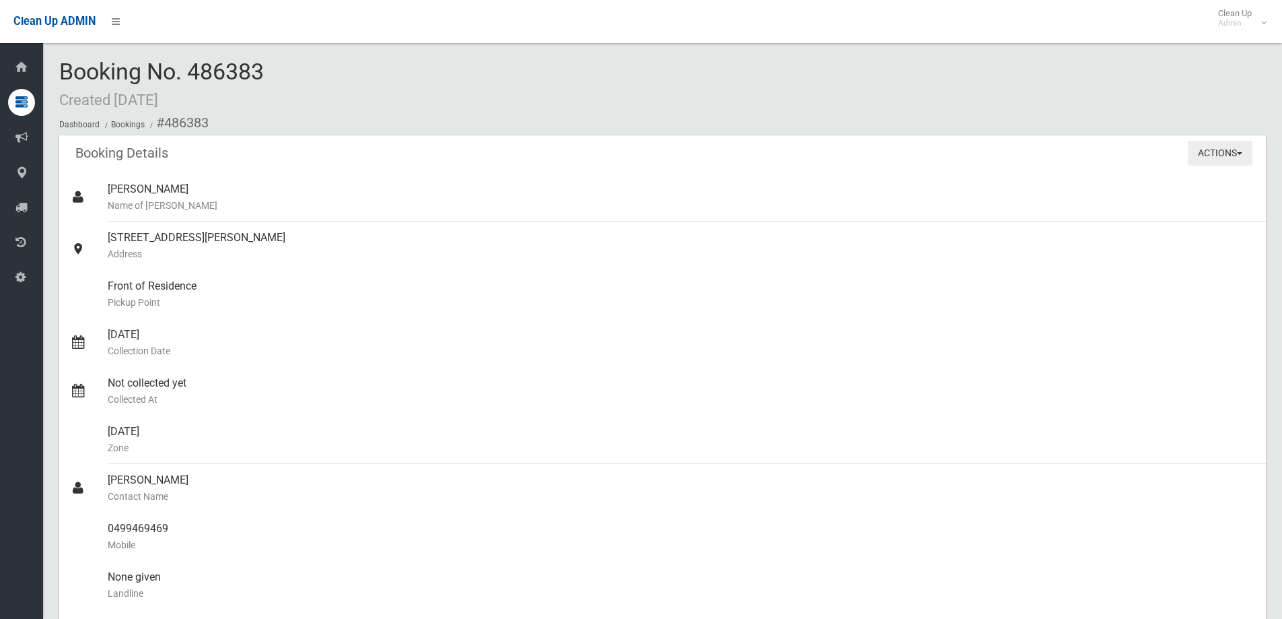
click at [1199, 145] on button "Actions" at bounding box center [1220, 153] width 65 height 25
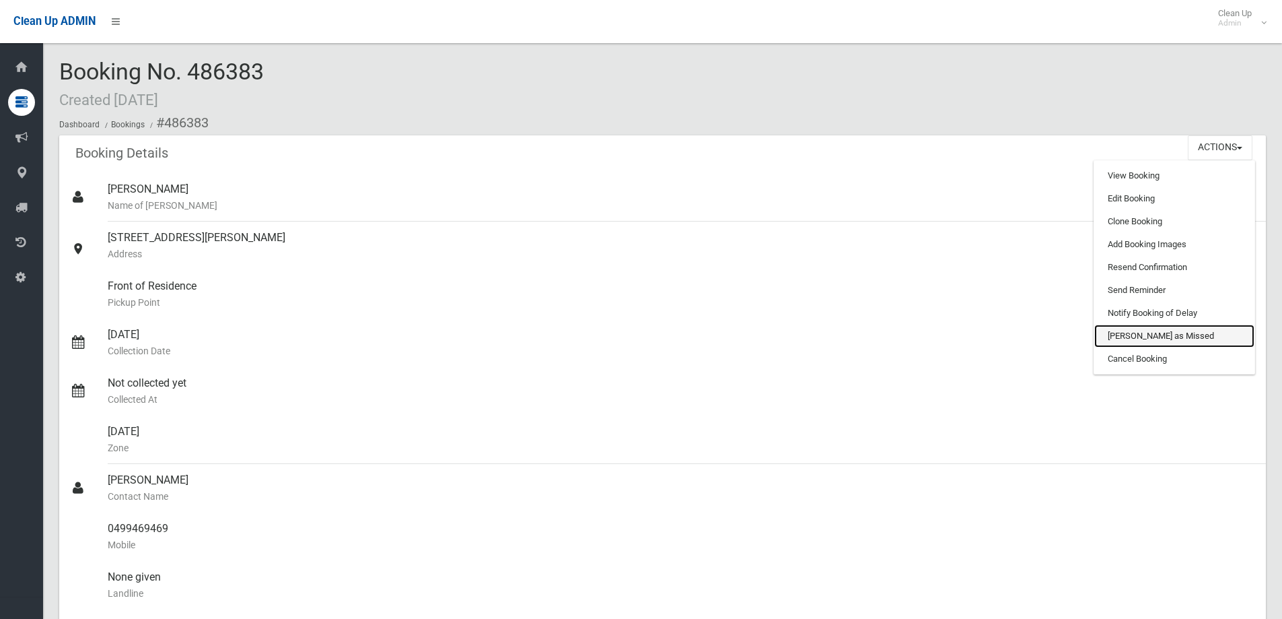
click at [1148, 342] on link "[PERSON_NAME] as Missed" at bounding box center [1175, 335] width 160 height 23
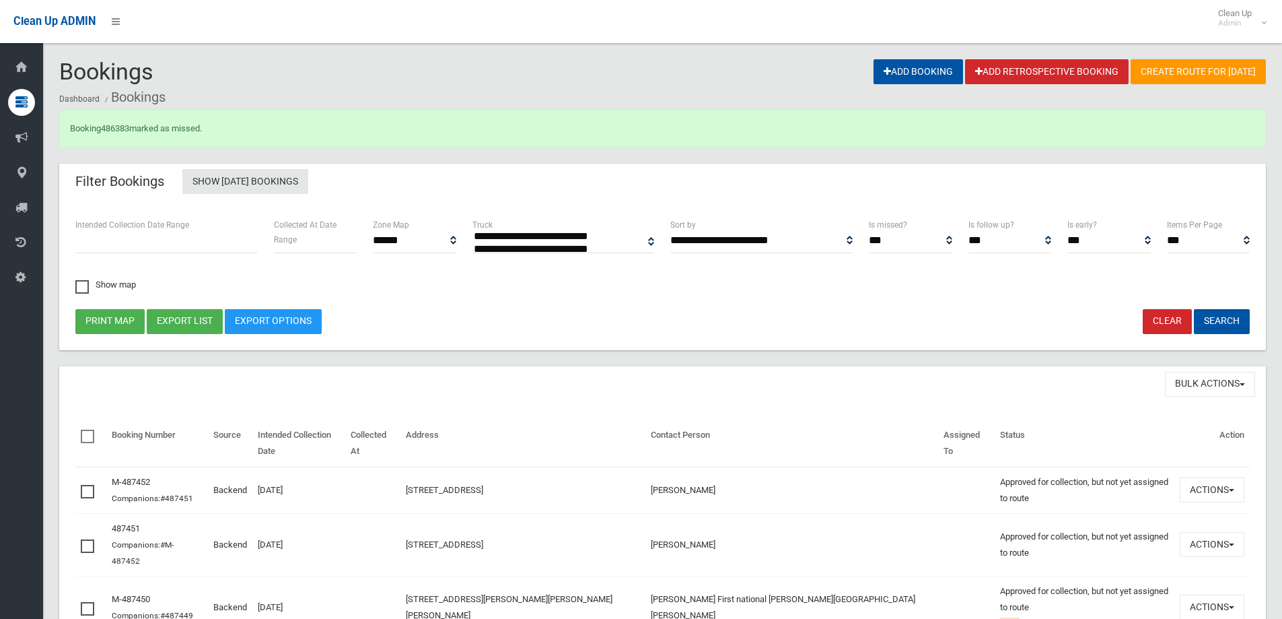
select select
